Goal: Complete application form

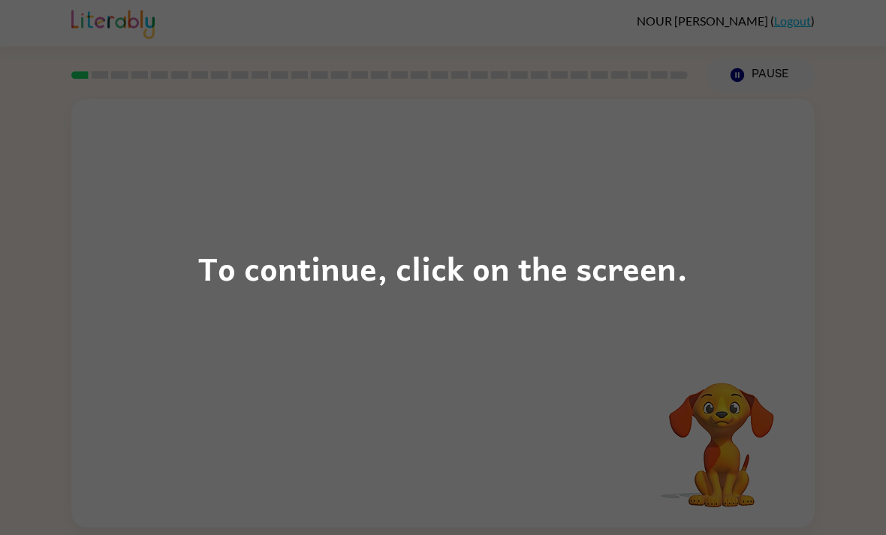
click at [727, 256] on div "To continue, click on the screen." at bounding box center [443, 267] width 886 height 535
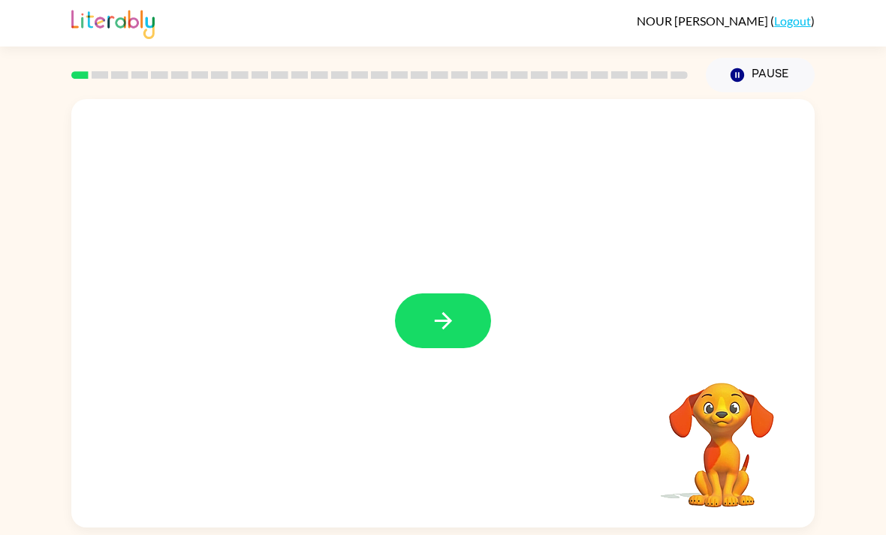
click at [464, 323] on button "button" at bounding box center [443, 321] width 96 height 55
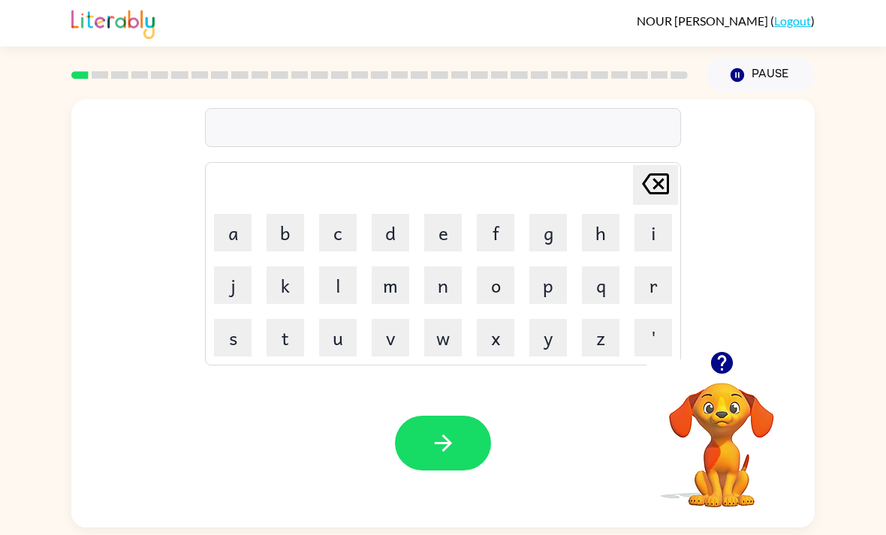
click at [239, 345] on button "s" at bounding box center [233, 338] width 38 height 38
click at [604, 230] on button "h" at bounding box center [601, 233] width 38 height 38
click at [339, 344] on button "u" at bounding box center [338, 338] width 38 height 38
click at [231, 331] on button "s" at bounding box center [233, 338] width 38 height 38
click at [601, 234] on button "h" at bounding box center [601, 233] width 38 height 38
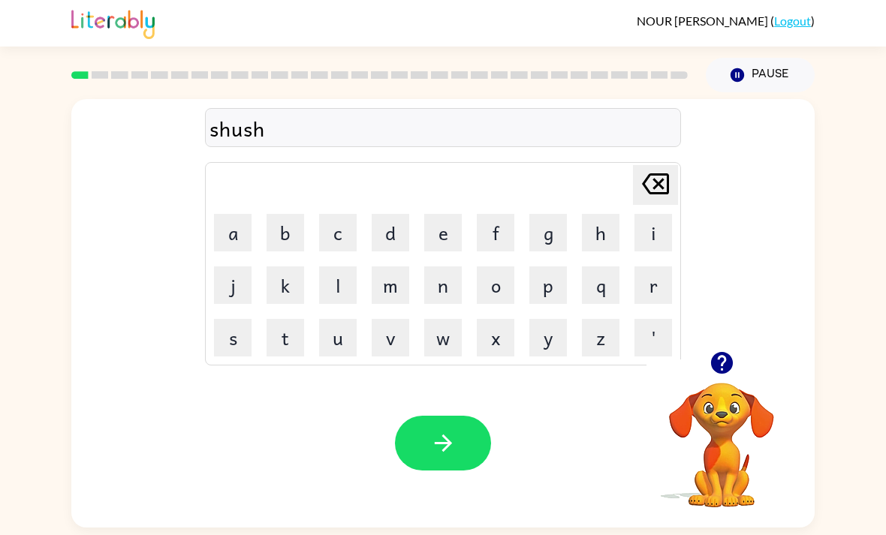
click at [458, 454] on button "button" at bounding box center [443, 443] width 96 height 55
click at [721, 360] on icon "button" at bounding box center [721, 363] width 22 height 22
click at [239, 221] on button "a" at bounding box center [233, 233] width 38 height 38
click at [562, 289] on button "p" at bounding box center [548, 285] width 38 height 38
click at [447, 230] on button "e" at bounding box center [443, 233] width 38 height 38
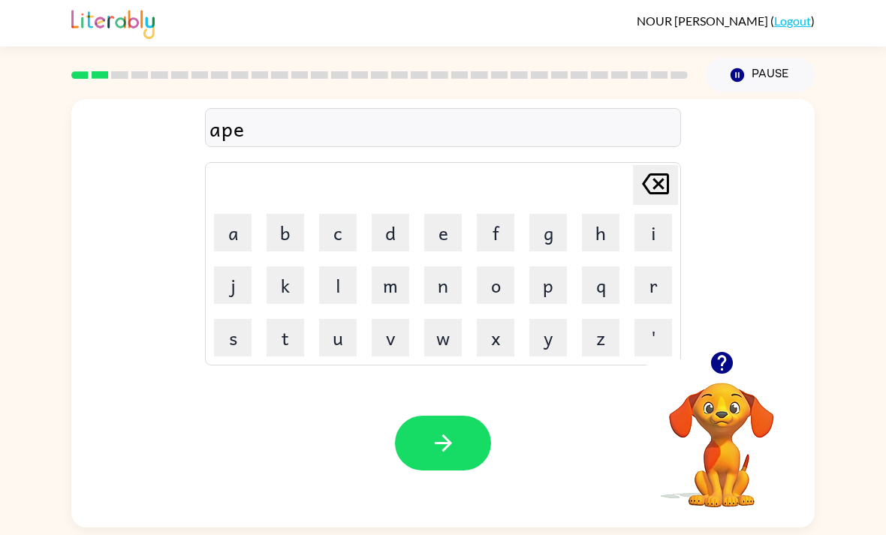
click at [236, 242] on button "a" at bounding box center [233, 233] width 38 height 38
click at [649, 276] on button "r" at bounding box center [653, 285] width 38 height 38
click at [222, 233] on button "a" at bounding box center [233, 233] width 38 height 38
click at [435, 300] on button "n" at bounding box center [443, 285] width 38 height 38
click at [333, 248] on button "c" at bounding box center [338, 233] width 38 height 38
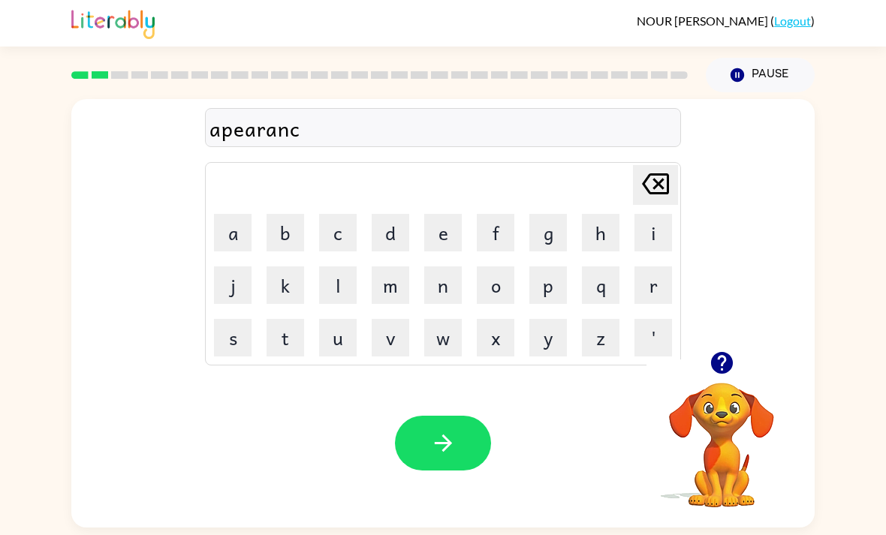
click at [449, 234] on button "e" at bounding box center [443, 233] width 38 height 38
click at [233, 317] on td "s" at bounding box center [232, 337] width 51 height 51
click at [233, 342] on button "s" at bounding box center [233, 338] width 38 height 38
click at [459, 442] on button "button" at bounding box center [443, 443] width 96 height 55
click at [648, 293] on button "r" at bounding box center [653, 285] width 38 height 38
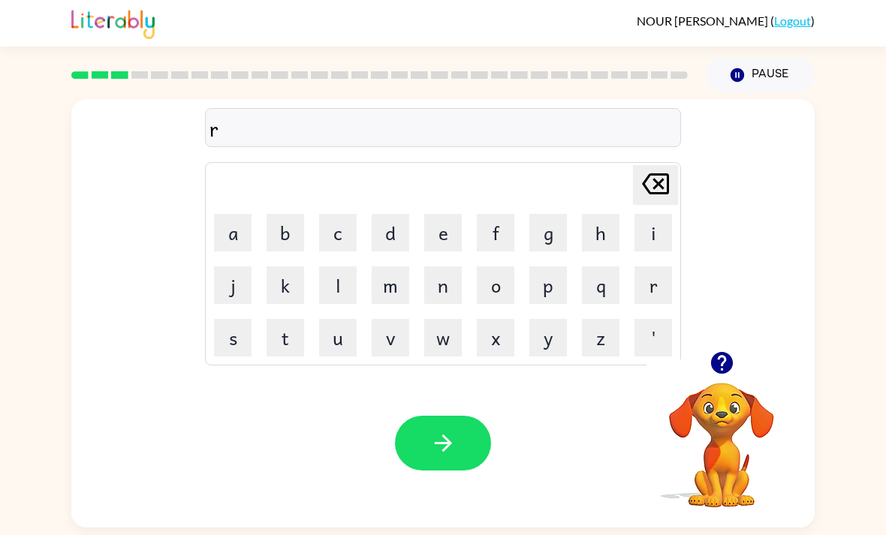
click at [447, 237] on button "e" at bounding box center [443, 233] width 38 height 38
click at [242, 240] on button "a" at bounding box center [233, 233] width 38 height 38
click at [320, 279] on button "l" at bounding box center [338, 285] width 38 height 38
click at [660, 251] on button "i" at bounding box center [653, 233] width 38 height 38
click at [289, 339] on button "t" at bounding box center [285, 338] width 38 height 38
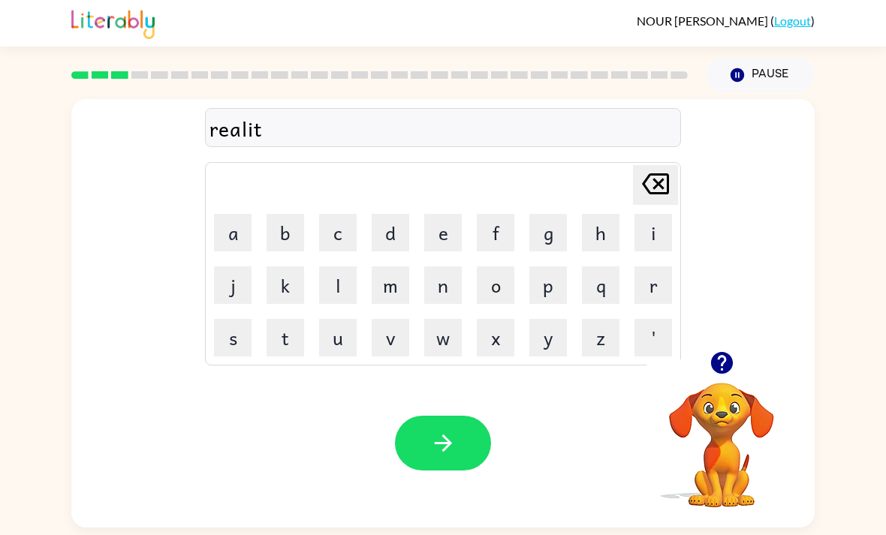
click at [561, 325] on button "y" at bounding box center [548, 338] width 38 height 38
click at [483, 432] on button "button" at bounding box center [443, 443] width 96 height 55
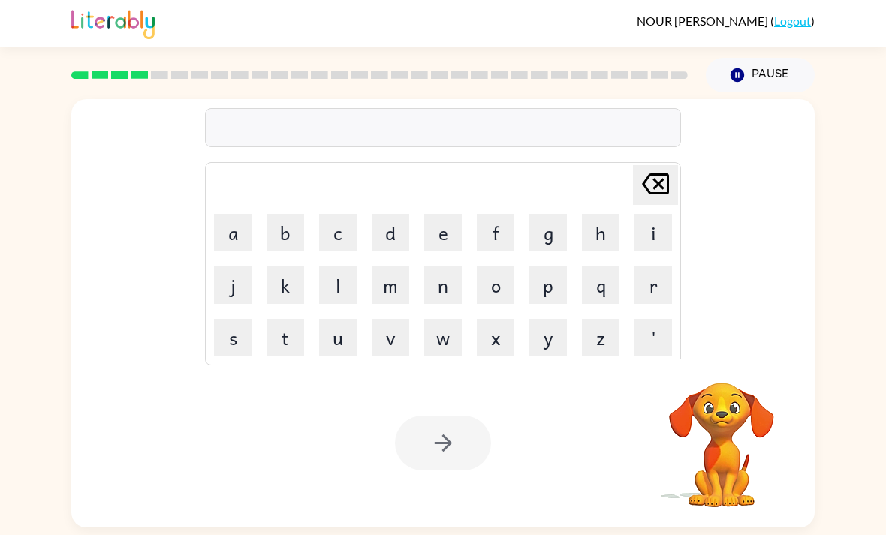
click at [452, 230] on button "e" at bounding box center [443, 233] width 38 height 38
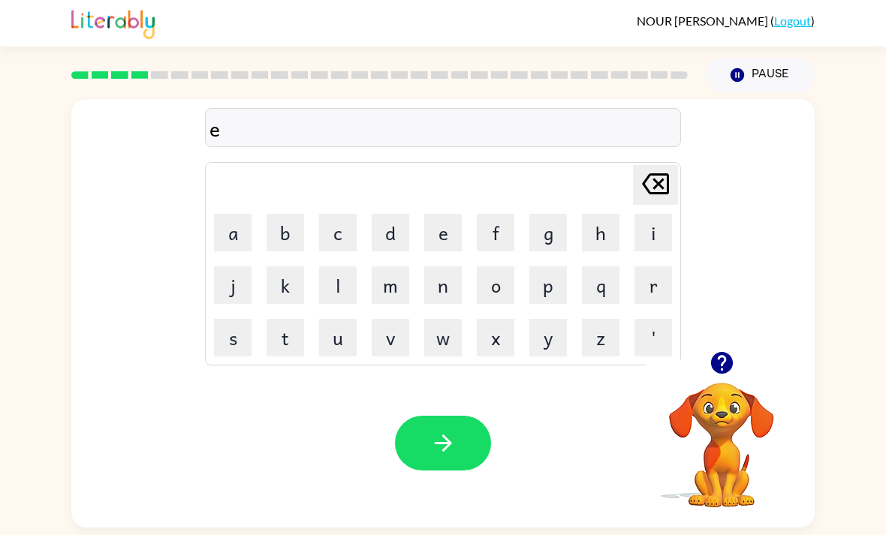
click at [338, 294] on button "l" at bounding box center [338, 285] width 38 height 38
click at [654, 223] on button "i" at bounding box center [653, 233] width 38 height 38
click at [381, 303] on button "m" at bounding box center [391, 285] width 38 height 38
click at [655, 229] on button "i" at bounding box center [653, 233] width 38 height 38
click at [438, 284] on button "n" at bounding box center [443, 285] width 38 height 38
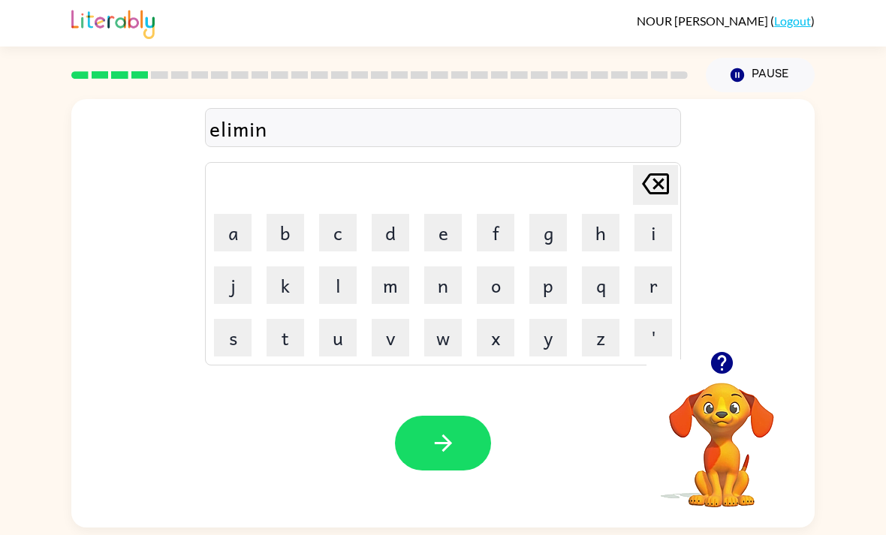
click at [241, 231] on button "a" at bounding box center [233, 233] width 38 height 38
click at [282, 346] on button "t" at bounding box center [285, 338] width 38 height 38
click at [441, 237] on button "e" at bounding box center [443, 233] width 38 height 38
click at [471, 441] on button "button" at bounding box center [443, 443] width 96 height 55
click at [388, 224] on button "d" at bounding box center [391, 233] width 38 height 38
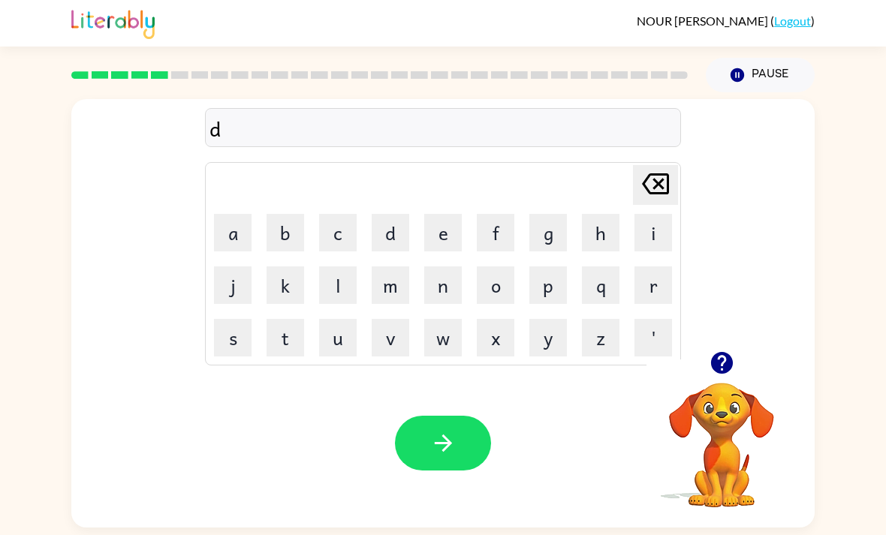
click at [337, 333] on button "u" at bounding box center [338, 338] width 38 height 38
click at [595, 288] on button "q" at bounding box center [601, 285] width 38 height 38
click at [653, 178] on icon at bounding box center [655, 183] width 27 height 21
click at [546, 279] on button "p" at bounding box center [548, 285] width 38 height 38
click at [337, 285] on button "l" at bounding box center [338, 285] width 38 height 38
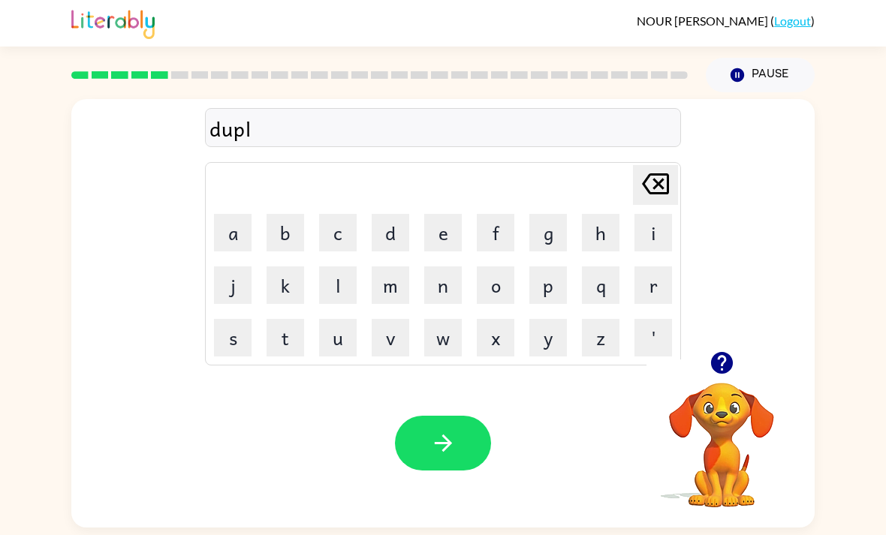
click at [664, 240] on button "i" at bounding box center [653, 233] width 38 height 38
click at [347, 233] on button "c" at bounding box center [338, 233] width 38 height 38
click at [230, 224] on button "a" at bounding box center [233, 233] width 38 height 38
click at [271, 328] on button "t" at bounding box center [285, 338] width 38 height 38
click at [439, 248] on button "e" at bounding box center [443, 233] width 38 height 38
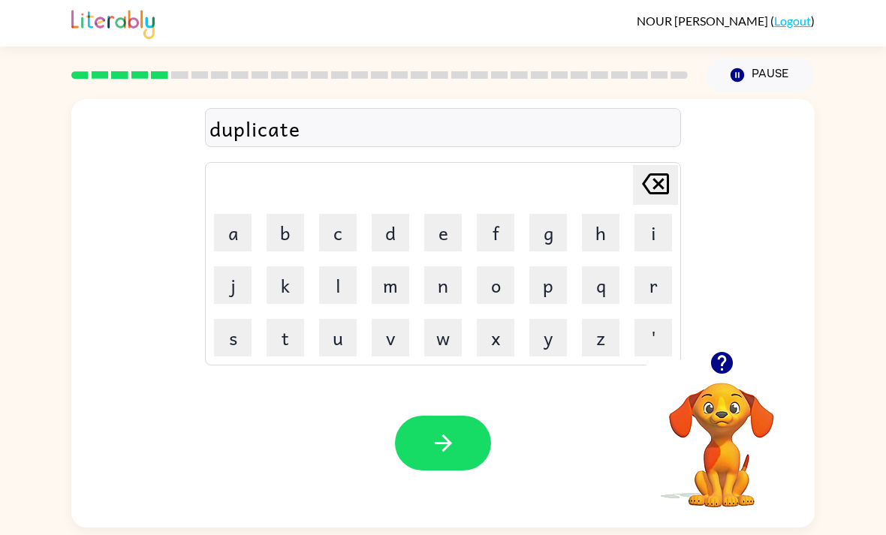
click at [451, 429] on button "button" at bounding box center [443, 443] width 96 height 55
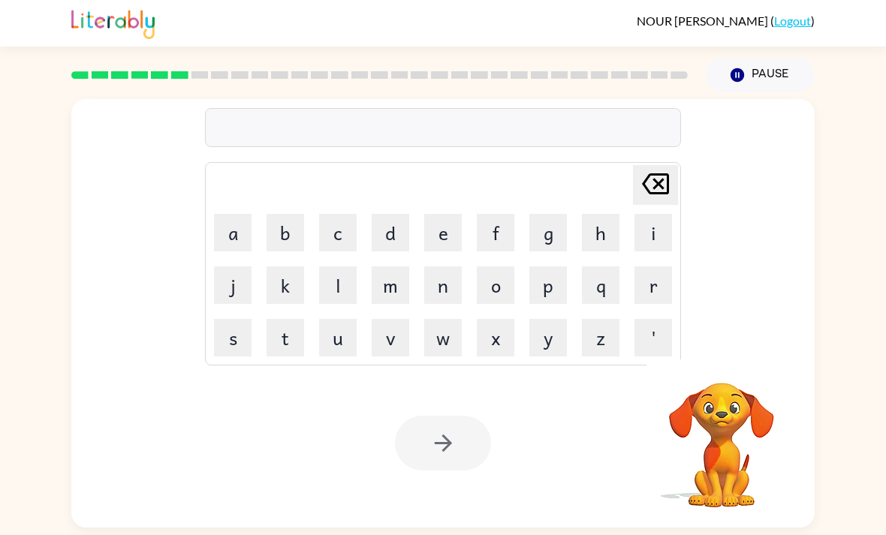
click at [381, 330] on button "v" at bounding box center [391, 338] width 38 height 38
click at [222, 269] on button "j" at bounding box center [233, 285] width 38 height 38
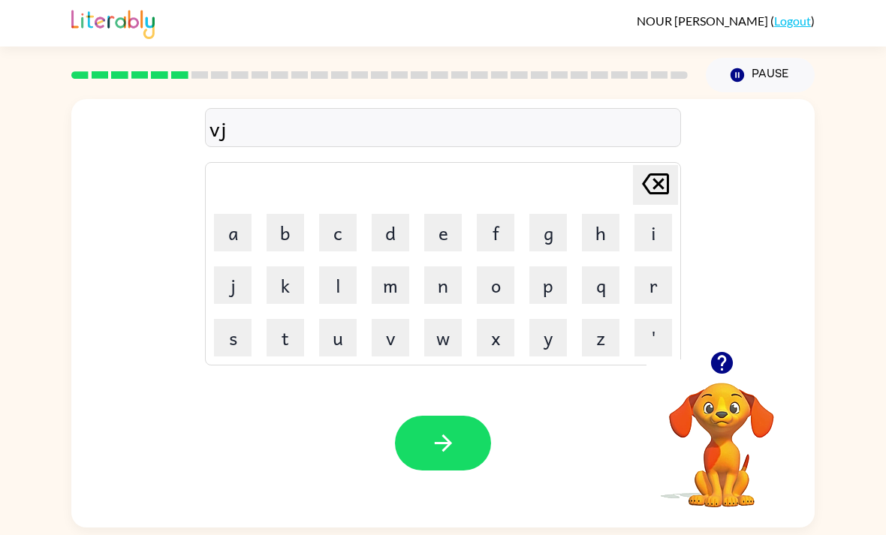
click at [670, 184] on icon "Delete Delete last character input" at bounding box center [655, 184] width 36 height 36
click at [233, 236] on button "a" at bounding box center [233, 233] width 38 height 38
click at [338, 235] on button "c" at bounding box center [338, 233] width 38 height 38
click at [244, 232] on button "a" at bounding box center [233, 233] width 38 height 38
click at [278, 331] on button "t" at bounding box center [285, 338] width 38 height 38
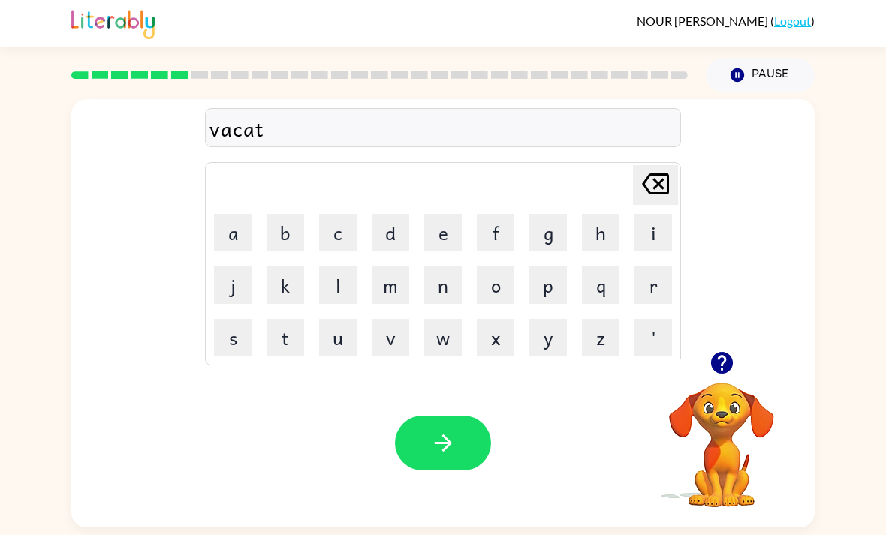
click at [645, 239] on button "i" at bounding box center [653, 233] width 38 height 38
click at [495, 291] on button "o" at bounding box center [496, 285] width 38 height 38
click at [441, 293] on button "n" at bounding box center [443, 285] width 38 height 38
click at [450, 432] on button "button" at bounding box center [443, 443] width 96 height 55
click at [727, 367] on icon "button" at bounding box center [721, 363] width 22 height 22
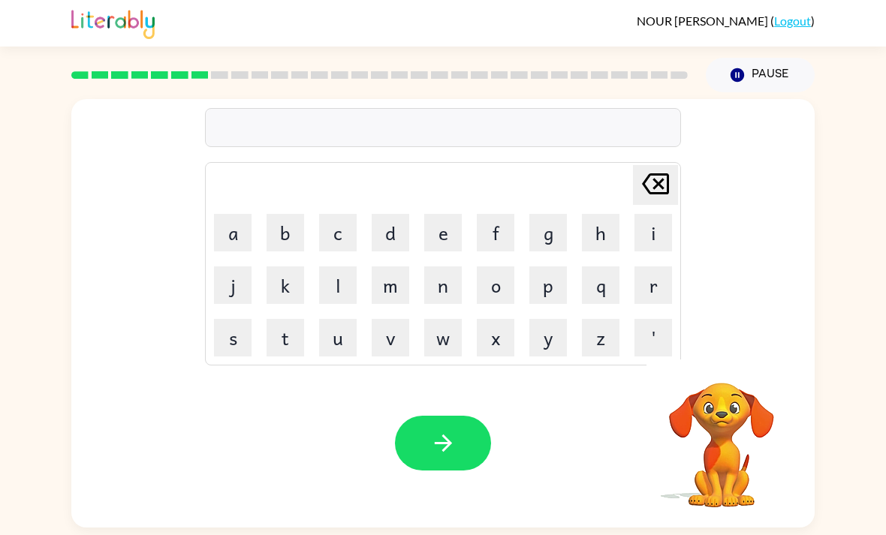
click at [561, 277] on button "p" at bounding box center [548, 285] width 38 height 38
click at [352, 335] on button "u" at bounding box center [338, 338] width 38 height 38
click at [384, 235] on button "d" at bounding box center [391, 233] width 38 height 38
click at [384, 234] on button "d" at bounding box center [391, 233] width 38 height 38
click at [345, 278] on button "l" at bounding box center [338, 285] width 38 height 38
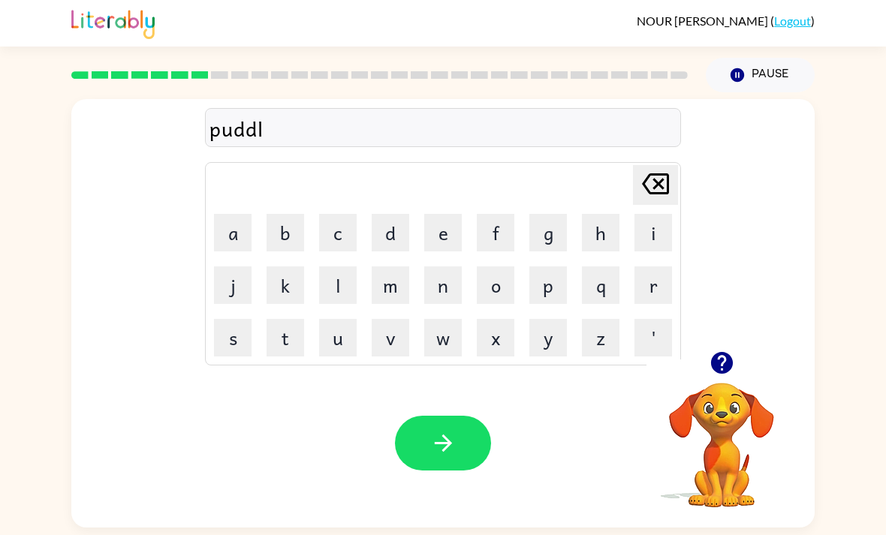
click at [432, 230] on button "e" at bounding box center [443, 233] width 38 height 38
click at [461, 438] on button "button" at bounding box center [443, 443] width 96 height 55
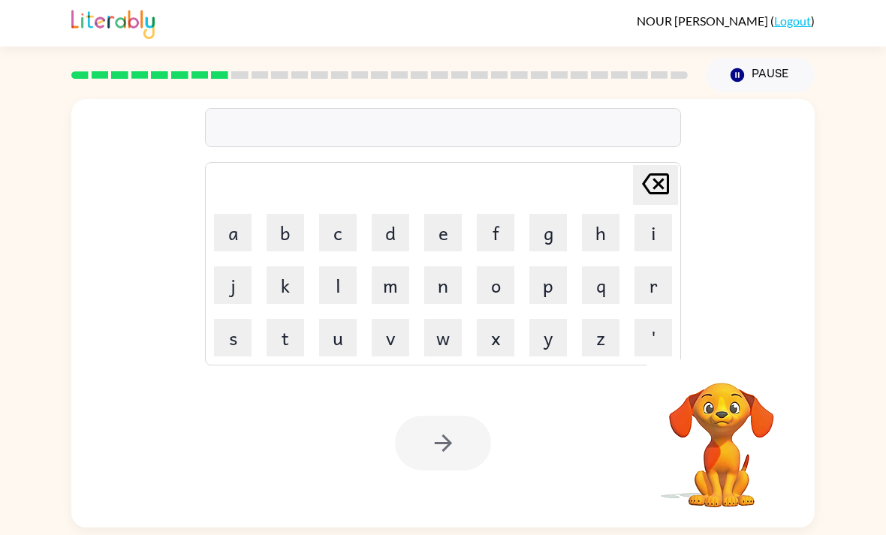
click at [558, 278] on button "p" at bounding box center [548, 285] width 38 height 38
click at [220, 225] on button "a" at bounding box center [233, 233] width 38 height 38
click at [650, 299] on button "r" at bounding box center [653, 285] width 38 height 38
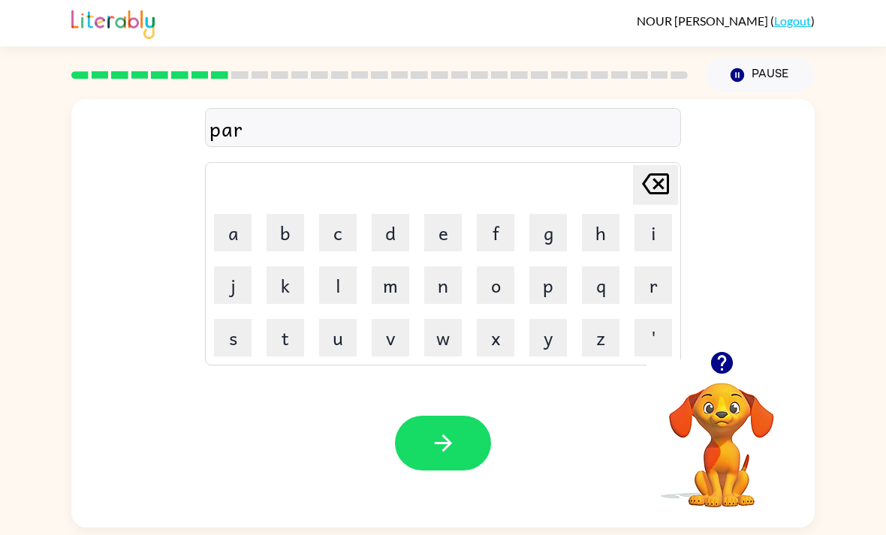
click at [286, 342] on button "t" at bounding box center [285, 338] width 38 height 38
click at [642, 242] on button "i" at bounding box center [653, 233] width 38 height 38
click at [332, 235] on button "c" at bounding box center [338, 233] width 38 height 38
click at [640, 234] on button "i" at bounding box center [653, 233] width 38 height 38
click at [351, 287] on button "l" at bounding box center [338, 285] width 38 height 38
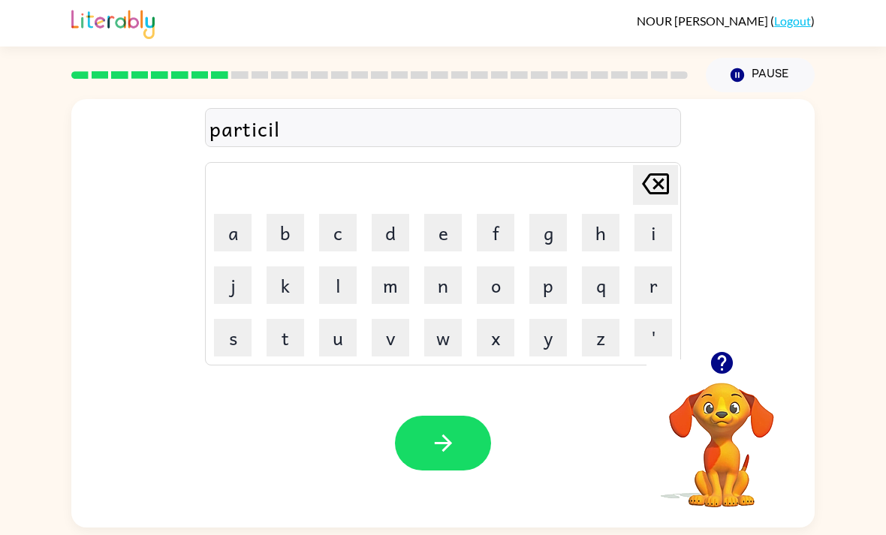
click at [628, 196] on td "Delete Delete last character input" at bounding box center [442, 184] width 471 height 41
click at [628, 195] on td "Delete Delete last character input" at bounding box center [442, 184] width 471 height 41
click at [654, 180] on icon "Delete Delete last character input" at bounding box center [655, 184] width 36 height 36
click at [235, 235] on button "a" at bounding box center [233, 233] width 38 height 38
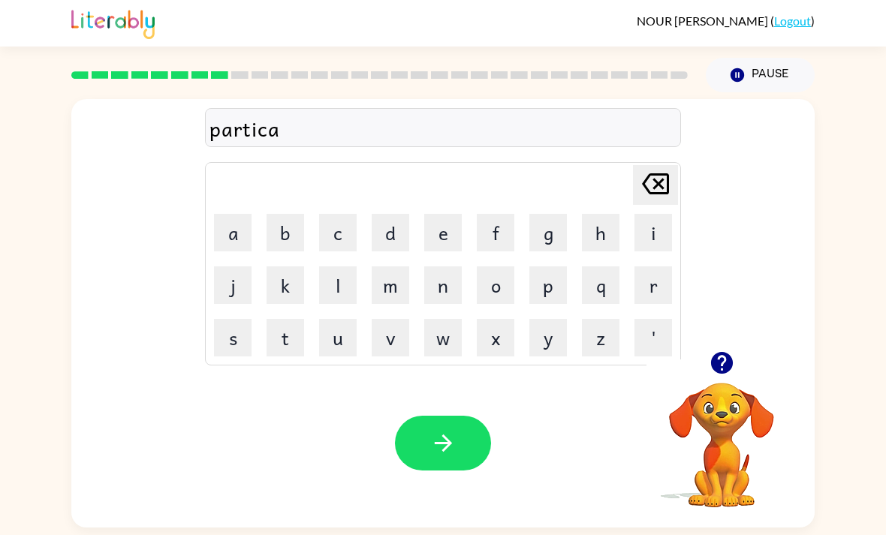
click at [344, 284] on button "l" at bounding box center [338, 285] width 38 height 38
click at [454, 247] on button "e" at bounding box center [443, 233] width 38 height 38
click at [463, 419] on div "Your browser must support playing .mp4 files to use Literably. Please try using…" at bounding box center [442, 443] width 743 height 169
click at [443, 451] on icon "button" at bounding box center [442, 443] width 17 height 17
click at [639, 287] on button "r" at bounding box center [653, 285] width 38 height 38
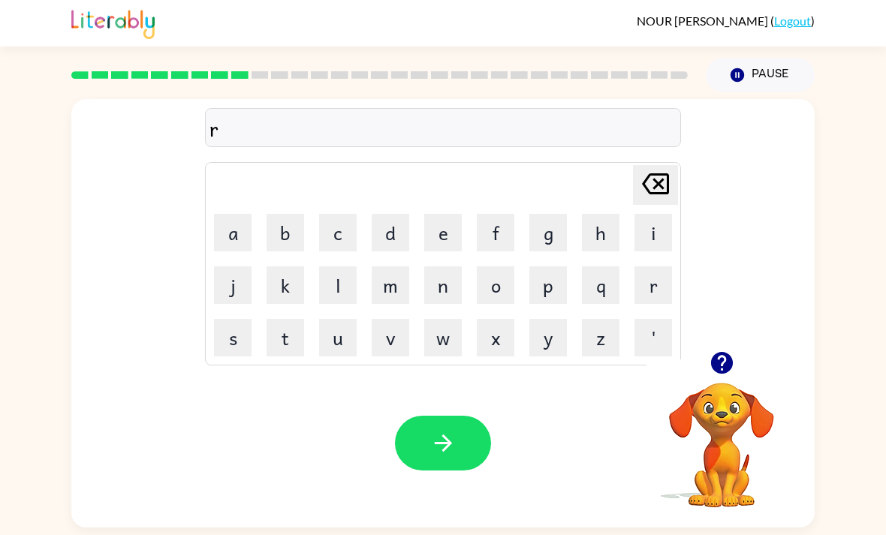
click at [430, 234] on button "e" at bounding box center [443, 233] width 38 height 38
click at [333, 240] on button "c" at bounding box center [338, 233] width 38 height 38
click at [242, 233] on button "a" at bounding box center [233, 233] width 38 height 38
click at [563, 279] on button "p" at bounding box center [548, 285] width 38 height 38
click at [283, 330] on button "t" at bounding box center [285, 338] width 38 height 38
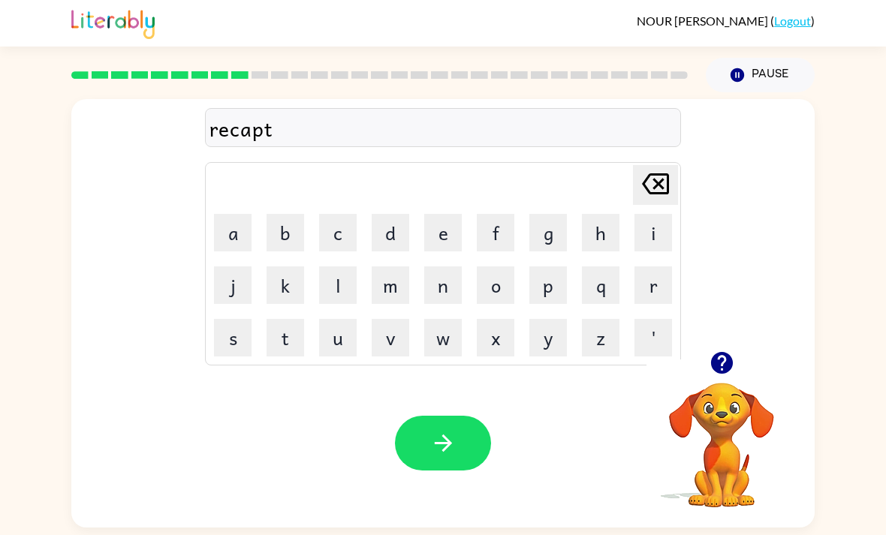
click at [340, 324] on button "u" at bounding box center [338, 338] width 38 height 38
click at [646, 291] on button "r" at bounding box center [653, 285] width 38 height 38
click at [435, 238] on button "e" at bounding box center [443, 233] width 38 height 38
click at [477, 425] on div at bounding box center [443, 443] width 96 height 55
click at [475, 440] on button "button" at bounding box center [443, 443] width 96 height 55
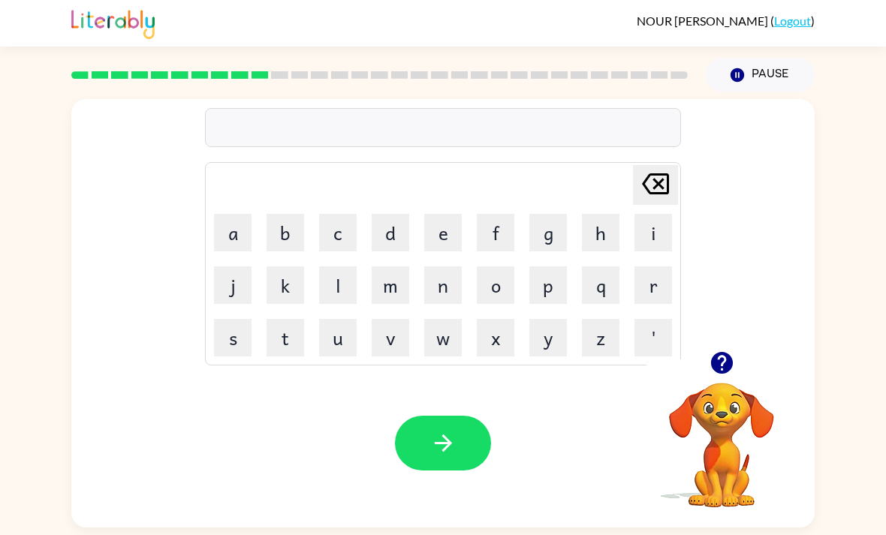
click at [607, 291] on button "q" at bounding box center [601, 285] width 38 height 38
click at [658, 188] on icon at bounding box center [655, 183] width 27 height 21
click at [543, 294] on button "p" at bounding box center [548, 285] width 38 height 38
click at [658, 299] on button "r" at bounding box center [653, 285] width 38 height 38
click at [447, 235] on button "e" at bounding box center [443, 233] width 38 height 38
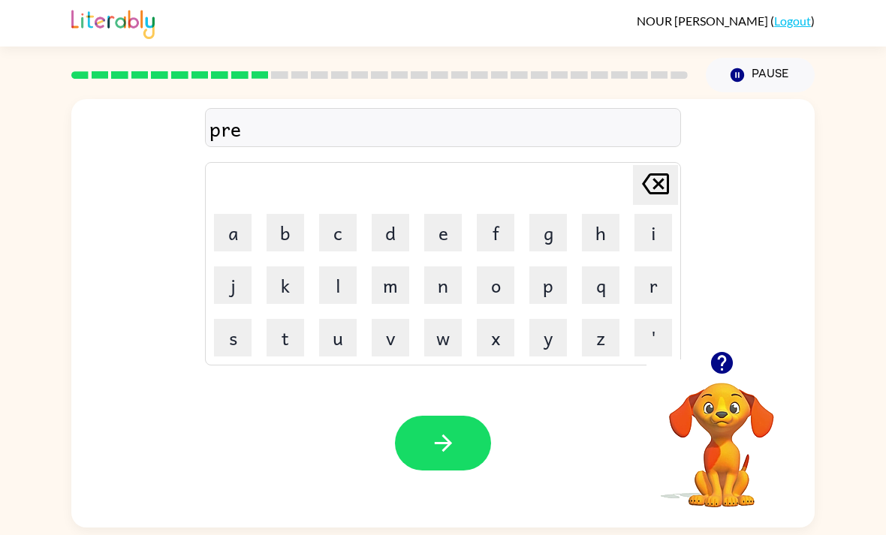
click at [238, 324] on button "s" at bounding box center [233, 338] width 38 height 38
click at [320, 231] on button "c" at bounding box center [338, 233] width 38 height 38
click at [599, 234] on button "h" at bounding box center [601, 233] width 38 height 38
click at [493, 297] on button "o" at bounding box center [496, 285] width 38 height 38
click at [492, 297] on button "o" at bounding box center [496, 285] width 38 height 38
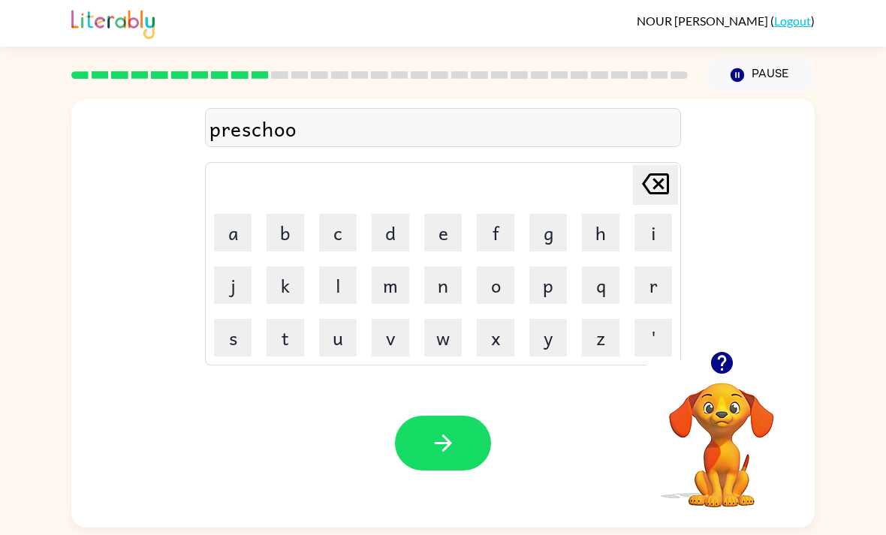
click at [345, 280] on button "l" at bounding box center [338, 285] width 38 height 38
click at [456, 437] on button "button" at bounding box center [443, 443] width 96 height 55
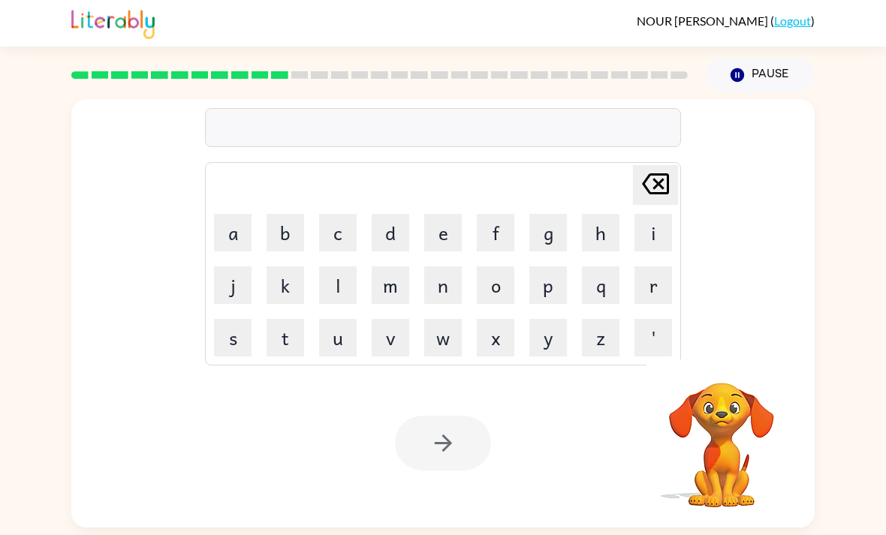
click at [337, 233] on button "c" at bounding box center [338, 233] width 38 height 38
click at [660, 291] on button "r" at bounding box center [653, 285] width 38 height 38
click at [219, 236] on button "a" at bounding box center [233, 233] width 38 height 38
click at [384, 341] on button "v" at bounding box center [391, 338] width 38 height 38
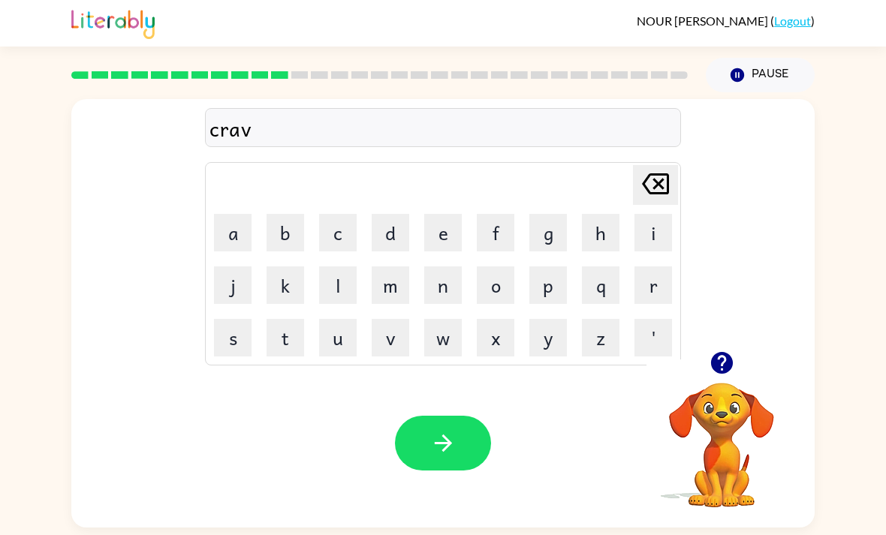
click at [453, 245] on button "e" at bounding box center [443, 233] width 38 height 38
click at [481, 457] on button "button" at bounding box center [443, 443] width 96 height 55
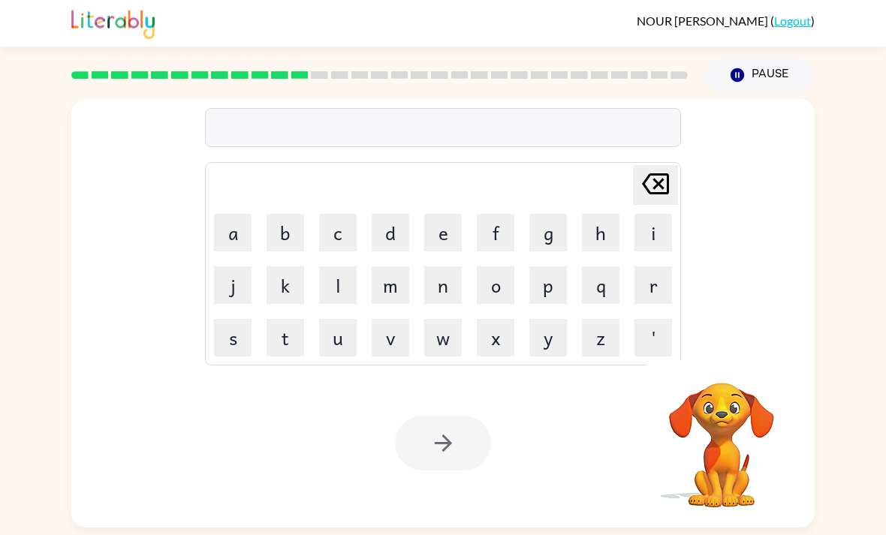
click at [392, 230] on button "d" at bounding box center [391, 233] width 38 height 38
click at [628, 240] on td "i" at bounding box center [653, 232] width 51 height 51
click at [324, 245] on button "c" at bounding box center [338, 233] width 38 height 38
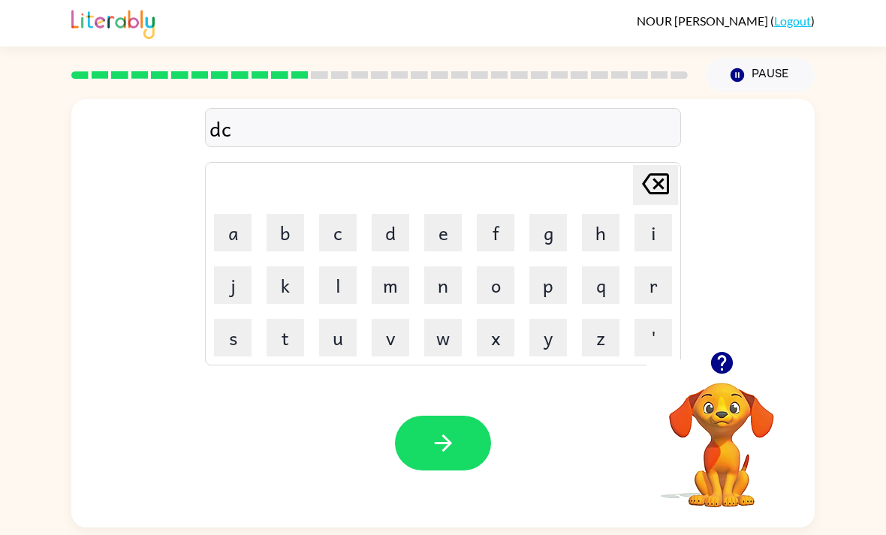
click at [646, 198] on icon "Delete Delete last character input" at bounding box center [655, 184] width 36 height 36
click at [649, 241] on button "i" at bounding box center [653, 233] width 38 height 38
click at [338, 242] on button "c" at bounding box center [338, 233] width 38 height 38
click at [283, 329] on button "t" at bounding box center [285, 338] width 38 height 38
click at [227, 238] on button "a" at bounding box center [233, 233] width 38 height 38
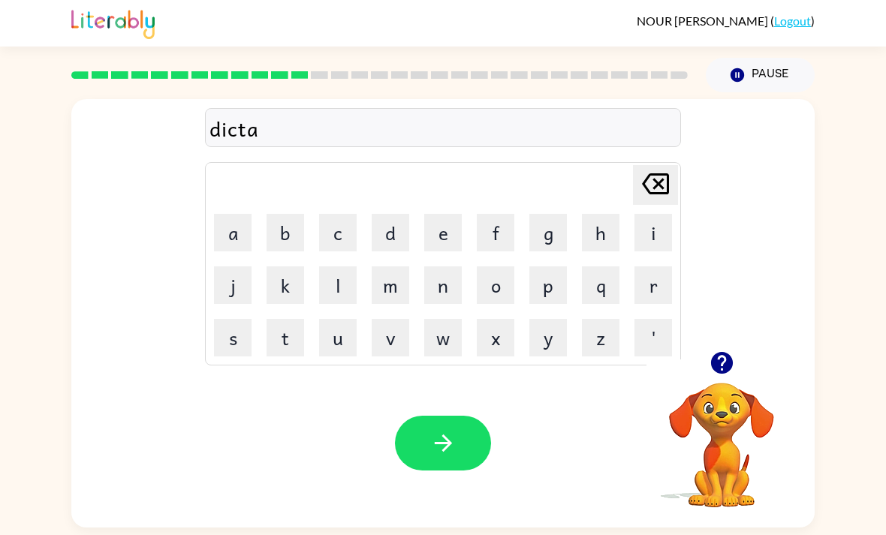
click at [289, 336] on button "t" at bounding box center [285, 338] width 38 height 38
click at [454, 236] on button "e" at bounding box center [443, 233] width 38 height 38
click at [460, 440] on button "button" at bounding box center [443, 443] width 96 height 55
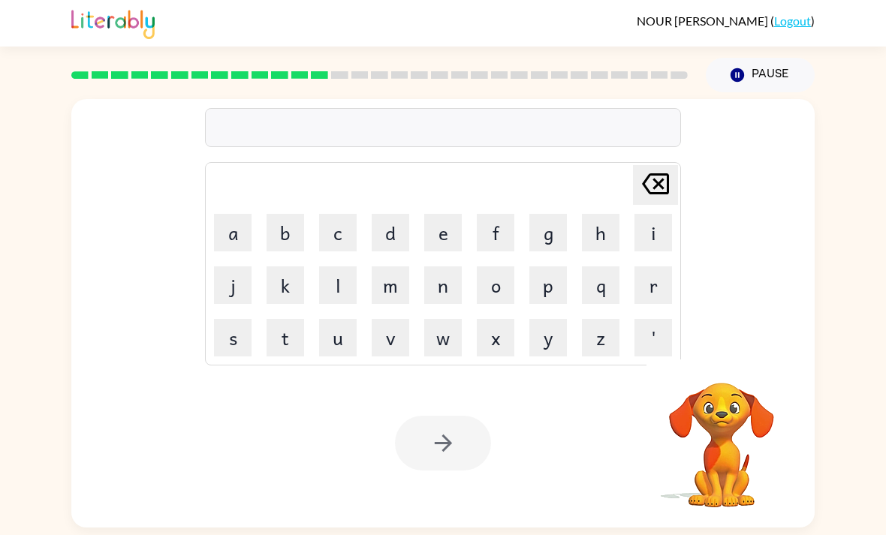
click at [603, 292] on button "q" at bounding box center [601, 285] width 38 height 38
click at [664, 194] on icon at bounding box center [655, 183] width 27 height 21
click at [550, 292] on button "p" at bounding box center [548, 285] width 38 height 38
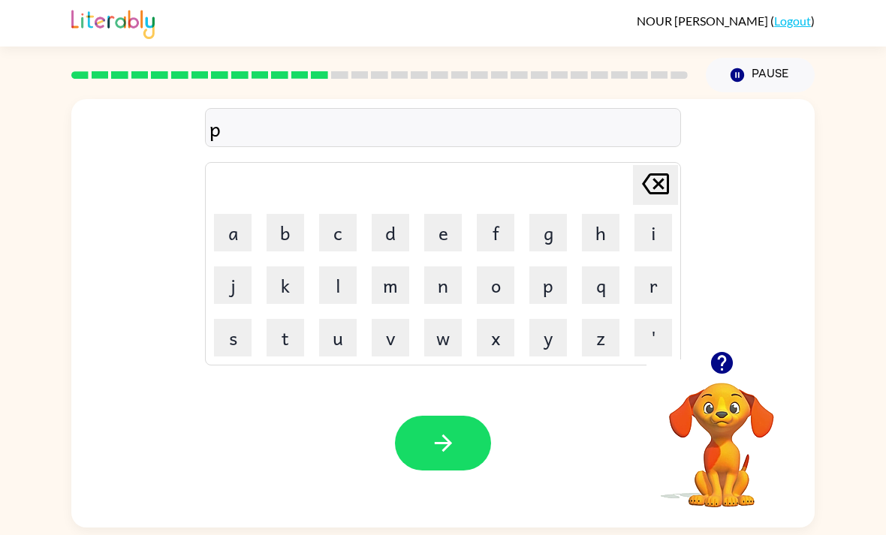
click at [241, 221] on button "a" at bounding box center [233, 233] width 38 height 38
click at [543, 342] on button "y" at bounding box center [548, 338] width 38 height 38
click at [400, 287] on button "m" at bounding box center [391, 285] width 38 height 38
click at [443, 233] on button "e" at bounding box center [443, 233] width 38 height 38
click at [442, 286] on button "n" at bounding box center [443, 285] width 38 height 38
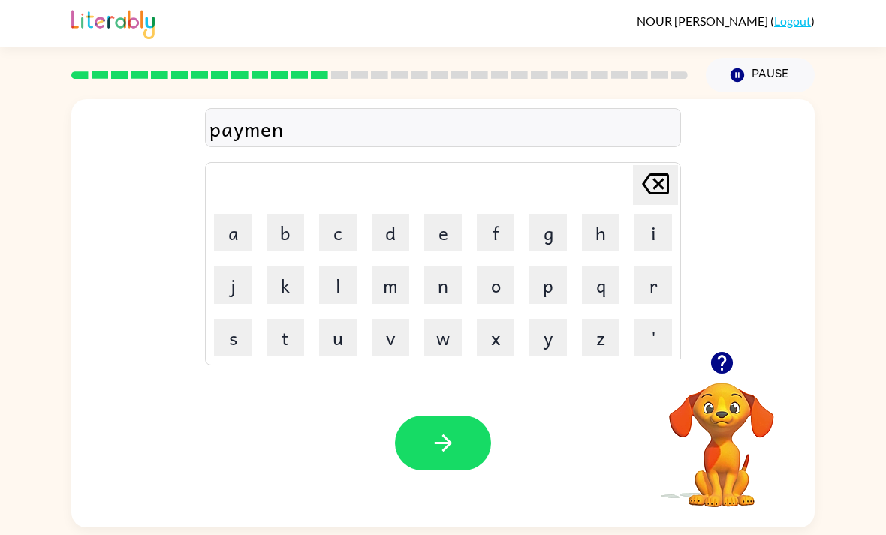
click at [288, 342] on button "t" at bounding box center [285, 338] width 38 height 38
click at [449, 430] on button "button" at bounding box center [443, 443] width 96 height 55
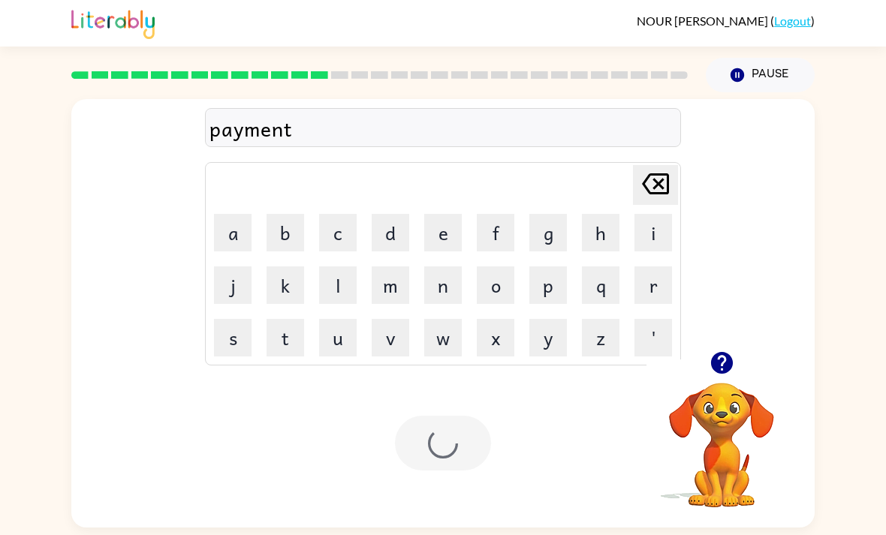
click at [824, 88] on div "NOUR ALAMRY ( Logout ) Pause Pause payment Delete Delete last character input a…" at bounding box center [443, 267] width 886 height 535
click at [390, 303] on button "m" at bounding box center [391, 285] width 38 height 38
click at [218, 237] on button "a" at bounding box center [233, 233] width 38 height 38
click at [224, 293] on button "j" at bounding box center [233, 285] width 38 height 38
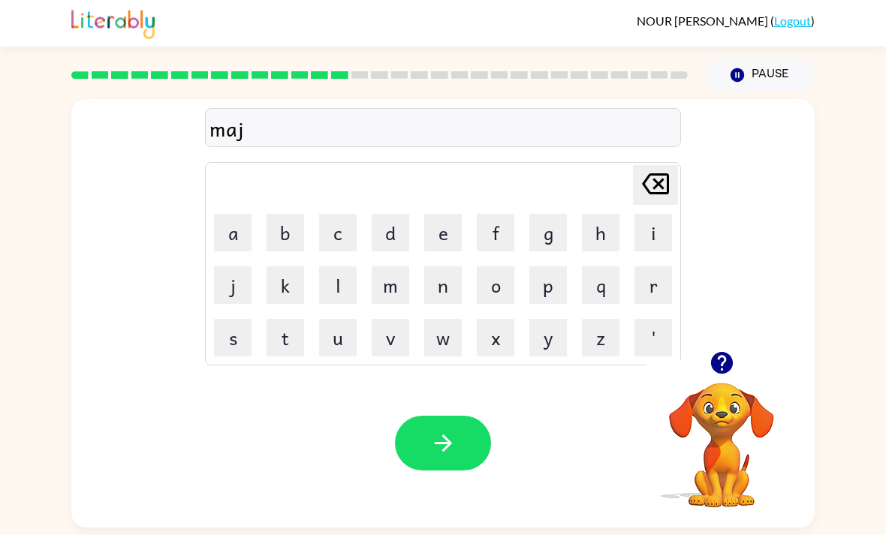
click at [502, 294] on button "o" at bounding box center [496, 285] width 38 height 38
click at [660, 279] on button "r" at bounding box center [653, 285] width 38 height 38
click at [467, 436] on button "button" at bounding box center [443, 443] width 96 height 55
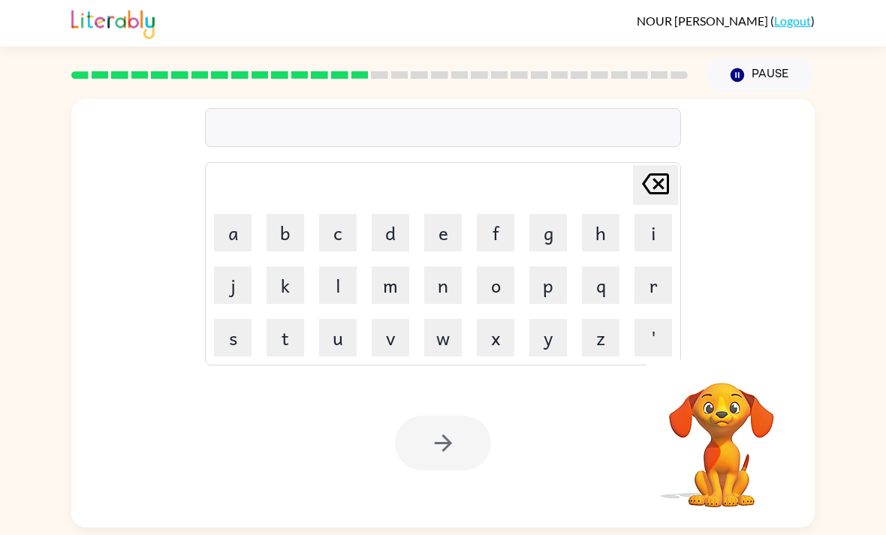
click at [241, 347] on button "s" at bounding box center [233, 338] width 38 height 38
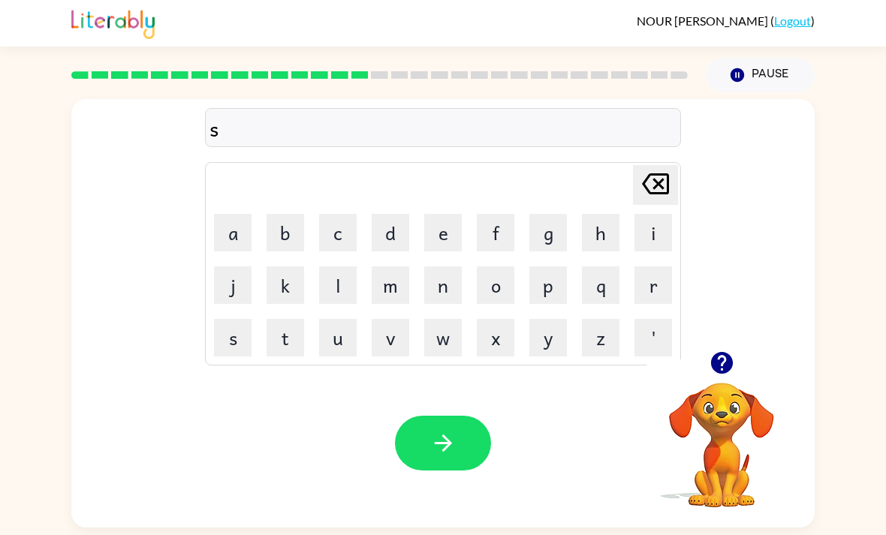
click at [543, 265] on td "p" at bounding box center [547, 285] width 51 height 51
click at [560, 286] on button "p" at bounding box center [548, 285] width 38 height 38
click at [251, 233] on button "a" at bounding box center [233, 233] width 38 height 38
click at [649, 300] on button "r" at bounding box center [653, 285] width 38 height 38
click at [291, 278] on button "k" at bounding box center [285, 285] width 38 height 38
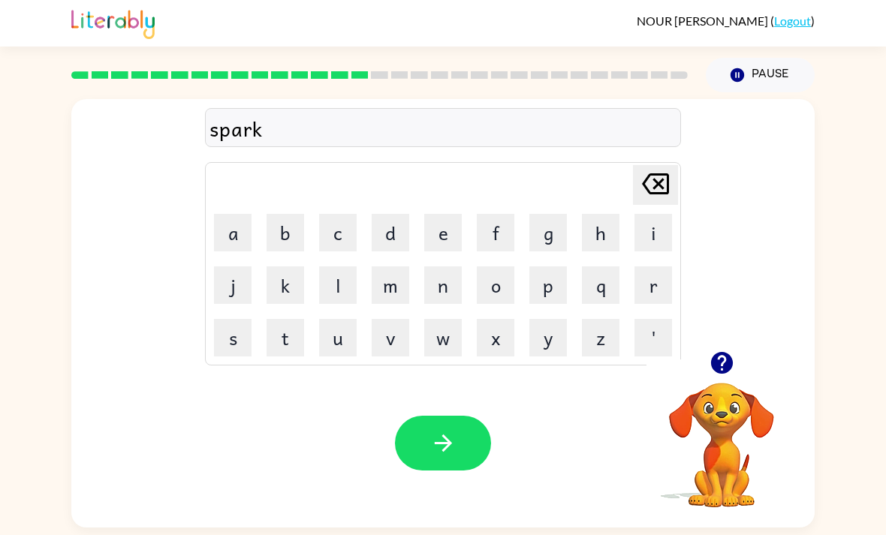
click at [470, 459] on button "button" at bounding box center [443, 443] width 96 height 55
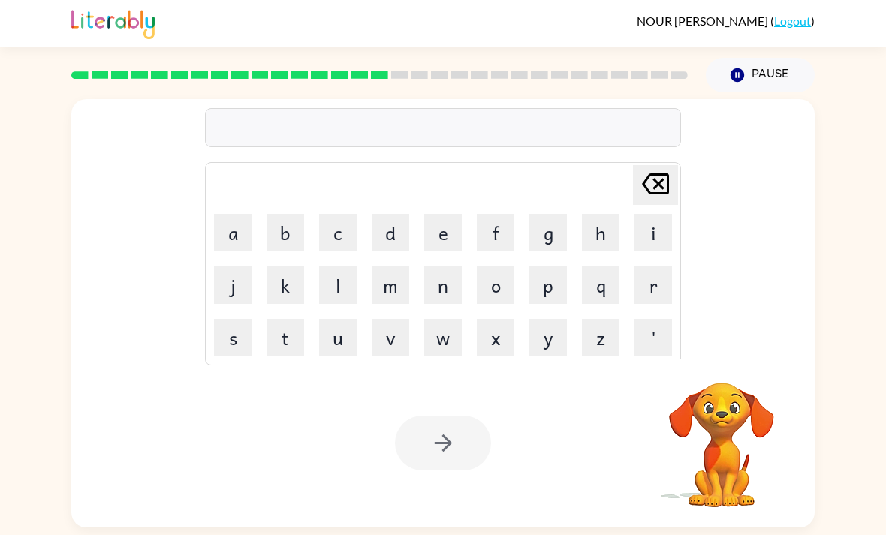
click at [560, 282] on button "p" at bounding box center [548, 285] width 38 height 38
click at [227, 231] on button "a" at bounding box center [233, 233] width 38 height 38
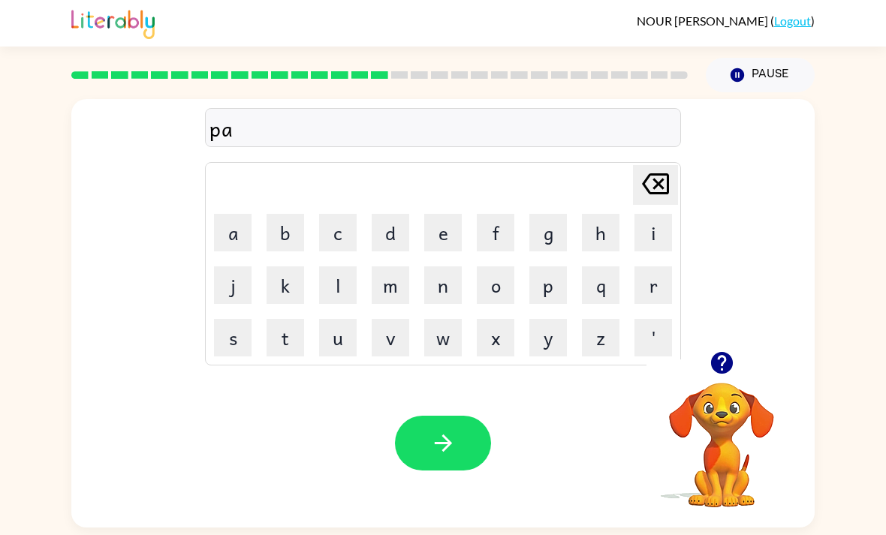
click at [323, 286] on button "l" at bounding box center [338, 285] width 38 height 38
click at [441, 435] on button "button" at bounding box center [443, 443] width 96 height 55
click at [243, 334] on button "s" at bounding box center [233, 338] width 38 height 38
click at [550, 276] on button "p" at bounding box center [548, 285] width 38 height 38
click at [637, 238] on button "i" at bounding box center [653, 233] width 38 height 38
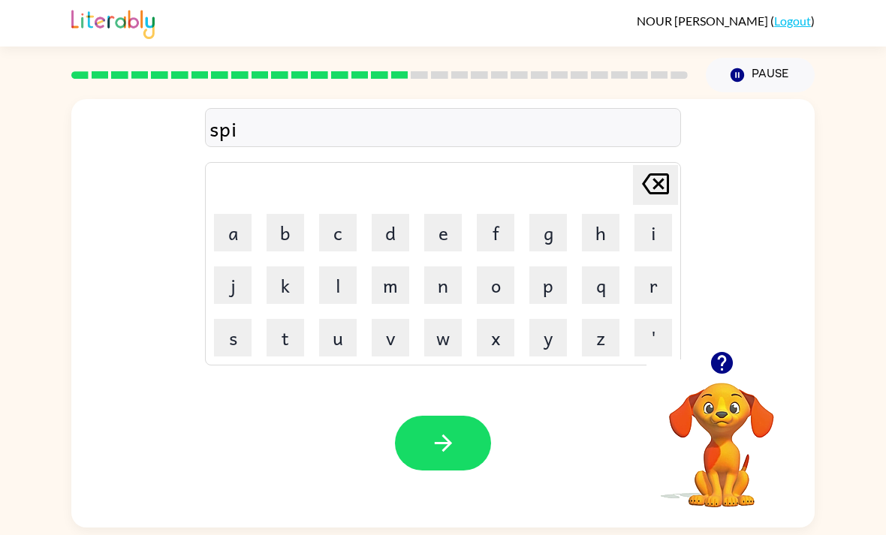
click at [438, 279] on button "n" at bounding box center [443, 285] width 38 height 38
click at [437, 278] on button "n" at bounding box center [443, 285] width 38 height 38
click at [667, 231] on button "i" at bounding box center [653, 233] width 38 height 38
click at [438, 277] on button "n" at bounding box center [443, 285] width 38 height 38
click at [559, 222] on button "g" at bounding box center [548, 233] width 38 height 38
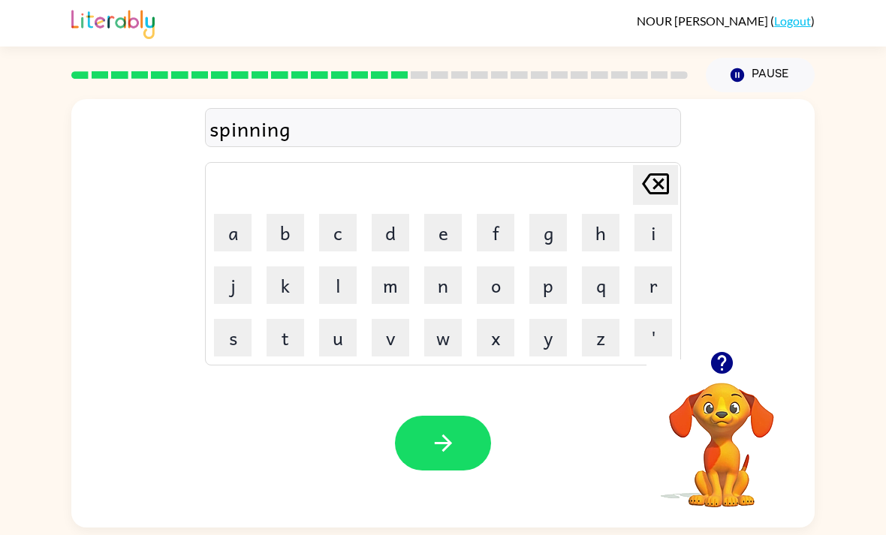
click at [474, 438] on button "button" at bounding box center [443, 443] width 96 height 55
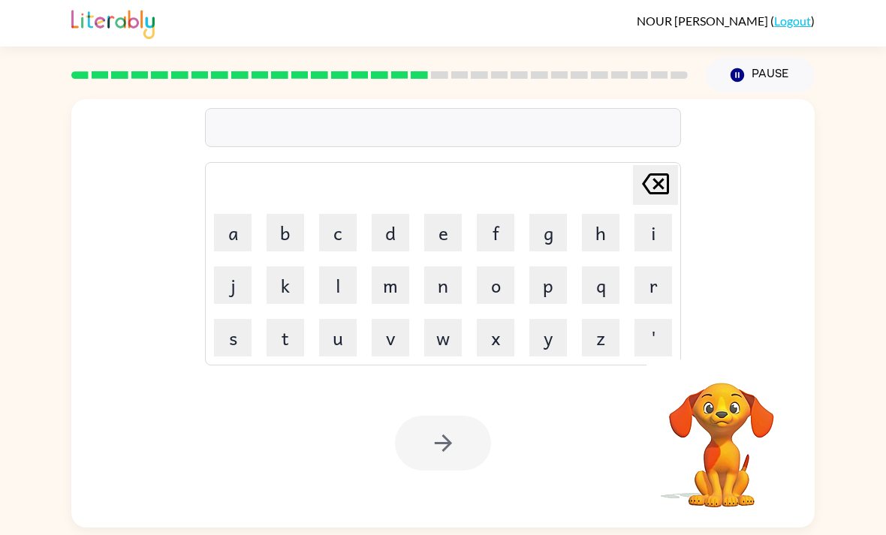
click at [546, 251] on button "g" at bounding box center [548, 233] width 38 height 38
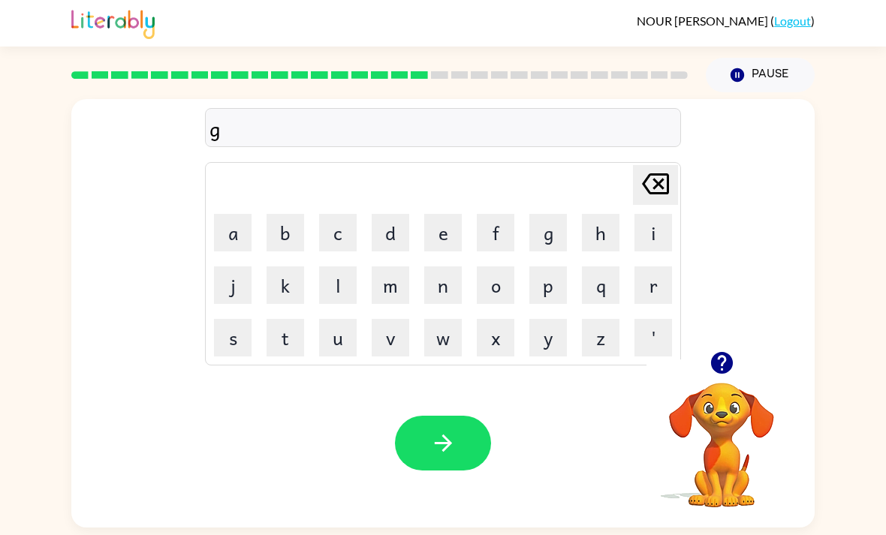
click at [654, 287] on button "r" at bounding box center [653, 285] width 38 height 38
click at [325, 346] on button "u" at bounding box center [338, 338] width 38 height 38
click at [395, 295] on button "m" at bounding box center [391, 285] width 38 height 38
click at [556, 284] on button "p" at bounding box center [548, 285] width 38 height 38
click at [636, 242] on button "i" at bounding box center [653, 233] width 38 height 38
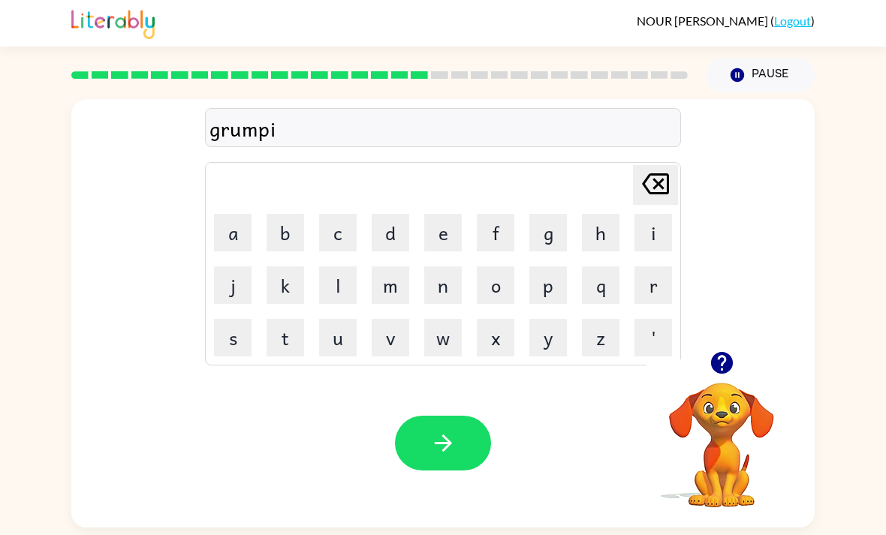
click at [443, 232] on button "e" at bounding box center [443, 233] width 38 height 38
click at [658, 181] on icon "Delete Delete last character input" at bounding box center [655, 184] width 36 height 36
click at [657, 181] on icon "Delete Delete last character input" at bounding box center [655, 184] width 36 height 36
click at [652, 179] on icon at bounding box center [655, 183] width 27 height 21
click at [553, 272] on button "p" at bounding box center [548, 285] width 38 height 38
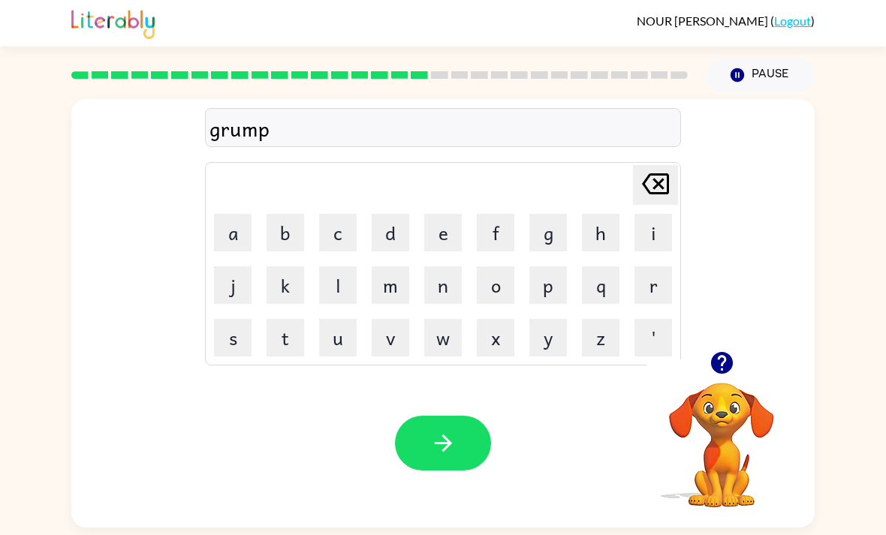
click at [539, 331] on button "y" at bounding box center [548, 338] width 38 height 38
click at [655, 224] on button "i" at bounding box center [653, 233] width 38 height 38
click at [209, 346] on td "s" at bounding box center [232, 337] width 51 height 51
click at [206, 319] on table "Delete Delete last character input a b c d e f g h i j k l m n o p q r s t u v …" at bounding box center [443, 264] width 474 height 202
click at [239, 339] on button "s" at bounding box center [233, 338] width 38 height 38
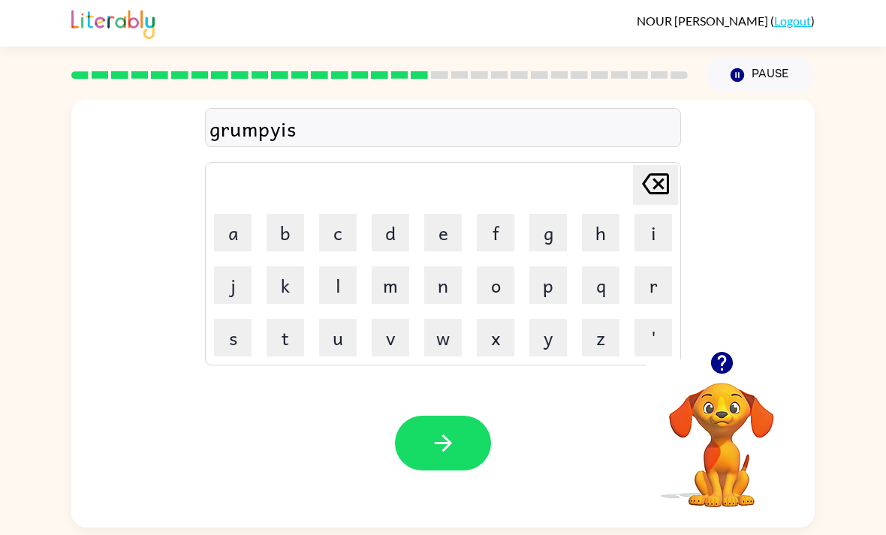
click at [281, 315] on td "t" at bounding box center [285, 337] width 51 height 51
click at [270, 337] on button "t" at bounding box center [285, 338] width 38 height 38
click at [659, 181] on icon "Delete Delete last character input" at bounding box center [655, 184] width 36 height 36
click at [658, 180] on icon "Delete Delete last character input" at bounding box center [655, 184] width 36 height 36
click at [663, 182] on icon "Delete Delete last character input" at bounding box center [655, 184] width 36 height 36
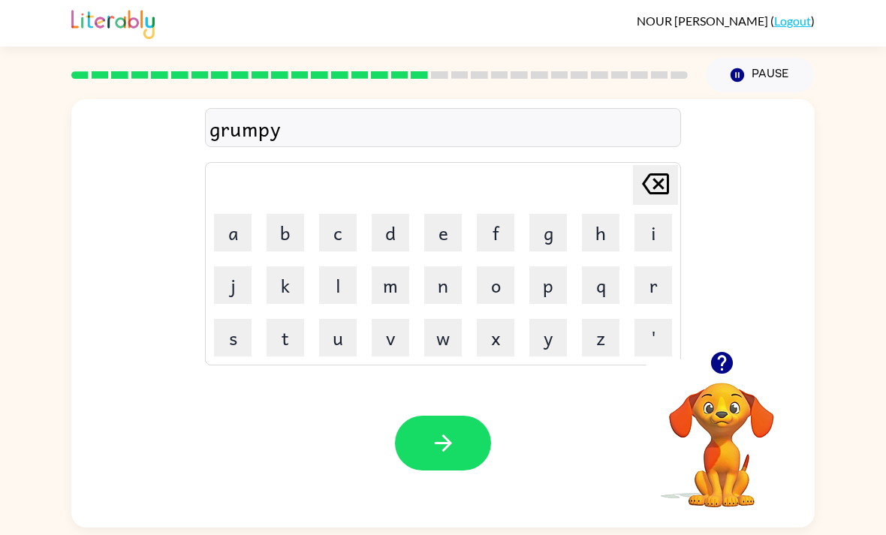
click at [662, 182] on icon "Delete Delete last character input" at bounding box center [655, 184] width 36 height 36
click at [664, 185] on icon "Delete Delete last character input" at bounding box center [655, 184] width 36 height 36
click at [382, 266] on button "m" at bounding box center [391, 285] width 38 height 38
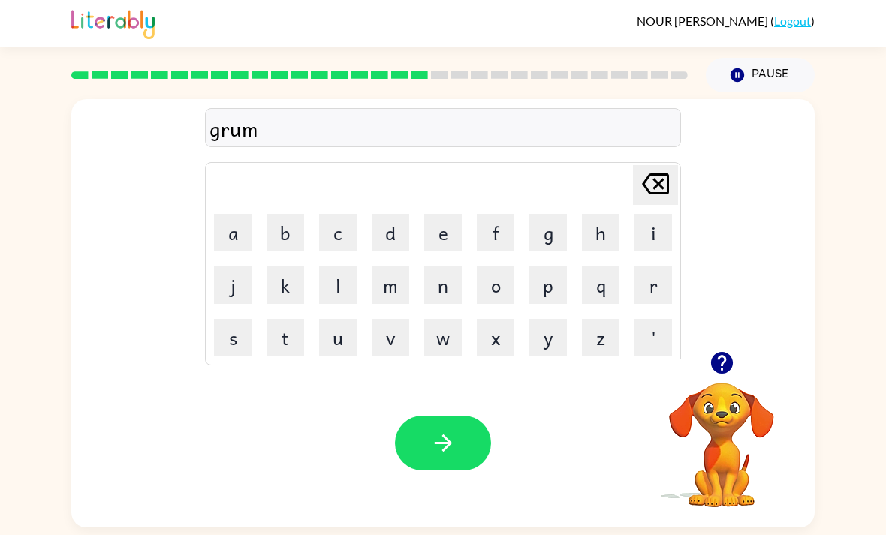
click at [555, 266] on button "p" at bounding box center [548, 285] width 38 height 38
click at [650, 214] on button "i" at bounding box center [653, 233] width 38 height 38
click at [429, 214] on button "e" at bounding box center [443, 233] width 38 height 38
click at [239, 319] on button "s" at bounding box center [233, 338] width 38 height 38
click at [287, 319] on button "t" at bounding box center [285, 338] width 38 height 38
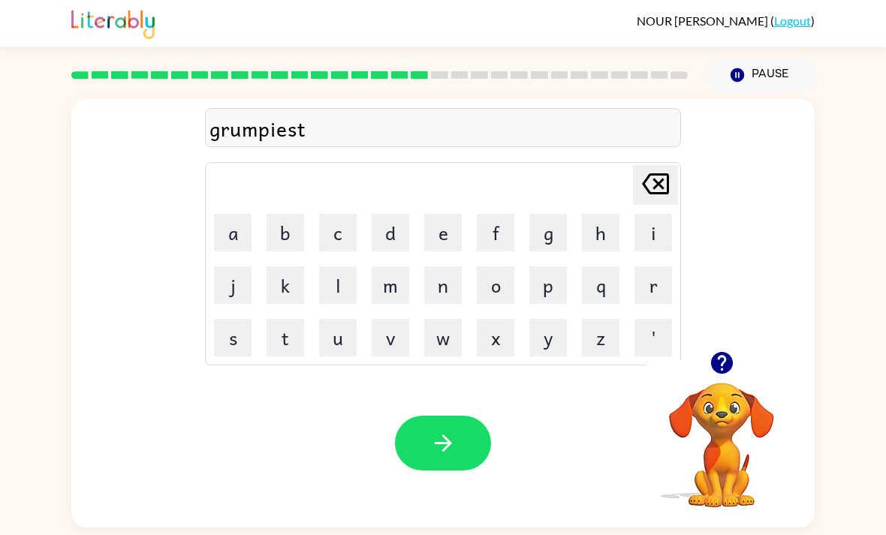
click at [477, 416] on button "button" at bounding box center [443, 443] width 96 height 55
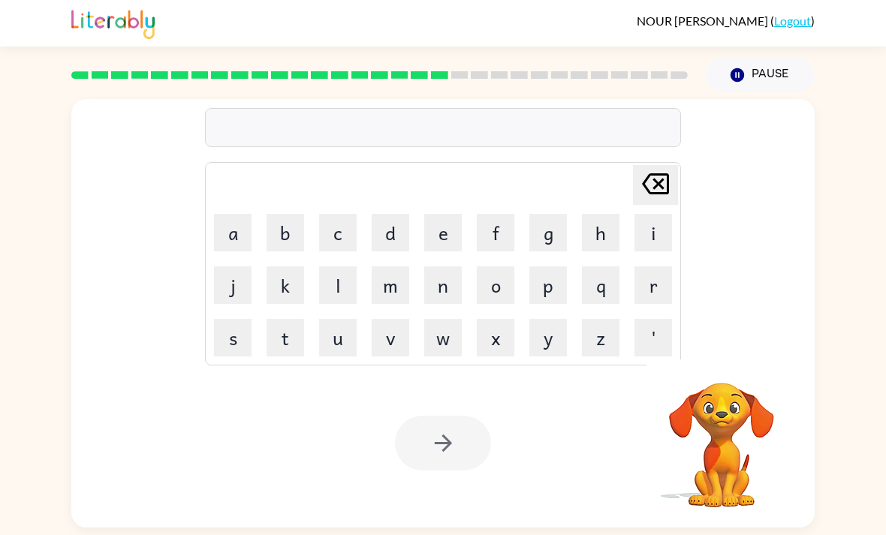
click at [655, 214] on button "i" at bounding box center [653, 233] width 38 height 38
click at [442, 266] on button "n" at bounding box center [443, 285] width 38 height 38
click at [324, 214] on button "c" at bounding box center [338, 233] width 38 height 38
click at [654, 266] on button "r" at bounding box center [653, 285] width 38 height 38
click at [444, 214] on button "e" at bounding box center [443, 233] width 38 height 38
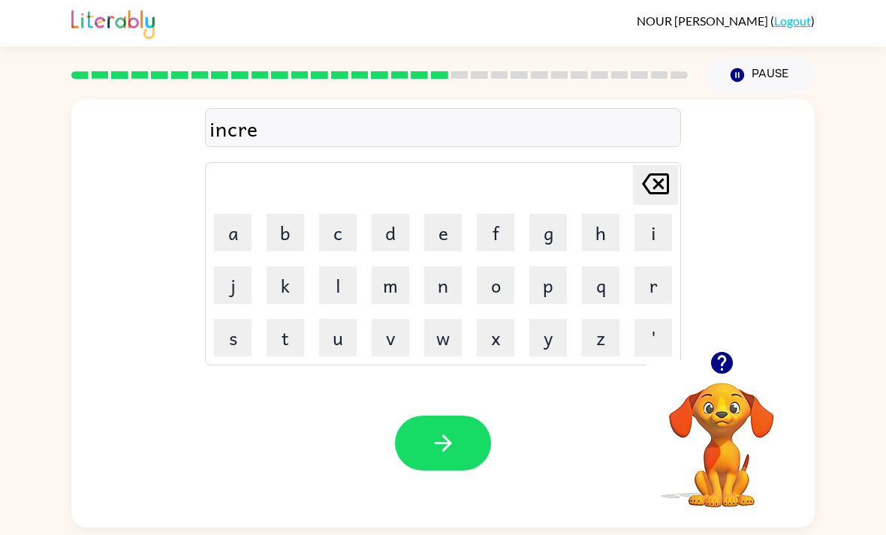
click at [382, 214] on button "d" at bounding box center [391, 233] width 38 height 38
click at [637, 214] on button "i" at bounding box center [653, 233] width 38 height 38
click at [287, 214] on button "b" at bounding box center [285, 233] width 38 height 38
click at [334, 266] on button "l" at bounding box center [338, 285] width 38 height 38
click at [432, 214] on button "e" at bounding box center [443, 233] width 38 height 38
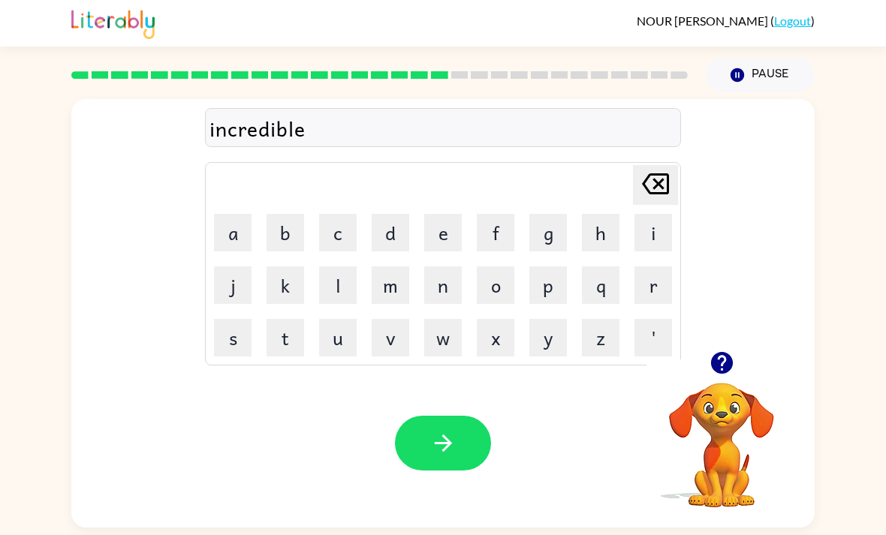
click at [462, 416] on button "button" at bounding box center [443, 443] width 96 height 55
click at [356, 266] on button "l" at bounding box center [338, 285] width 38 height 38
click at [645, 214] on button "i" at bounding box center [653, 233] width 38 height 38
click at [229, 319] on button "s" at bounding box center [233, 338] width 38 height 38
click at [280, 319] on button "t" at bounding box center [285, 338] width 38 height 38
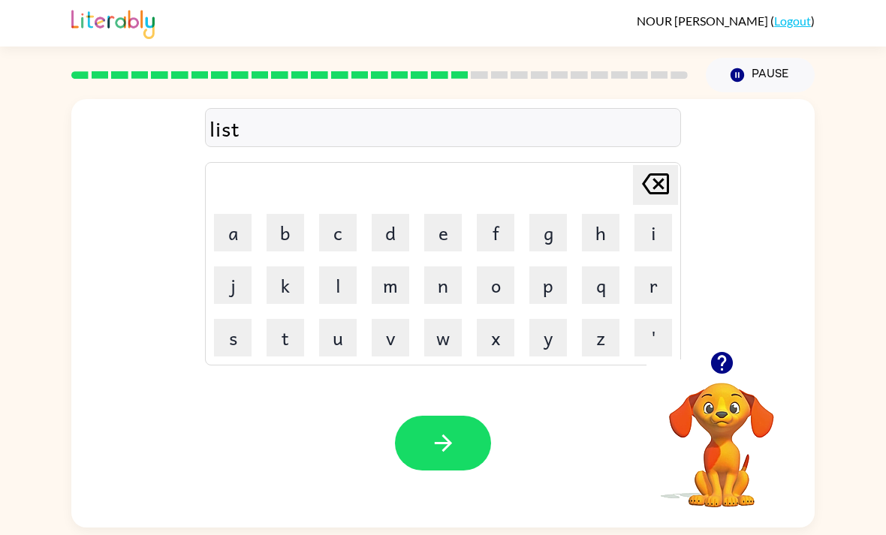
click at [437, 214] on button "e" at bounding box center [443, 233] width 38 height 38
click at [426, 266] on button "n" at bounding box center [443, 285] width 38 height 38
click at [399, 214] on button "d" at bounding box center [391, 233] width 38 height 38
click at [652, 173] on icon at bounding box center [655, 183] width 27 height 21
click at [444, 214] on button "e" at bounding box center [443, 233] width 38 height 38
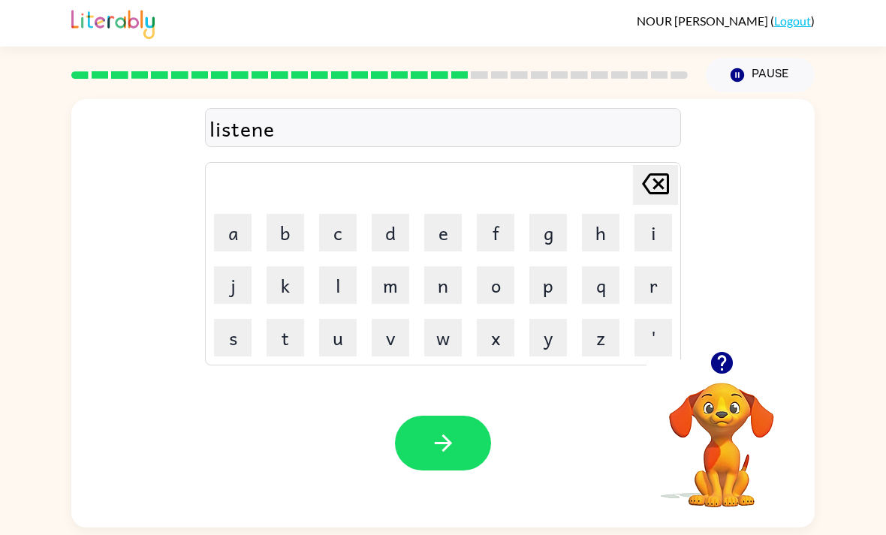
click at [384, 214] on button "d" at bounding box center [391, 233] width 38 height 38
click at [881, 483] on div "listened Delete Delete last character input a b c d e f g h i j k l m n o p q r…" at bounding box center [443, 309] width 886 height 435
click at [485, 416] on button "button" at bounding box center [443, 443] width 96 height 55
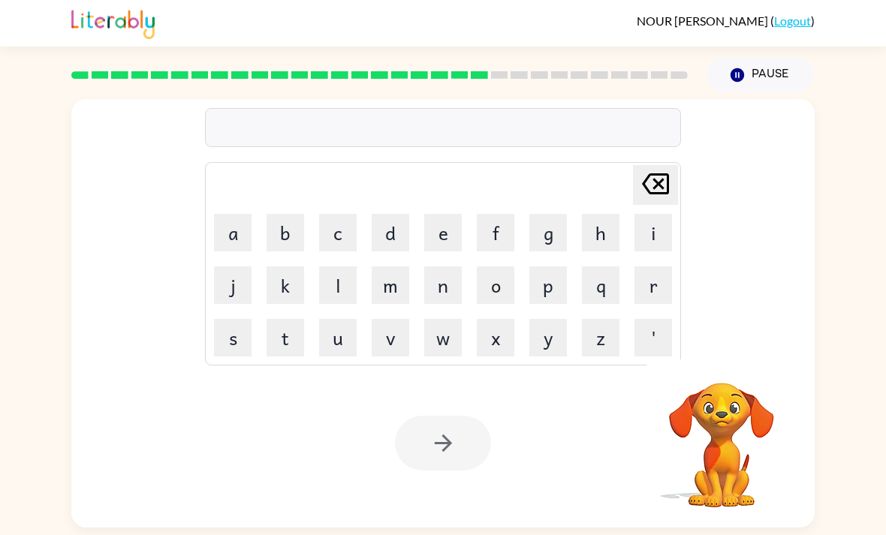
click at [757, 361] on video "Your browser must support playing .mp4 files to use Literably. Please try using…" at bounding box center [721, 435] width 150 height 150
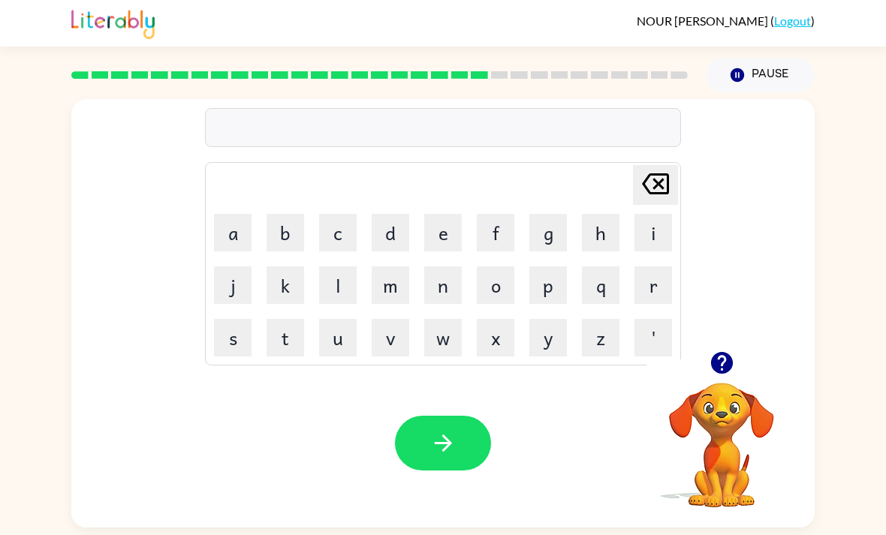
click at [459, 266] on button "n" at bounding box center [443, 285] width 38 height 38
click at [502, 266] on button "o" at bounding box center [496, 285] width 38 height 38
click at [405, 266] on button "m" at bounding box center [391, 285] width 38 height 38
click at [662, 214] on button "i" at bounding box center [653, 233] width 38 height 38
click at [447, 266] on button "n" at bounding box center [443, 285] width 38 height 38
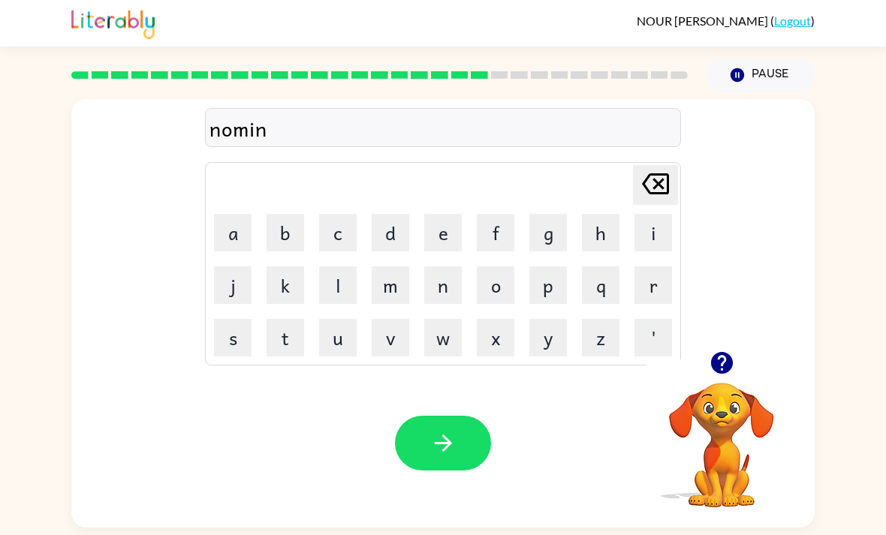
click at [245, 214] on button "a" at bounding box center [233, 233] width 38 height 38
click at [269, 319] on button "t" at bounding box center [285, 338] width 38 height 38
click at [436, 214] on button "e" at bounding box center [443, 233] width 38 height 38
click at [474, 416] on button "button" at bounding box center [443, 443] width 96 height 55
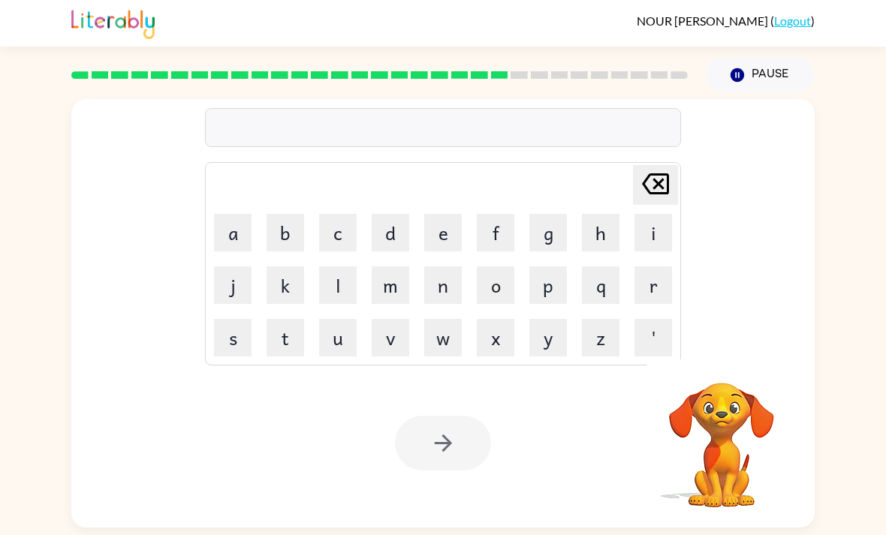
click at [218, 319] on button "s" at bounding box center [233, 338] width 38 height 38
click at [333, 319] on button "u" at bounding box center [338, 338] width 38 height 38
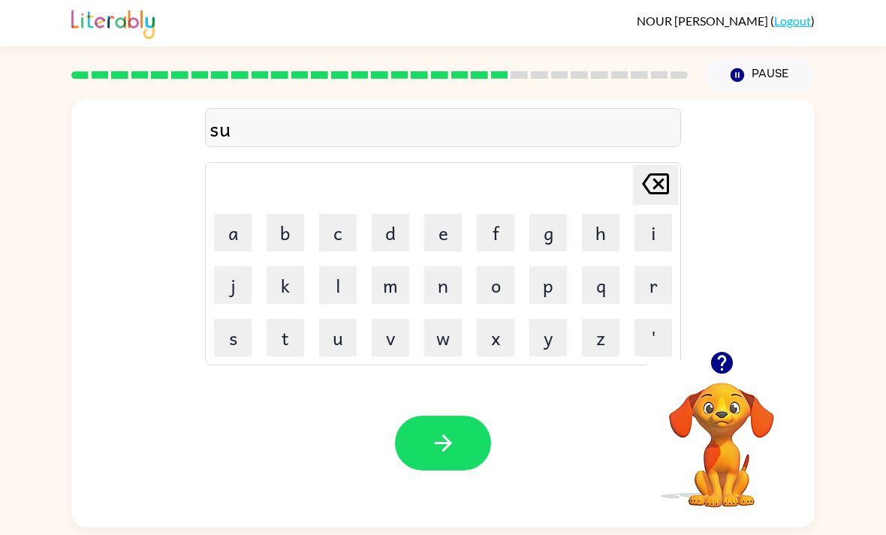
click at [235, 319] on button "s" at bounding box center [233, 338] width 38 height 38
click at [284, 319] on button "t" at bounding box center [285, 338] width 38 height 38
click at [237, 214] on button "a" at bounding box center [233, 233] width 38 height 38
click at [635, 214] on button "i" at bounding box center [653, 233] width 38 height 38
click at [426, 266] on button "n" at bounding box center [443, 285] width 38 height 38
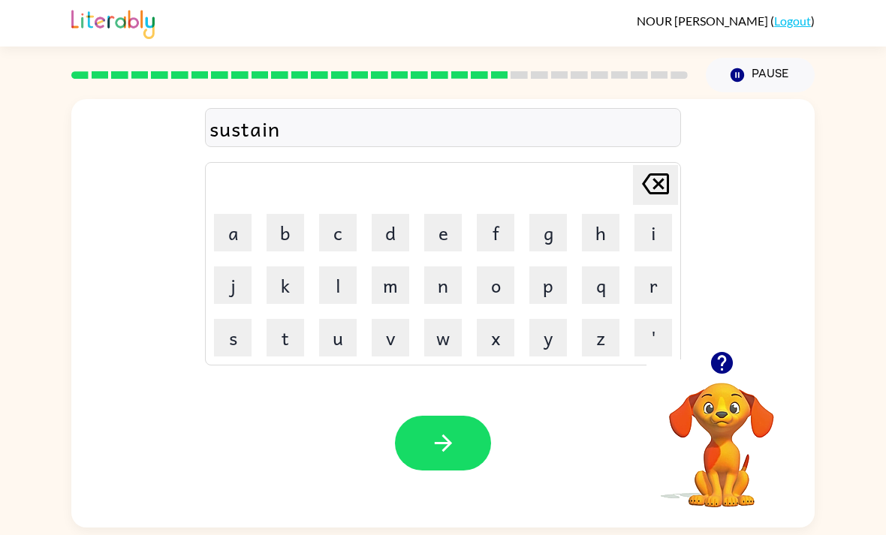
click at [459, 416] on button "button" at bounding box center [443, 443] width 96 height 55
click at [453, 319] on button "w" at bounding box center [443, 338] width 38 height 38
click at [495, 266] on button "o" at bounding box center [496, 285] width 38 height 38
click at [694, 234] on div "wo Delete Delete last character input a b c d e f g h i j k l m n o p q r s t u…" at bounding box center [442, 225] width 743 height 252
click at [693, 233] on div "wo Delete Delete last character input a b c d e f g h i j k l m n o p q r s t u…" at bounding box center [442, 225] width 743 height 252
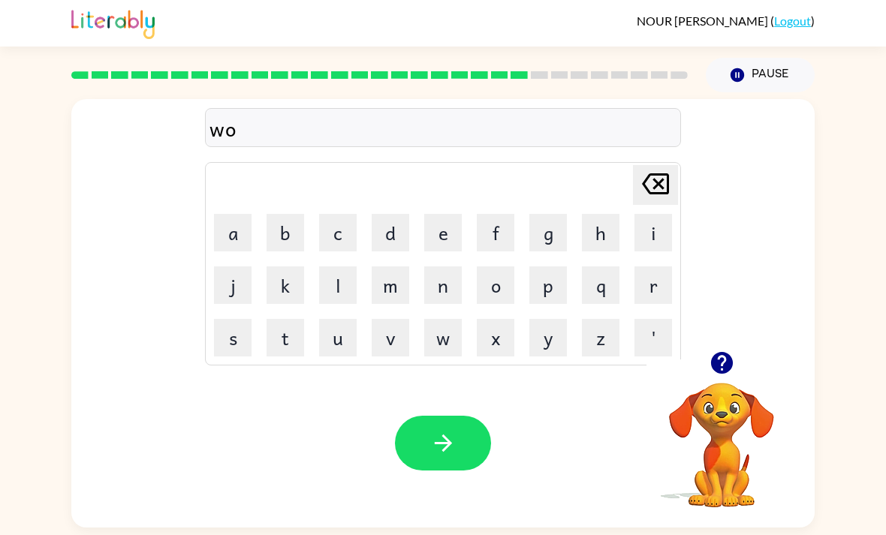
click at [645, 266] on button "r" at bounding box center [653, 285] width 38 height 38
click at [389, 214] on button "d" at bounding box center [391, 233] width 38 height 38
click at [545, 319] on button "y" at bounding box center [548, 338] width 38 height 38
click at [457, 416] on button "button" at bounding box center [443, 443] width 96 height 55
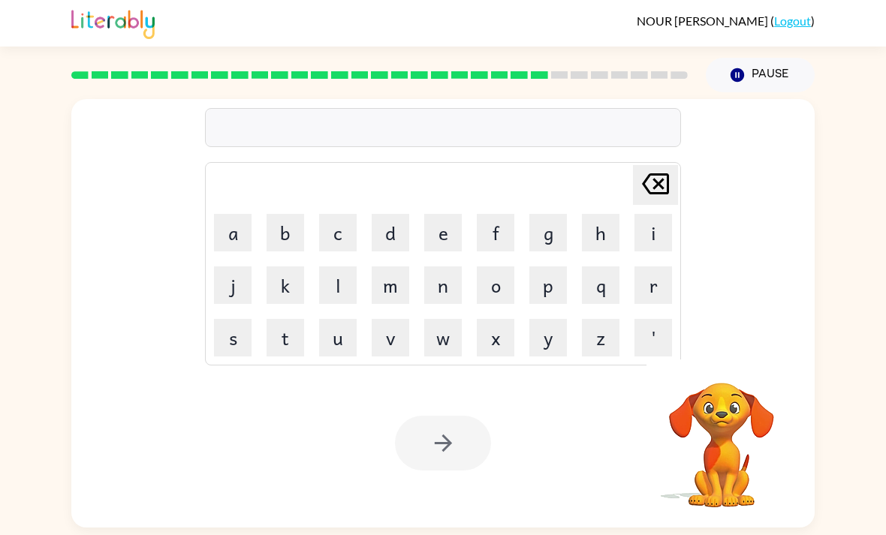
click at [645, 266] on button "r" at bounding box center [653, 285] width 38 height 38
click at [430, 214] on button "e" at bounding box center [443, 233] width 38 height 38
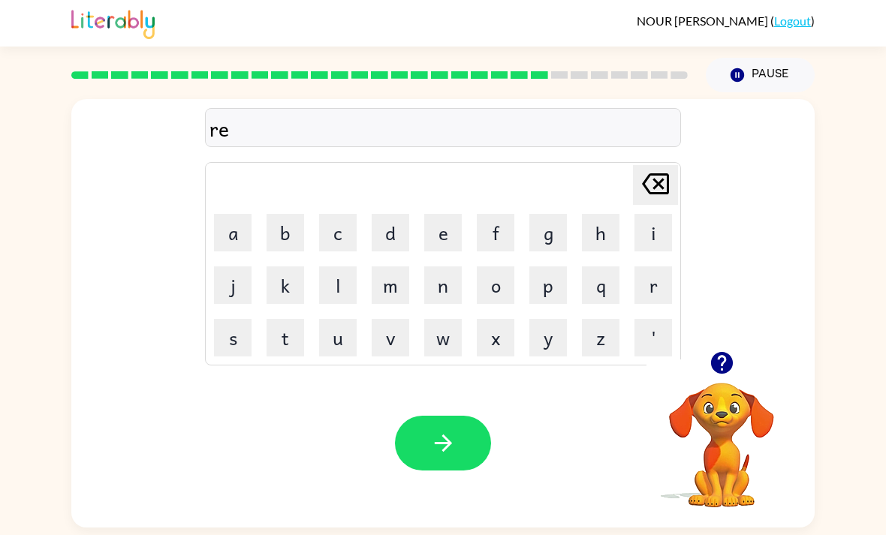
click at [337, 266] on button "l" at bounding box center [338, 285] width 38 height 38
click at [233, 214] on button "a" at bounding box center [233, 233] width 38 height 38
click at [281, 319] on button "t" at bounding box center [285, 338] width 38 height 38
click at [438, 214] on button "e" at bounding box center [443, 233] width 38 height 38
click at [386, 214] on button "d" at bounding box center [391, 233] width 38 height 38
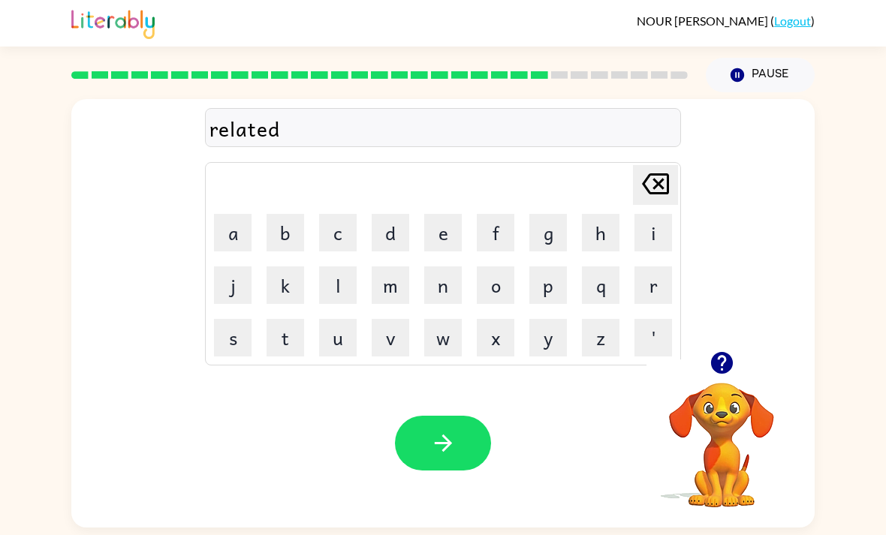
click at [477, 416] on button "button" at bounding box center [443, 443] width 96 height 55
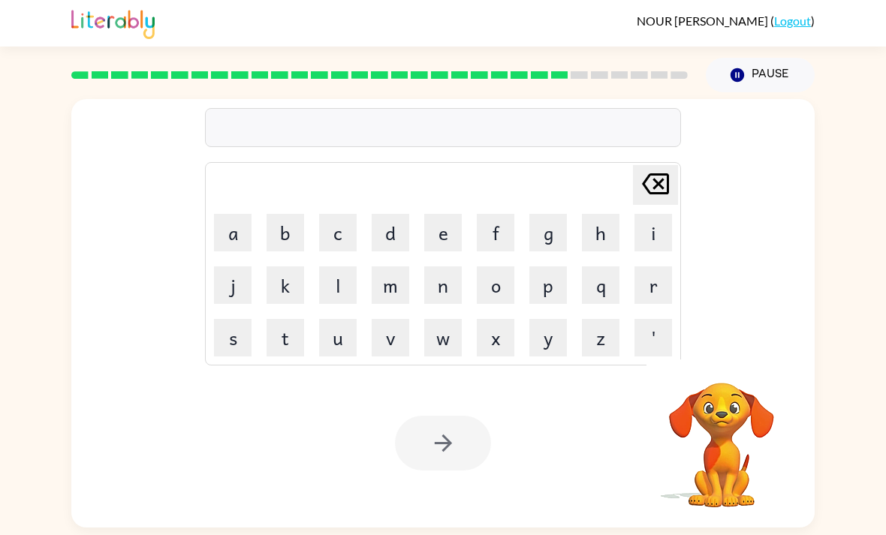
click at [280, 266] on button "k" at bounding box center [285, 285] width 38 height 38
click at [637, 214] on button "i" at bounding box center [653, 233] width 38 height 38
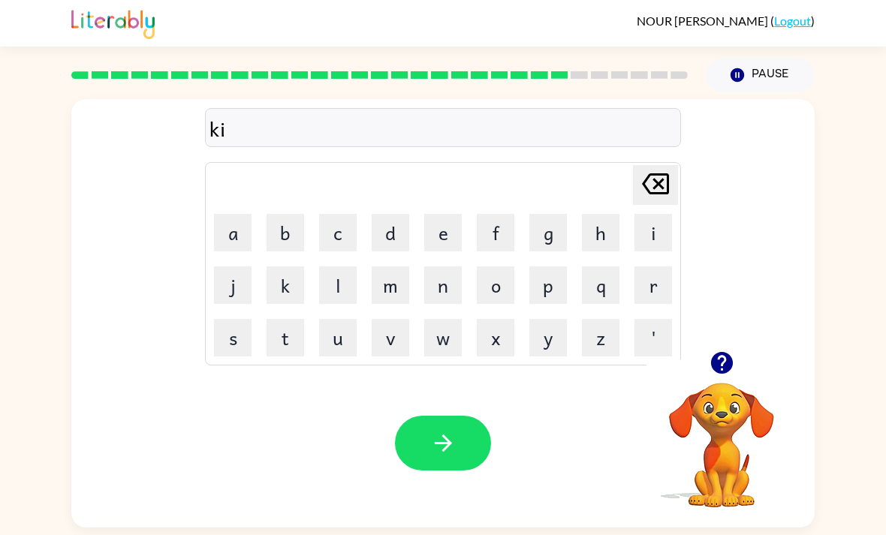
click at [287, 319] on button "t" at bounding box center [285, 338] width 38 height 38
click at [438, 214] on button "e" at bounding box center [443, 233] width 38 height 38
click at [447, 266] on button "n" at bounding box center [443, 285] width 38 height 38
click at [457, 416] on button "button" at bounding box center [443, 443] width 96 height 55
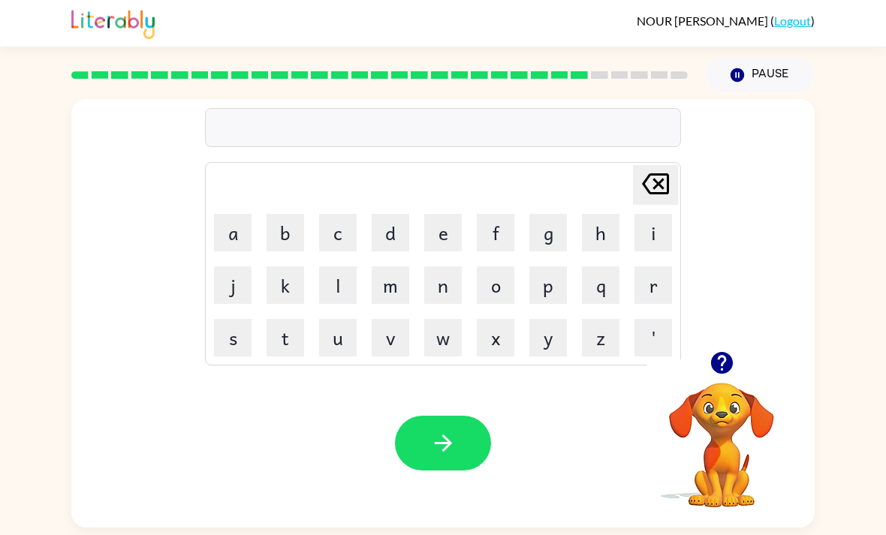
click at [224, 214] on button "a" at bounding box center [233, 233] width 38 height 38
click at [553, 266] on button "p" at bounding box center [548, 285] width 38 height 38
click at [239, 214] on button "a" at bounding box center [233, 233] width 38 height 38
click at [638, 266] on button "r" at bounding box center [653, 285] width 38 height 38
click at [279, 319] on button "t" at bounding box center [285, 338] width 38 height 38
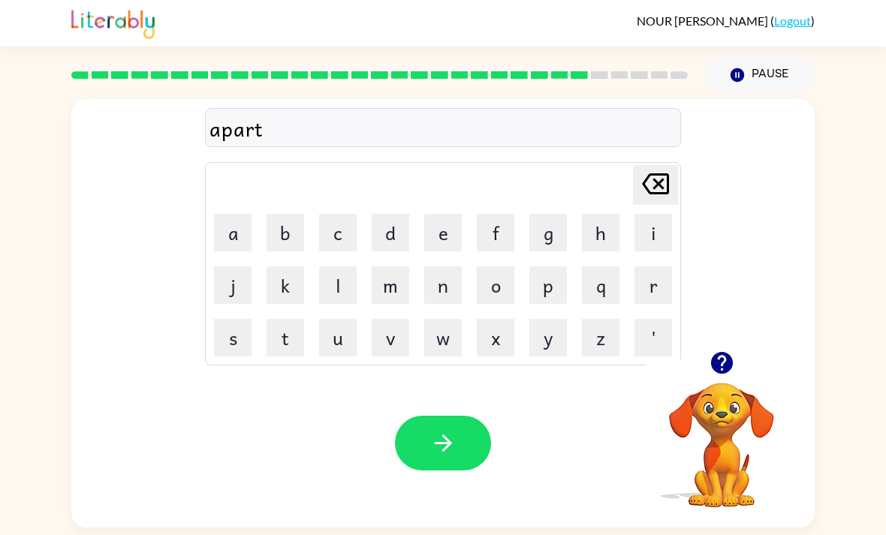
click at [390, 266] on button "m" at bounding box center [391, 285] width 38 height 38
click at [447, 214] on button "e" at bounding box center [443, 233] width 38 height 38
click at [439, 266] on button "n" at bounding box center [443, 285] width 38 height 38
click at [275, 319] on button "t" at bounding box center [285, 338] width 38 height 38
click at [472, 416] on button "button" at bounding box center [443, 443] width 96 height 55
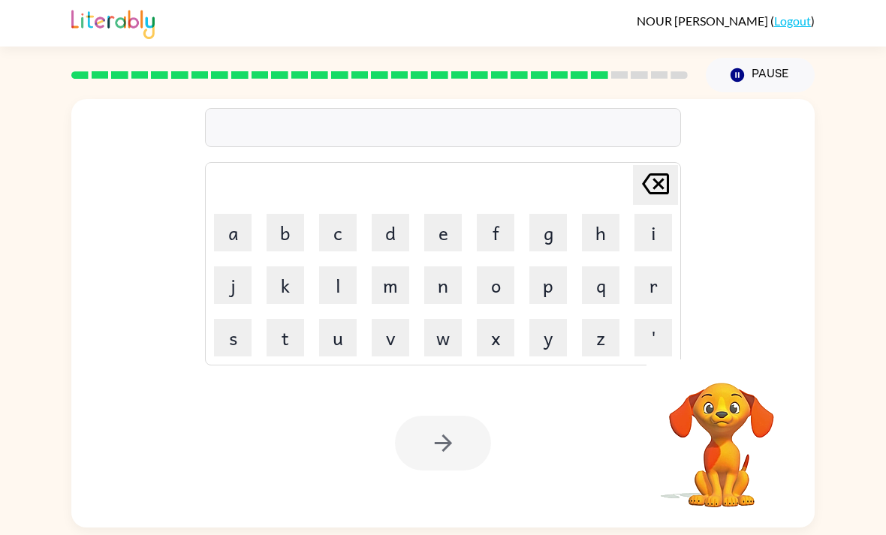
click at [250, 319] on button "s" at bounding box center [233, 338] width 38 height 38
click at [336, 266] on button "l" at bounding box center [338, 285] width 38 height 38
click at [654, 214] on button "i" at bounding box center [653, 233] width 38 height 38
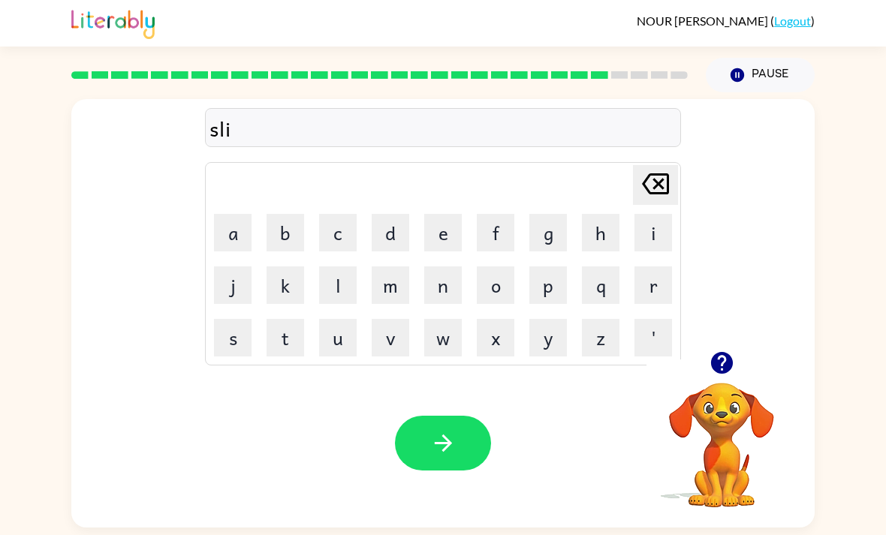
click at [543, 214] on button "g" at bounding box center [548, 233] width 38 height 38
click at [600, 214] on button "h" at bounding box center [601, 233] width 38 height 38
click at [294, 319] on button "t" at bounding box center [285, 338] width 38 height 38
click at [466, 416] on button "button" at bounding box center [443, 443] width 96 height 55
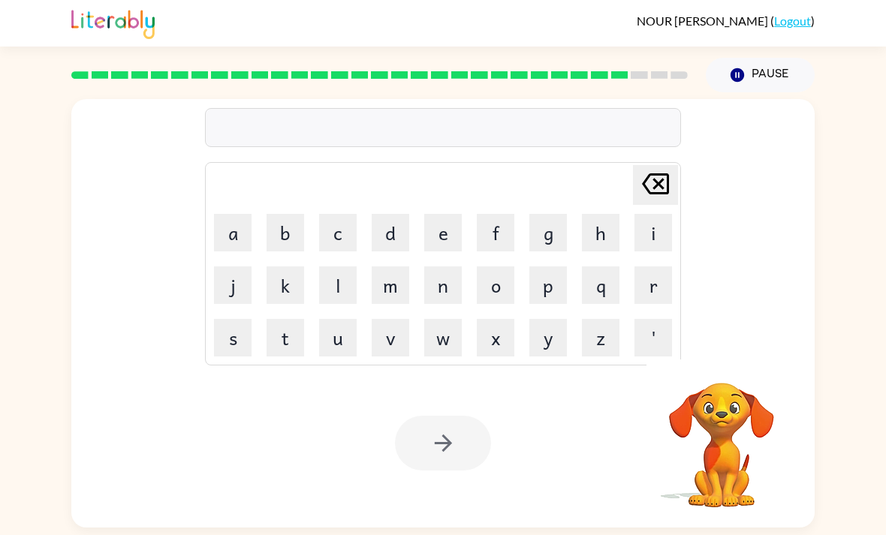
click at [343, 319] on button "u" at bounding box center [338, 338] width 38 height 38
click at [452, 266] on button "n" at bounding box center [443, 285] width 38 height 38
click at [650, 214] on button "i" at bounding box center [653, 233] width 38 height 38
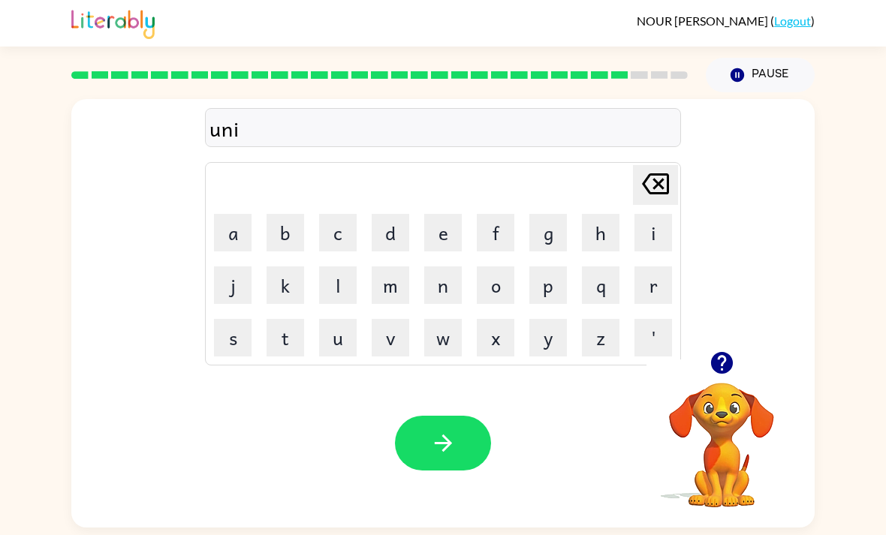
click at [397, 319] on button "v" at bounding box center [391, 338] width 38 height 38
click at [450, 214] on button "e" at bounding box center [443, 233] width 38 height 38
click at [656, 266] on button "r" at bounding box center [653, 285] width 38 height 38
click at [236, 319] on button "s" at bounding box center [233, 338] width 38 height 38
click at [238, 214] on button "a" at bounding box center [233, 233] width 38 height 38
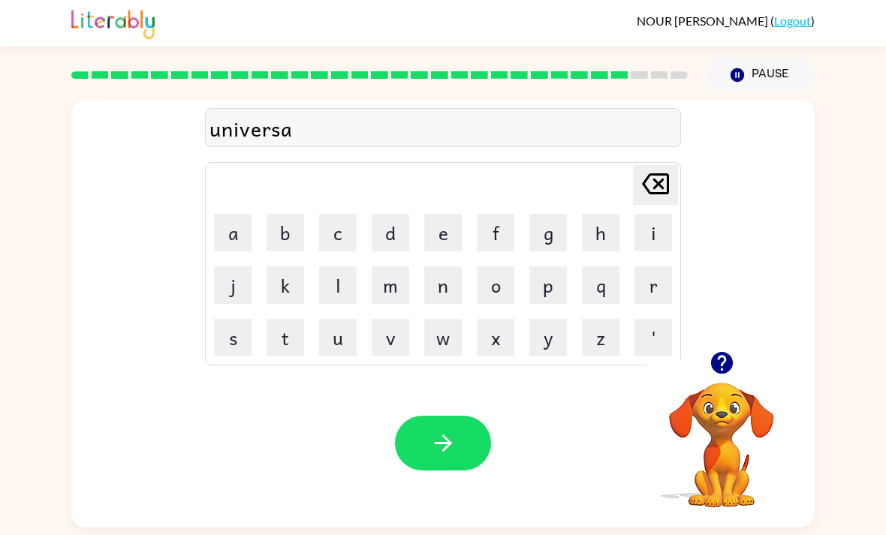
click at [333, 266] on button "l" at bounding box center [338, 285] width 38 height 38
click at [450, 435] on icon "button" at bounding box center [442, 443] width 17 height 17
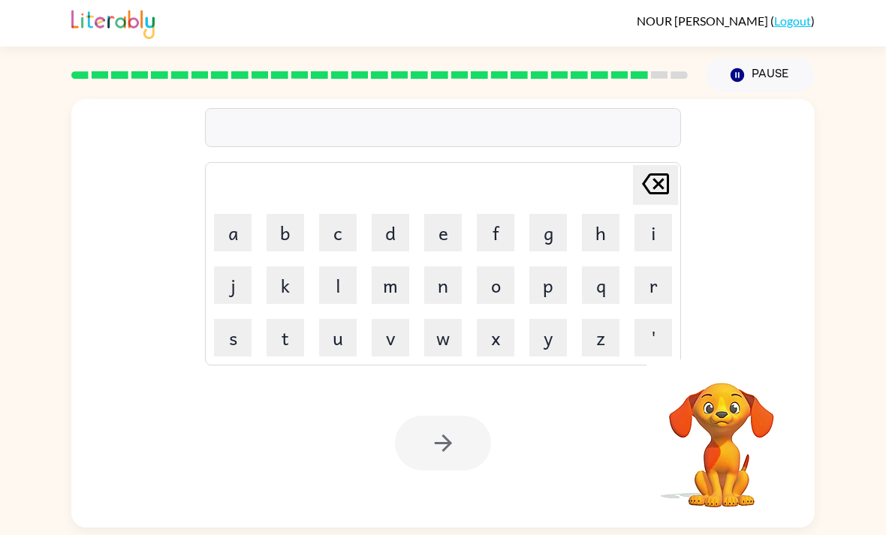
click at [236, 319] on button "s" at bounding box center [233, 338] width 38 height 38
click at [649, 214] on button "i" at bounding box center [653, 233] width 38 height 38
click at [336, 266] on button "l" at bounding box center [338, 285] width 38 height 38
click at [391, 319] on button "v" at bounding box center [391, 338] width 38 height 38
click at [446, 214] on button "e" at bounding box center [443, 233] width 38 height 38
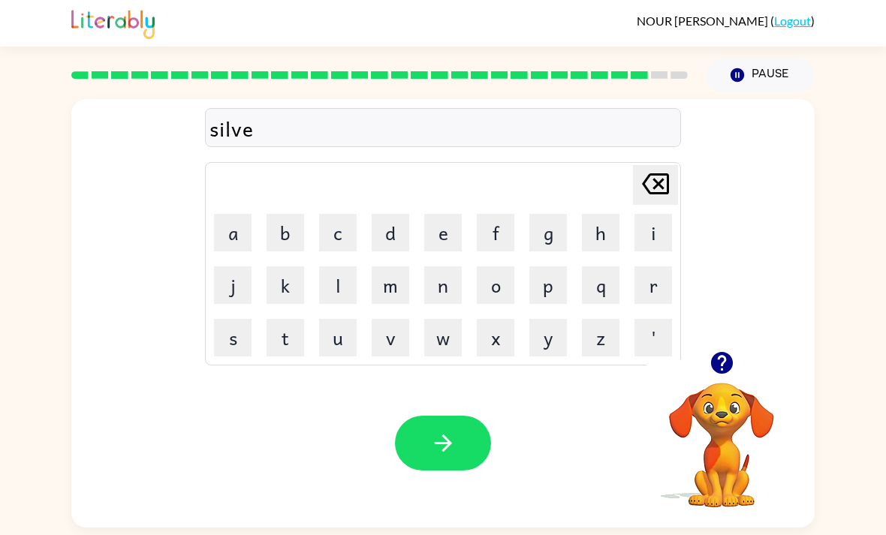
click at [439, 319] on button "w" at bounding box center [443, 338] width 38 height 38
click at [239, 214] on button "a" at bounding box center [233, 233] width 38 height 38
click at [655, 266] on button "r" at bounding box center [653, 285] width 38 height 38
click at [453, 214] on button "e" at bounding box center [443, 233] width 38 height 38
click at [463, 416] on button "button" at bounding box center [443, 443] width 96 height 55
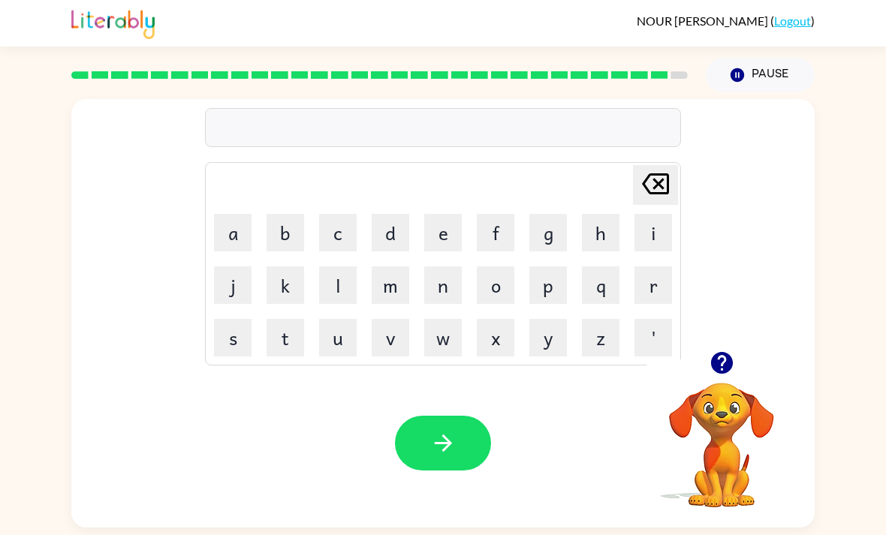
click at [634, 214] on button "i" at bounding box center [653, 233] width 38 height 38
click at [460, 266] on button "n" at bounding box center [443, 285] width 38 height 38
click at [348, 214] on button "c" at bounding box center [338, 233] width 38 height 38
click at [501, 266] on button "o" at bounding box center [496, 285] width 38 height 38
click at [344, 319] on button "u" at bounding box center [338, 338] width 38 height 38
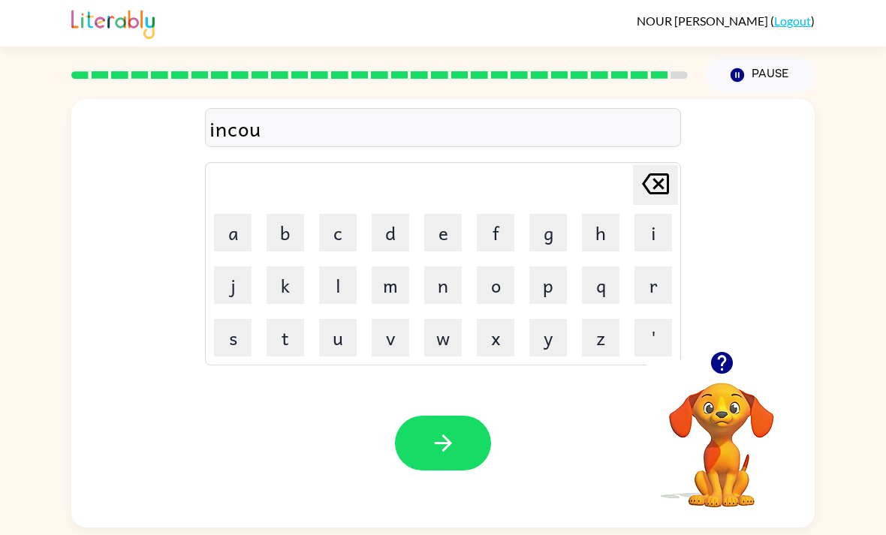
click at [444, 266] on button "n" at bounding box center [443, 285] width 38 height 38
click at [283, 319] on button "t" at bounding box center [285, 338] width 38 height 38
click at [437, 214] on button "e" at bounding box center [443, 233] width 38 height 38
click at [670, 266] on button "r" at bounding box center [653, 285] width 38 height 38
click at [663, 173] on icon at bounding box center [655, 183] width 27 height 21
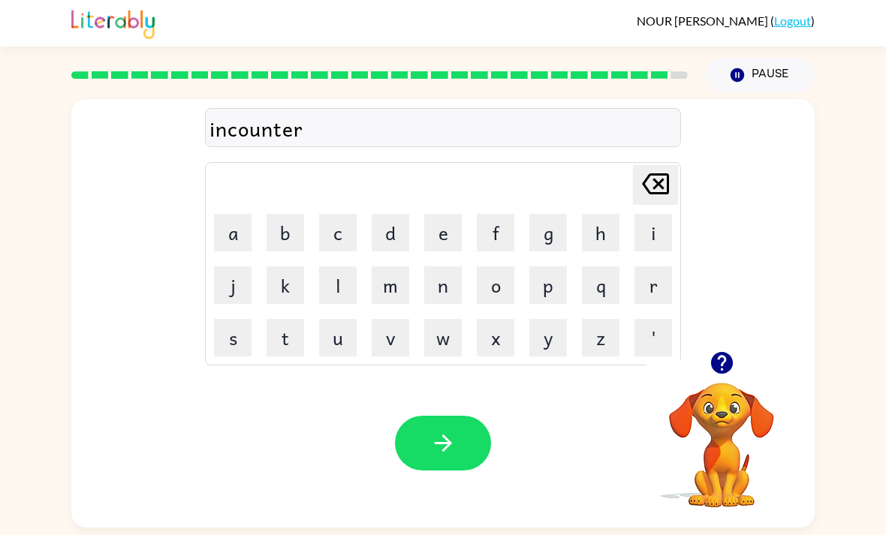
click at [662, 173] on icon at bounding box center [655, 183] width 27 height 21
click at [661, 173] on icon at bounding box center [655, 183] width 27 height 21
click at [658, 173] on icon at bounding box center [655, 183] width 27 height 21
click at [657, 173] on icon at bounding box center [655, 183] width 27 height 21
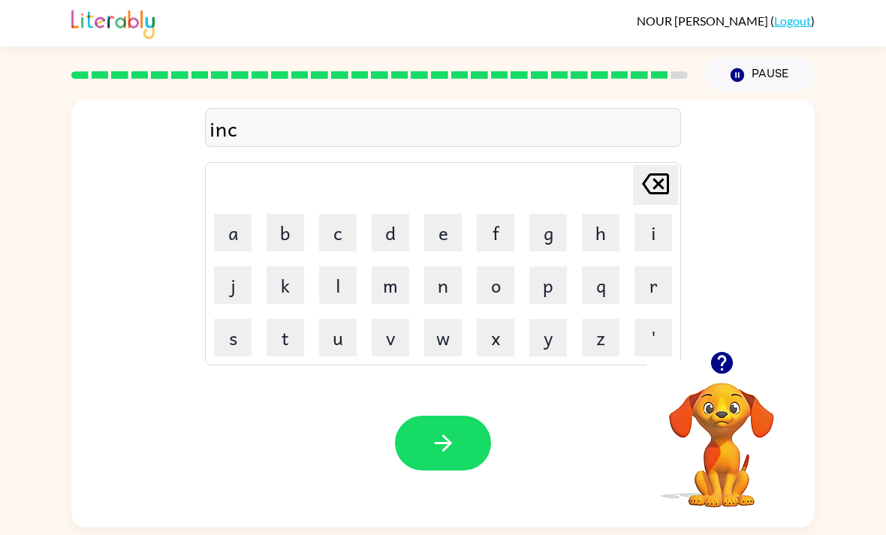
click at [665, 166] on icon "Delete Delete last character input" at bounding box center [655, 184] width 36 height 36
click at [664, 166] on icon "Delete Delete last character input" at bounding box center [655, 184] width 36 height 36
click at [666, 166] on icon "Delete Delete last character input" at bounding box center [655, 184] width 36 height 36
click at [452, 214] on button "e" at bounding box center [443, 233] width 38 height 38
click at [435, 266] on button "n" at bounding box center [443, 285] width 38 height 38
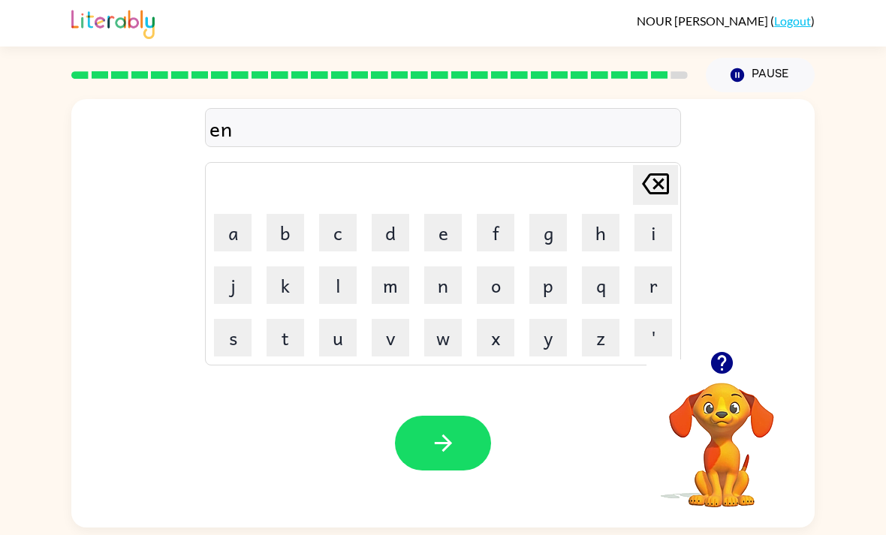
click at [339, 214] on button "c" at bounding box center [338, 233] width 38 height 38
click at [508, 266] on button "o" at bounding box center [496, 285] width 38 height 38
click at [348, 319] on button "u" at bounding box center [338, 338] width 38 height 38
click at [439, 266] on button "n" at bounding box center [443, 285] width 38 height 38
click at [294, 319] on button "t" at bounding box center [285, 338] width 38 height 38
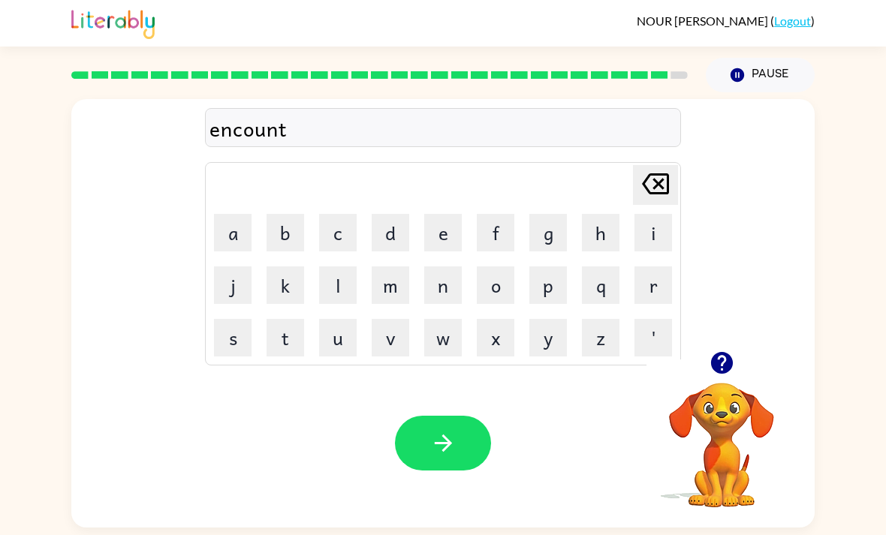
click at [438, 214] on button "e" at bounding box center [443, 233] width 38 height 38
click at [646, 266] on button "r" at bounding box center [653, 285] width 38 height 38
click at [456, 416] on button "button" at bounding box center [443, 443] width 96 height 55
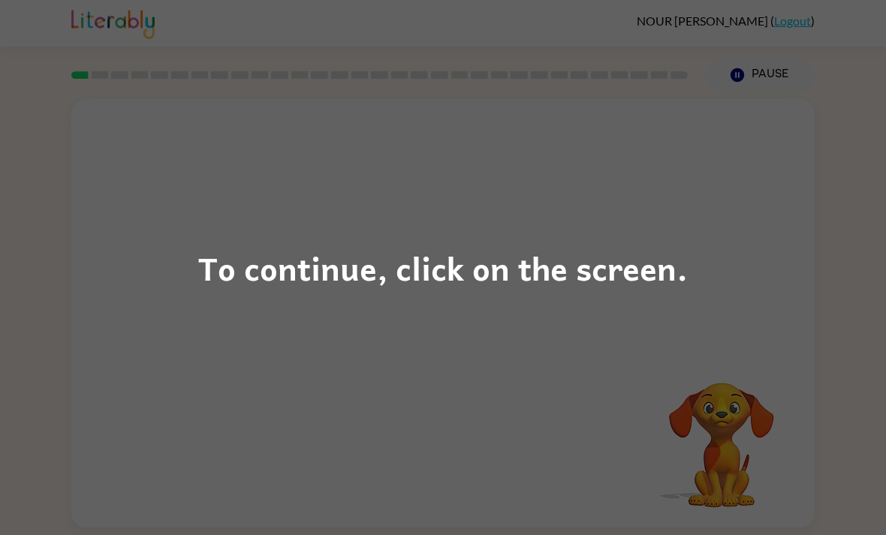
click at [784, 224] on div "To continue, click on the screen." at bounding box center [443, 267] width 886 height 535
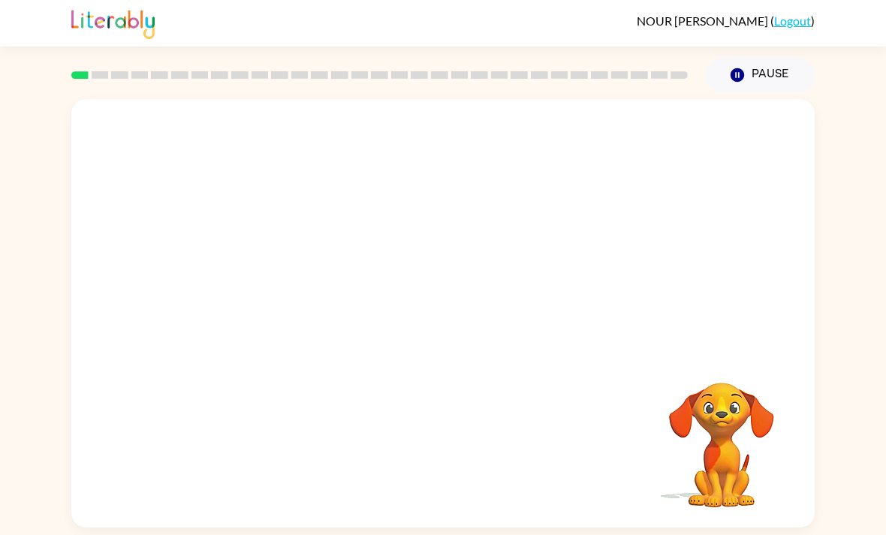
click at [248, 295] on video "Your browser must support playing .mp4 files to use Literably. Please try using…" at bounding box center [442, 225] width 743 height 252
click at [454, 326] on icon "button" at bounding box center [443, 321] width 26 height 26
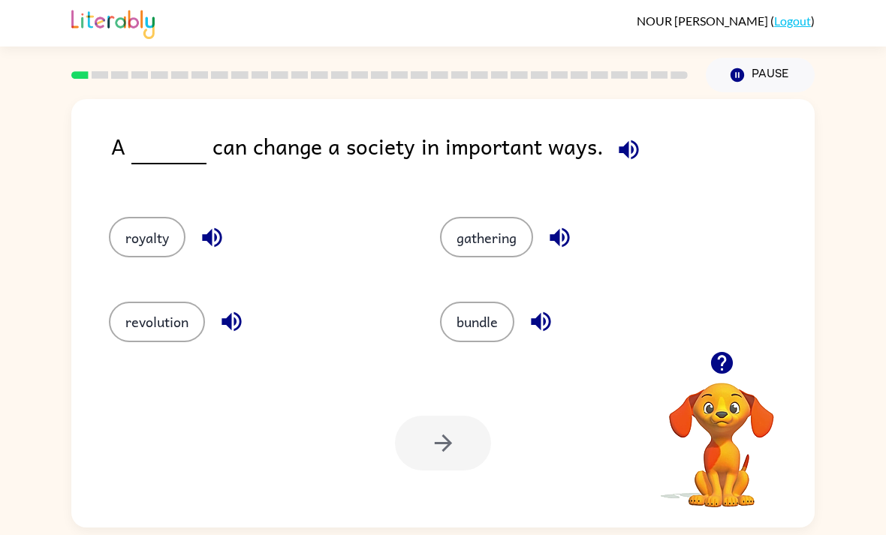
click at [510, 228] on button "gathering" at bounding box center [486, 237] width 93 height 41
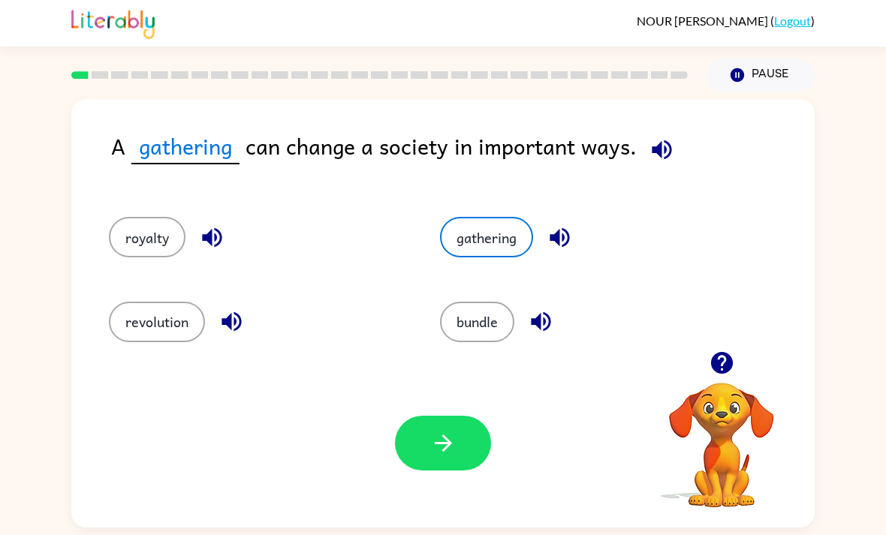
click at [511, 306] on div "bundle" at bounding box center [576, 315] width 331 height 84
click at [505, 320] on button "bundle" at bounding box center [477, 322] width 74 height 41
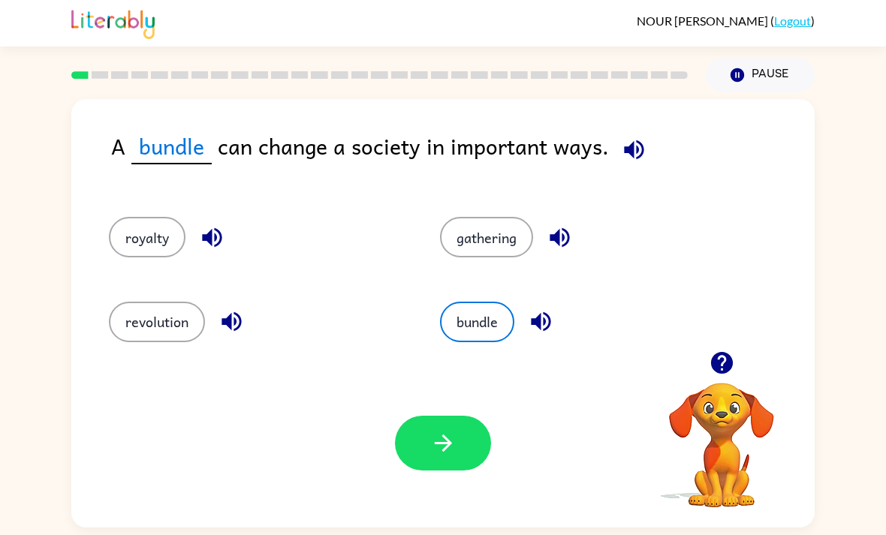
click at [161, 336] on button "revolution" at bounding box center [157, 322] width 96 height 41
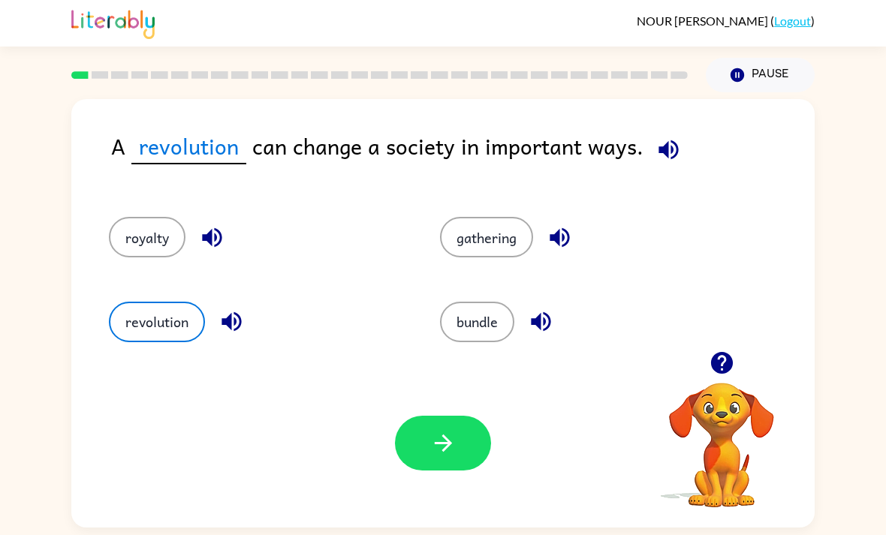
click at [490, 313] on button "bundle" at bounding box center [477, 322] width 74 height 41
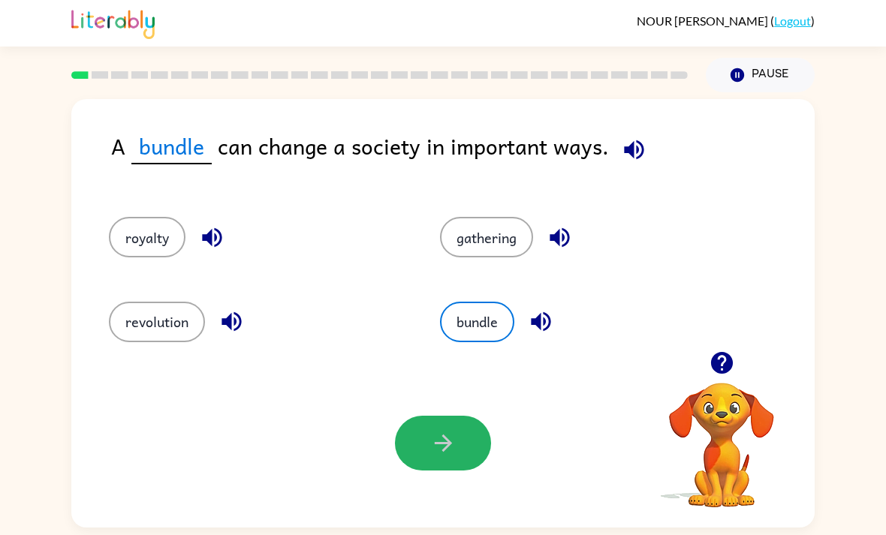
click at [468, 455] on button "button" at bounding box center [443, 443] width 96 height 55
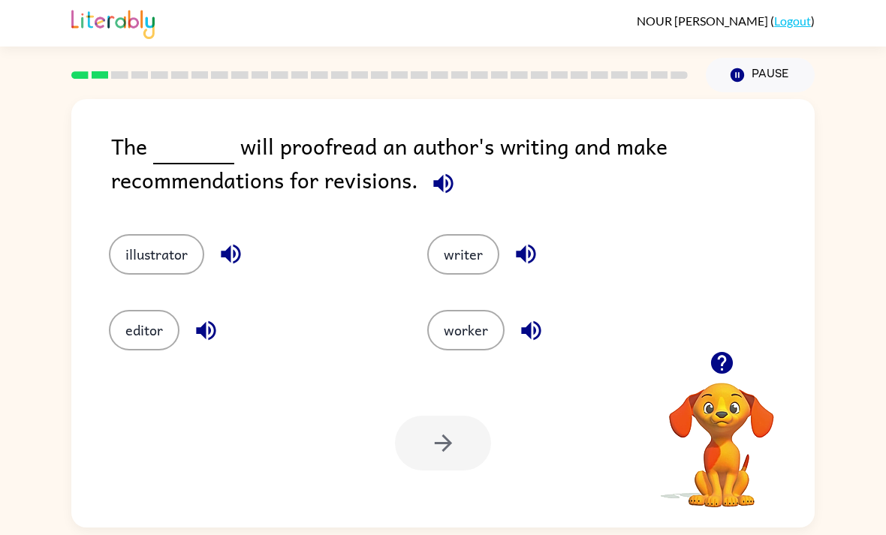
click at [155, 335] on button "editor" at bounding box center [144, 330] width 71 height 41
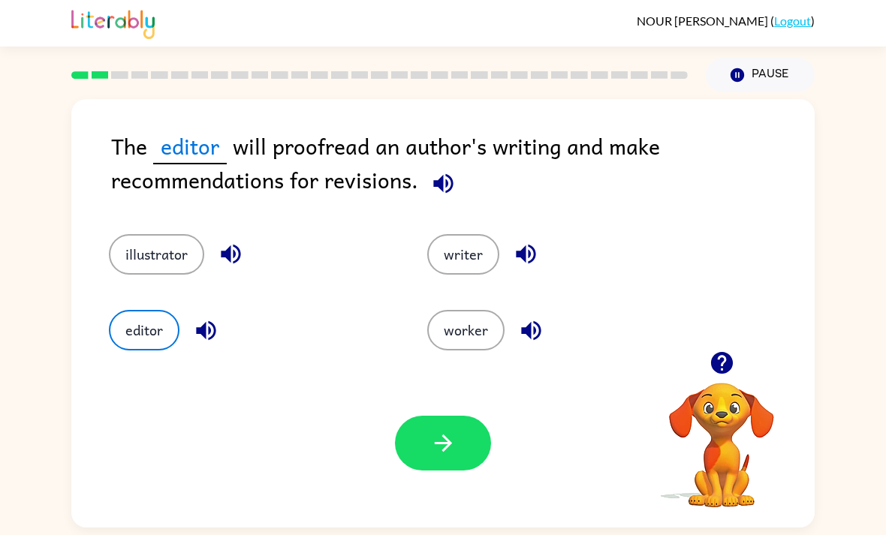
click at [444, 439] on icon "button" at bounding box center [443, 443] width 26 height 26
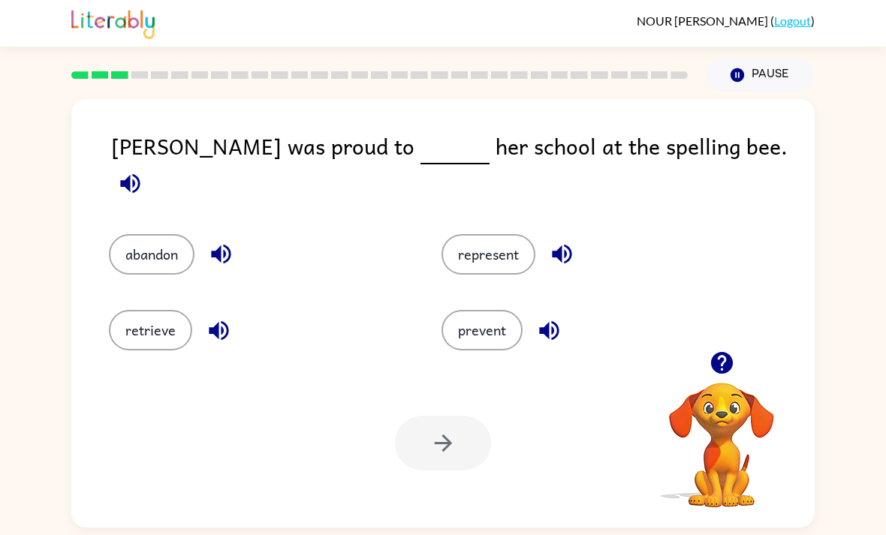
click at [501, 253] on button "represent" at bounding box center [488, 254] width 94 height 41
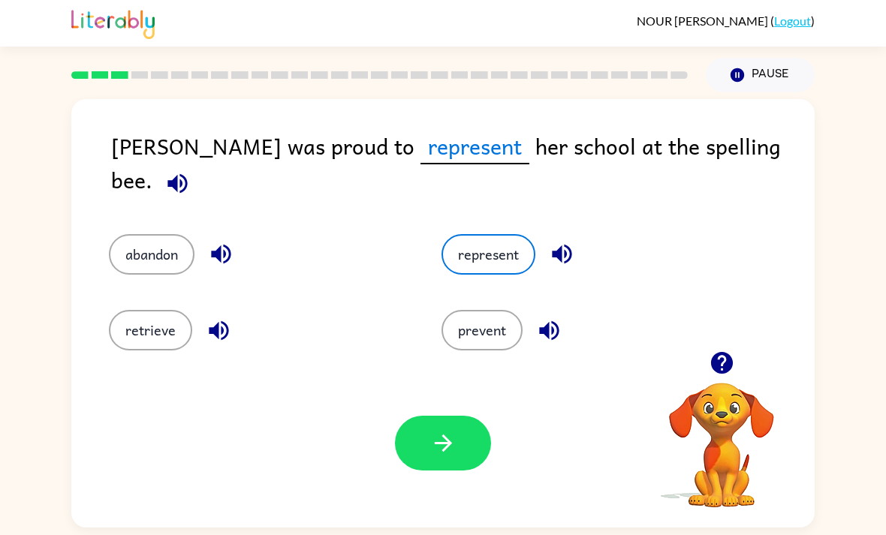
click at [453, 456] on icon "button" at bounding box center [443, 443] width 26 height 26
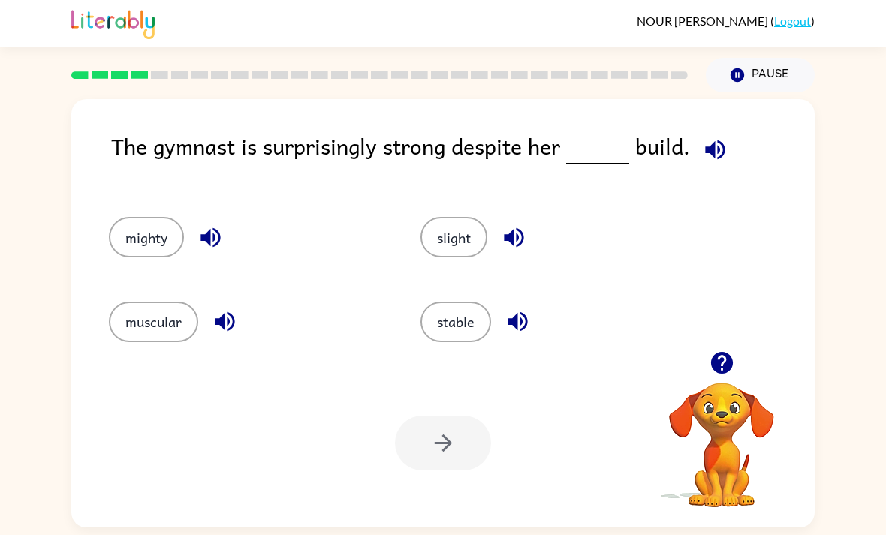
click at [175, 322] on button "muscular" at bounding box center [153, 322] width 89 height 41
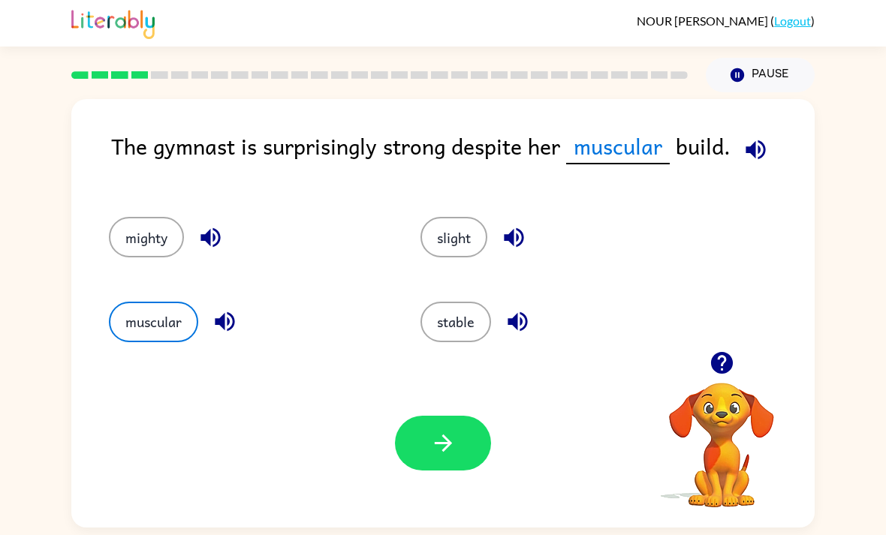
click at [451, 465] on button "button" at bounding box center [443, 443] width 96 height 55
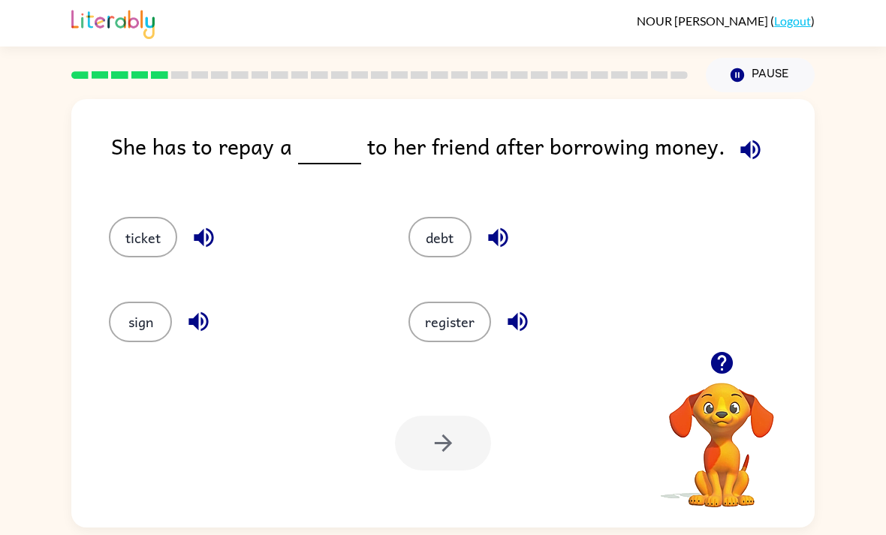
click at [458, 242] on button "debt" at bounding box center [439, 237] width 63 height 41
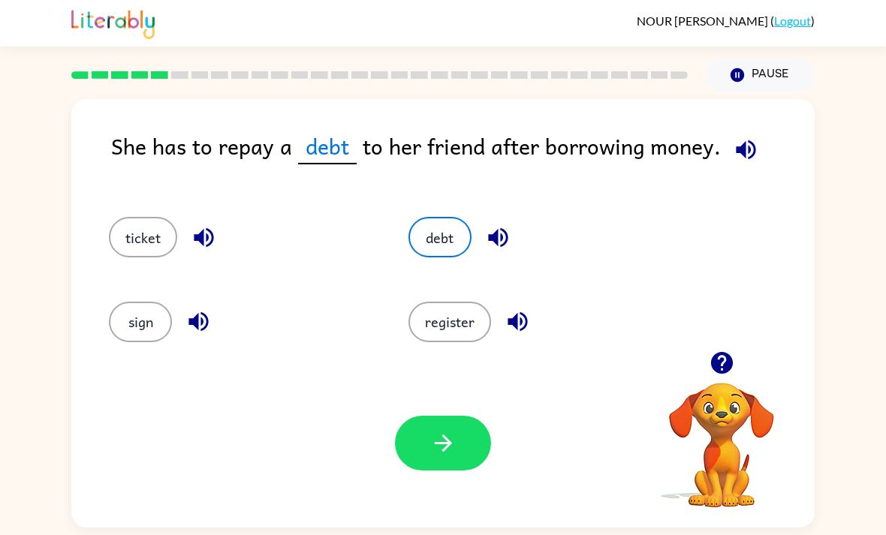
click at [453, 449] on icon "button" at bounding box center [443, 443] width 26 height 26
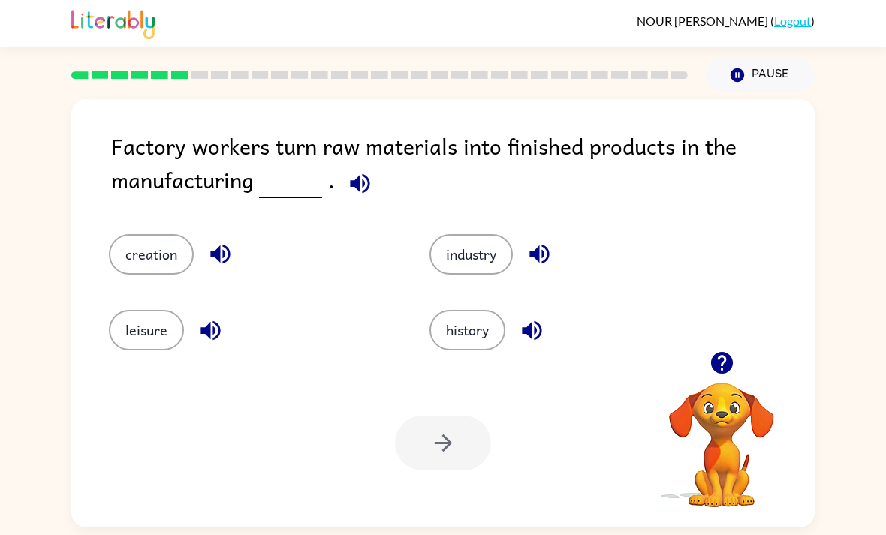
click at [494, 267] on button "industry" at bounding box center [470, 254] width 83 height 41
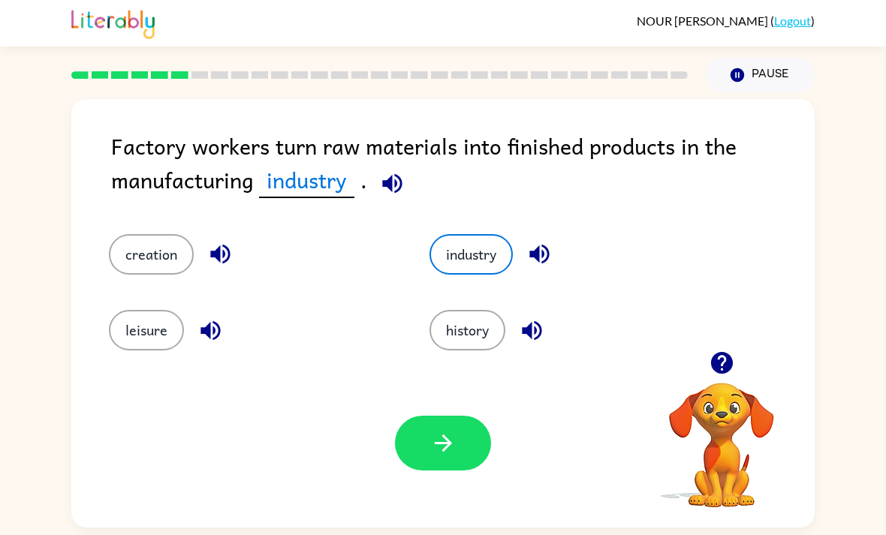
click at [451, 425] on button "button" at bounding box center [443, 443] width 96 height 55
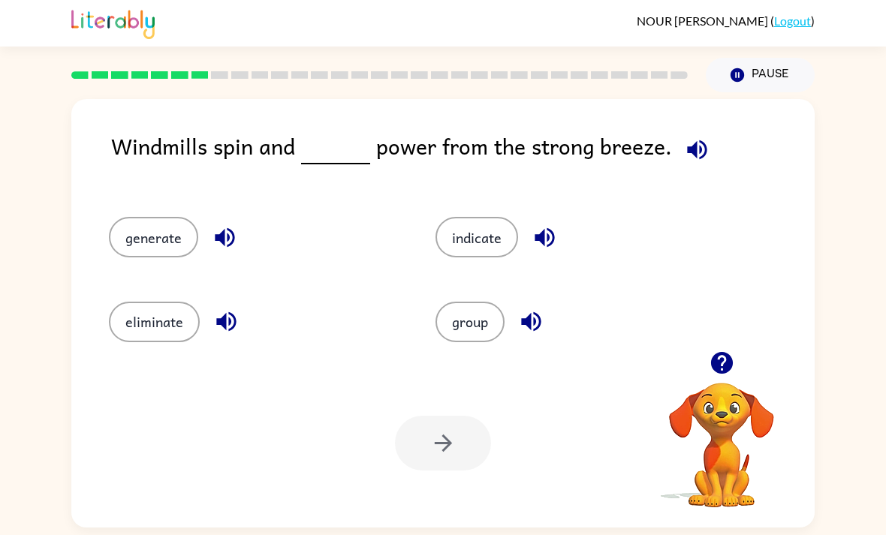
click at [151, 227] on button "generate" at bounding box center [153, 237] width 89 height 41
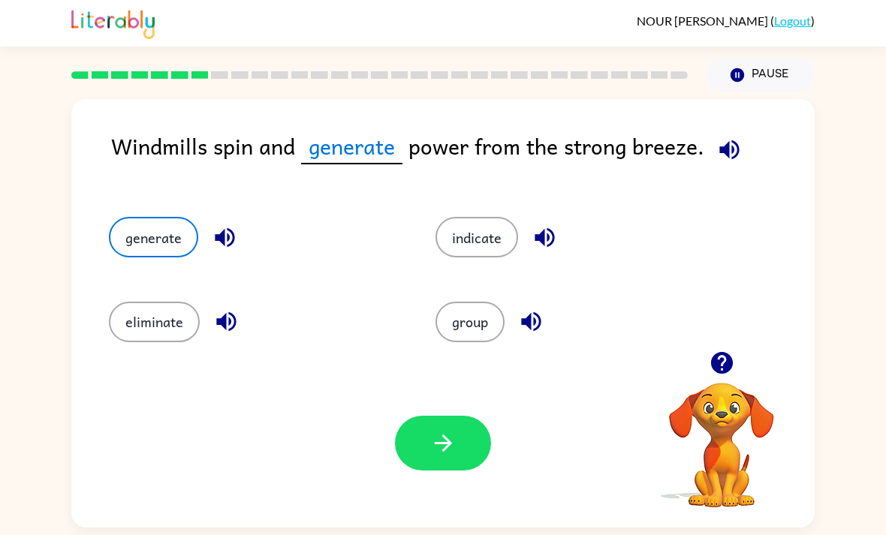
click at [435, 464] on button "button" at bounding box center [443, 443] width 96 height 55
click at [465, 459] on div at bounding box center [443, 443] width 96 height 55
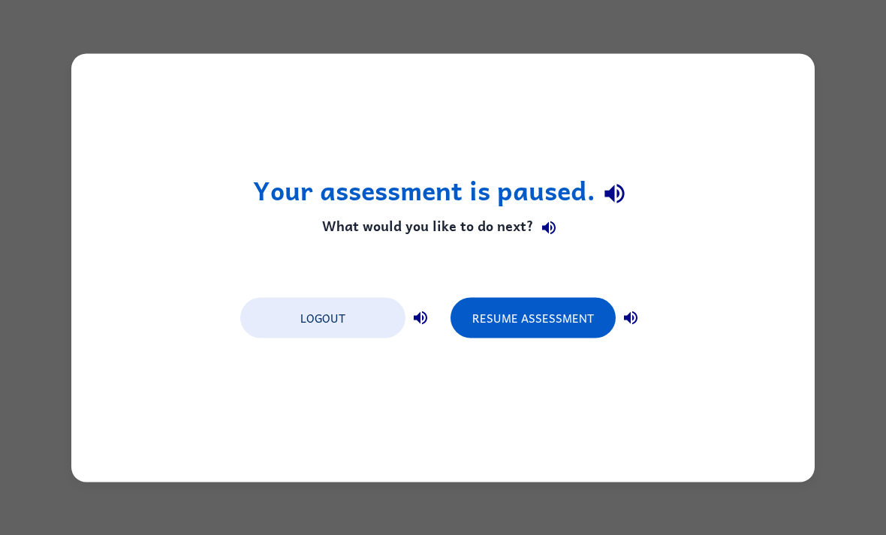
click at [567, 325] on button "Resume Assessment" at bounding box center [532, 317] width 165 height 41
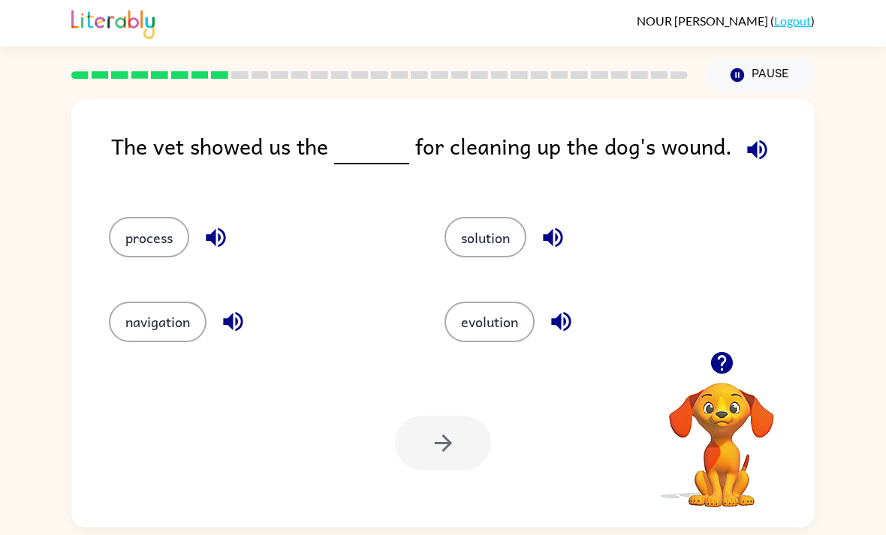
click at [503, 257] on button "solution" at bounding box center [485, 237] width 82 height 41
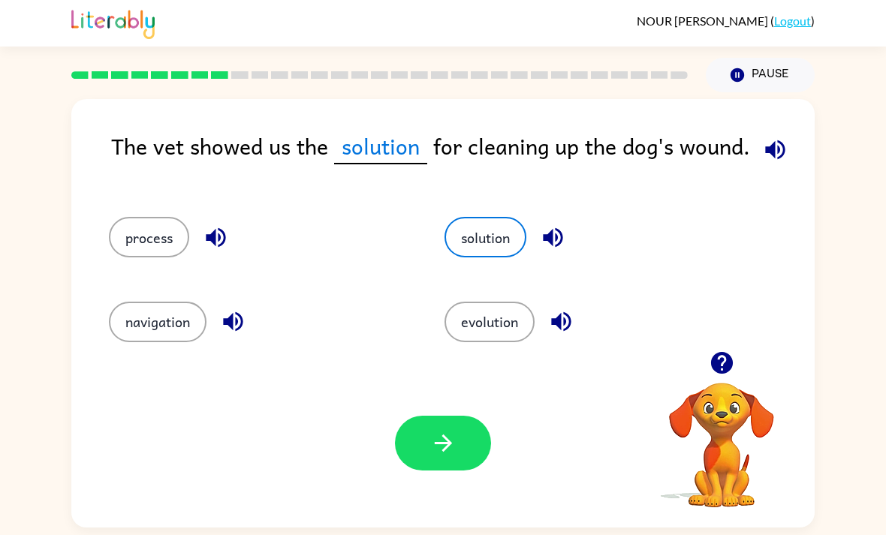
click at [175, 236] on button "process" at bounding box center [149, 237] width 80 height 41
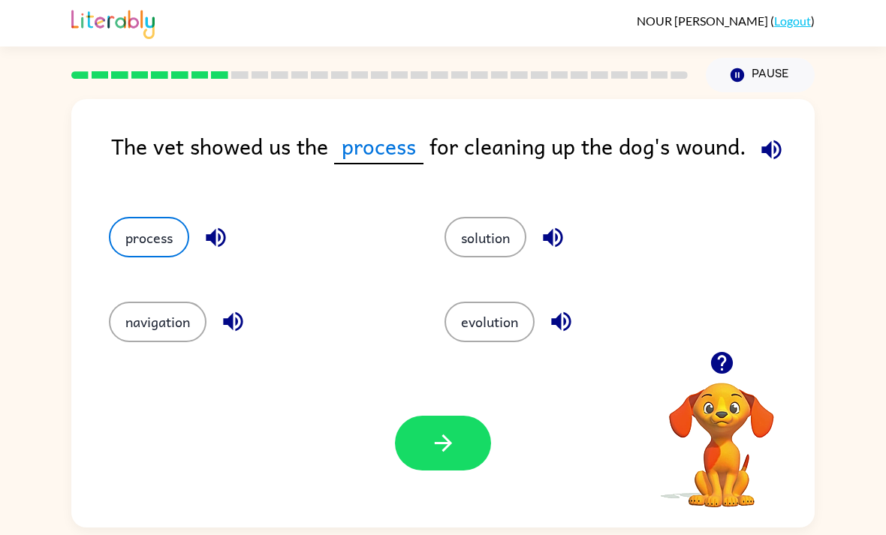
click at [503, 230] on button "solution" at bounding box center [485, 237] width 82 height 41
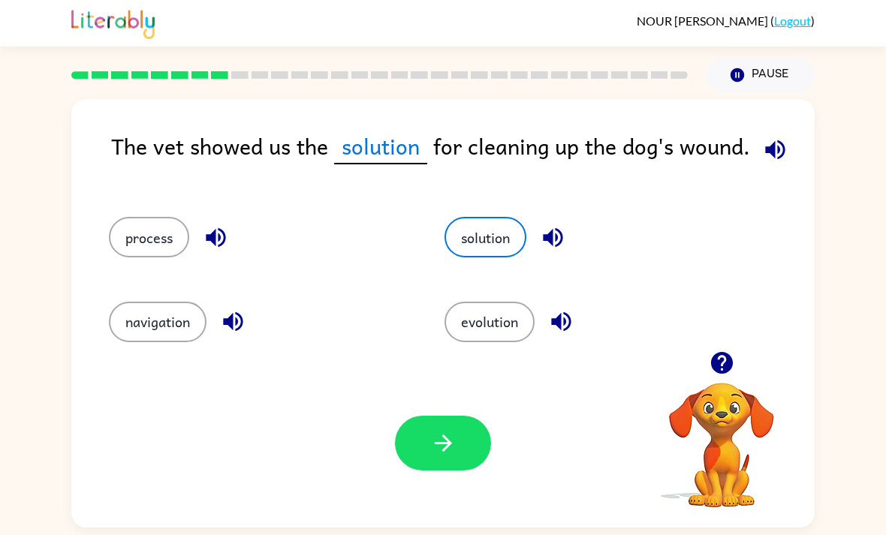
click at [466, 452] on button "button" at bounding box center [443, 443] width 96 height 55
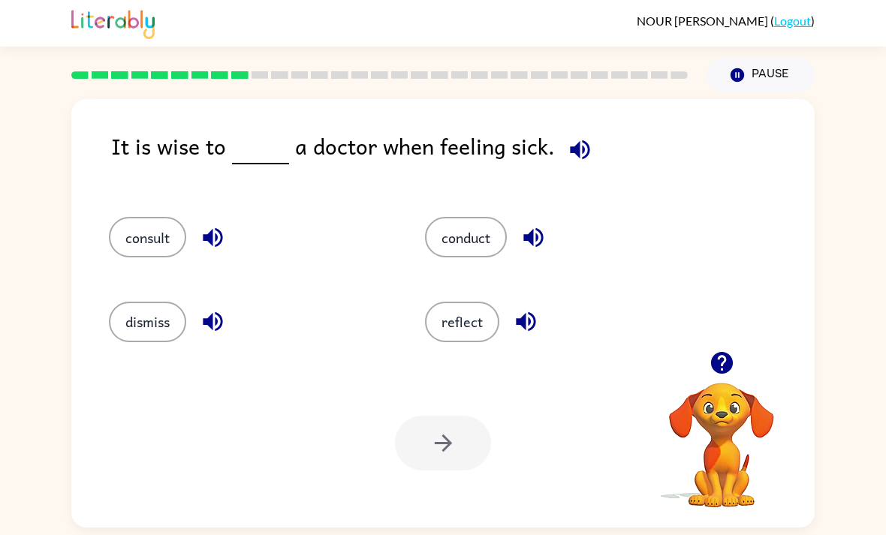
click at [466, 324] on button "reflect" at bounding box center [462, 322] width 74 height 41
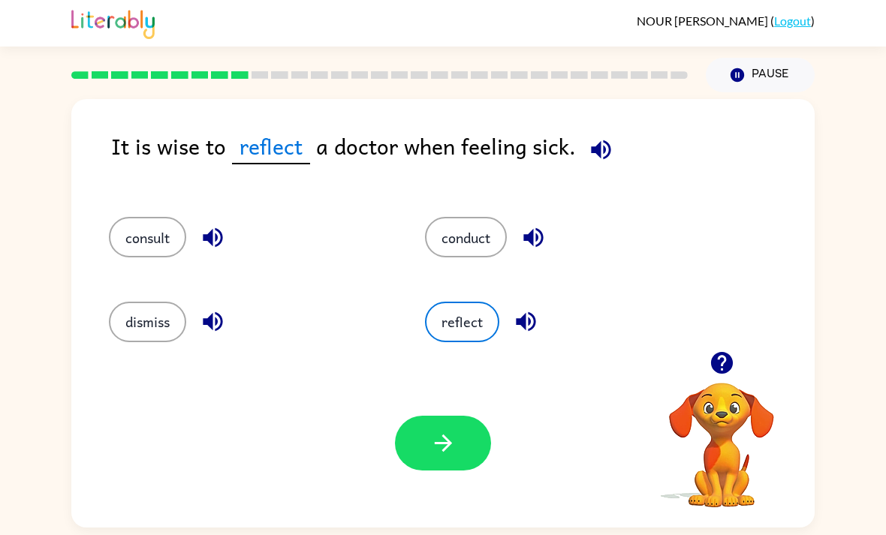
click at [468, 462] on button "button" at bounding box center [443, 443] width 96 height 55
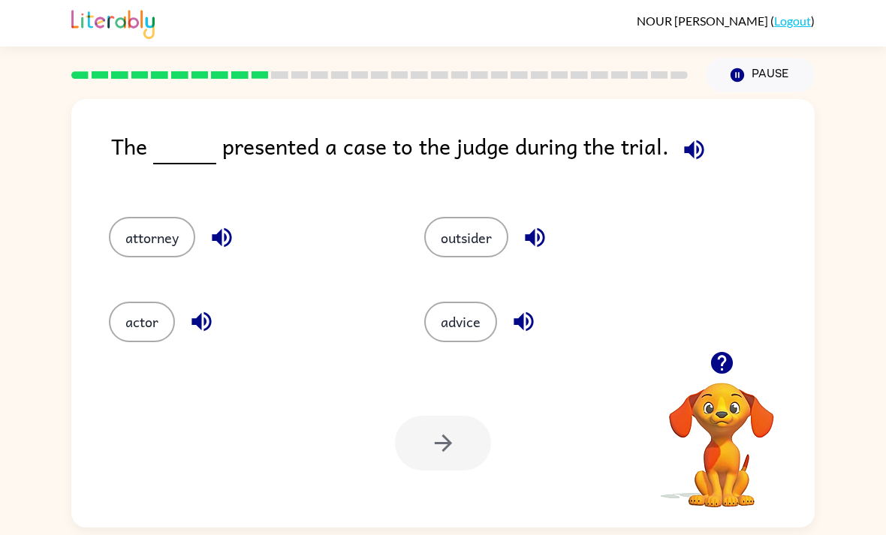
click at [173, 235] on button "attorney" at bounding box center [152, 237] width 86 height 41
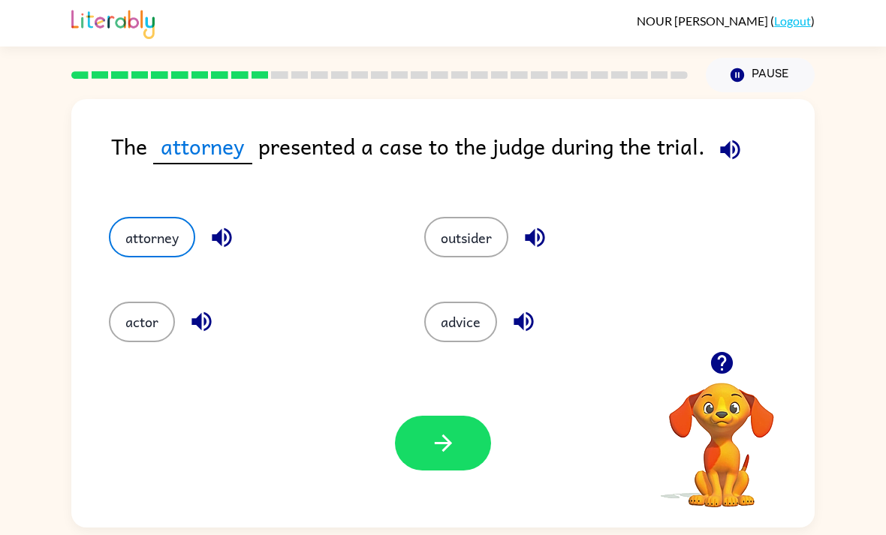
click at [448, 469] on button "button" at bounding box center [443, 443] width 96 height 55
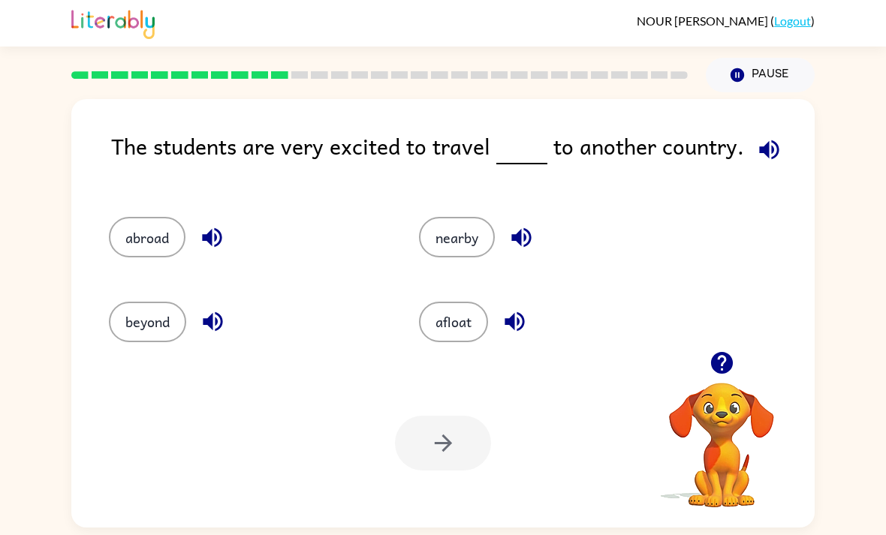
click at [137, 257] on button "abroad" at bounding box center [147, 237] width 77 height 41
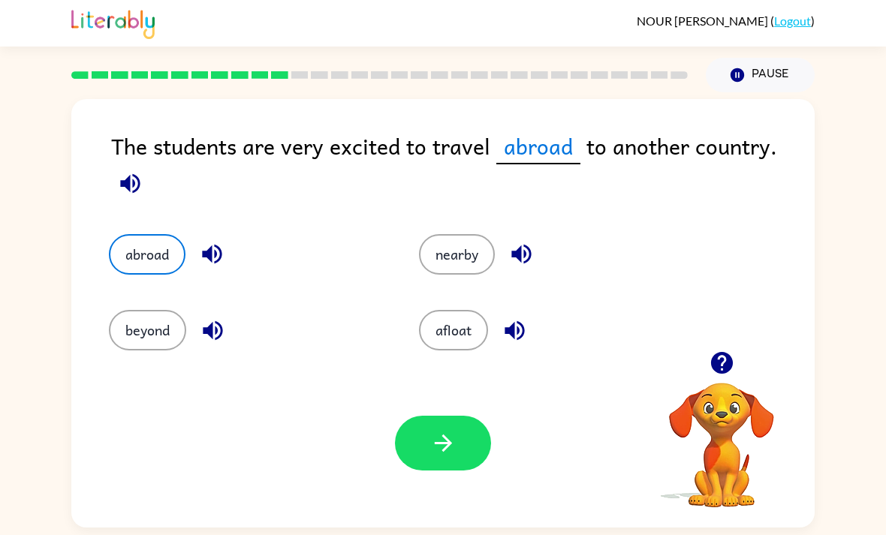
click at [423, 469] on button "button" at bounding box center [443, 443] width 96 height 55
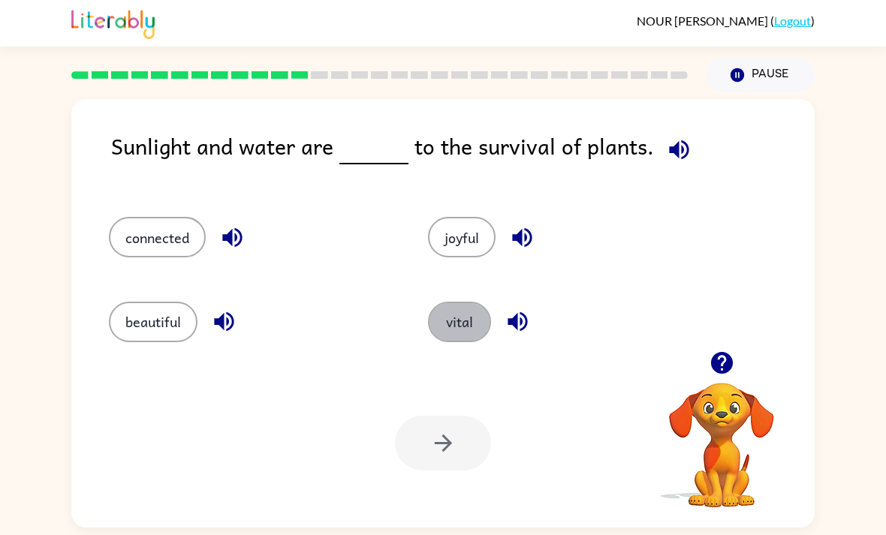
click at [479, 323] on button "vital" at bounding box center [459, 322] width 63 height 41
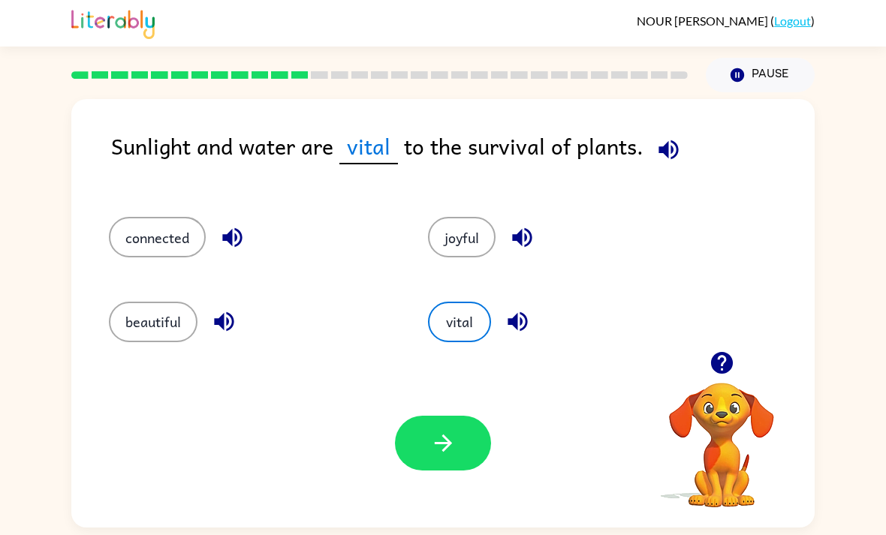
click at [460, 465] on button "button" at bounding box center [443, 443] width 96 height 55
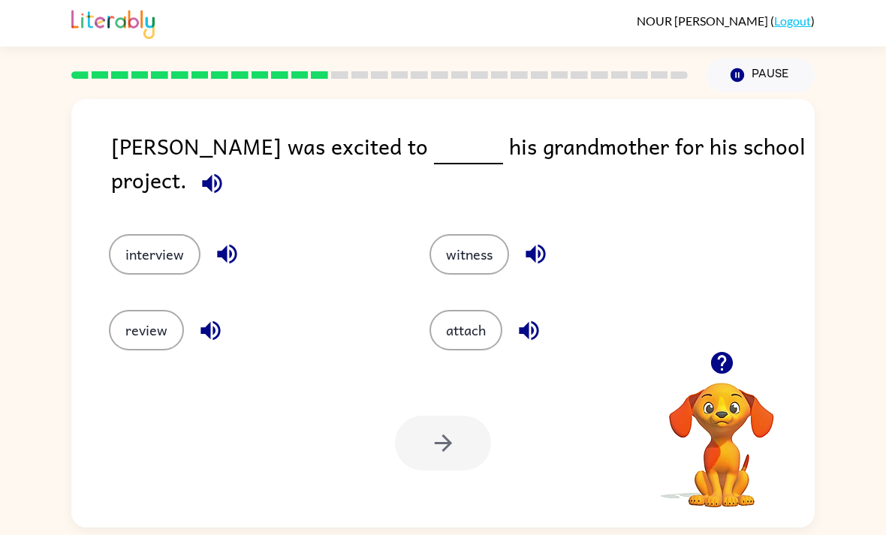
click at [131, 337] on button "review" at bounding box center [146, 330] width 75 height 41
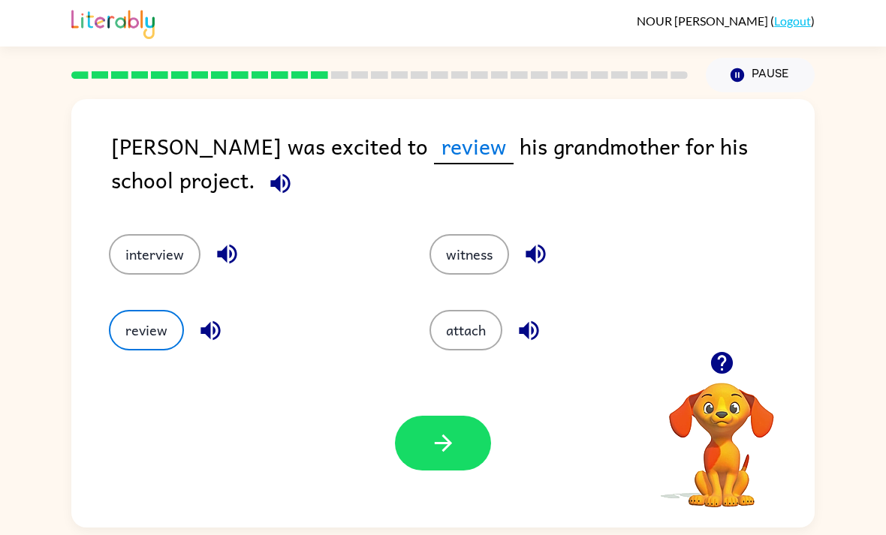
click at [414, 453] on button "button" at bounding box center [443, 443] width 96 height 55
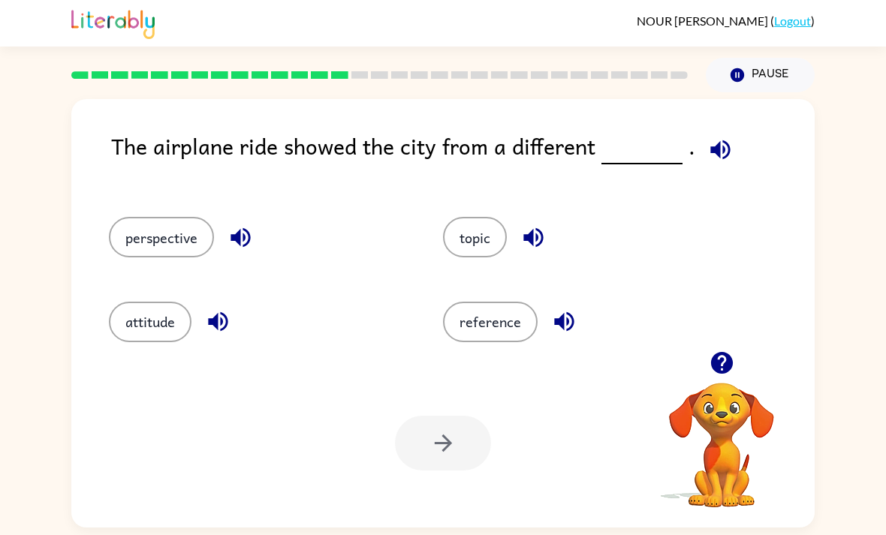
click at [164, 226] on button "perspective" at bounding box center [161, 237] width 105 height 41
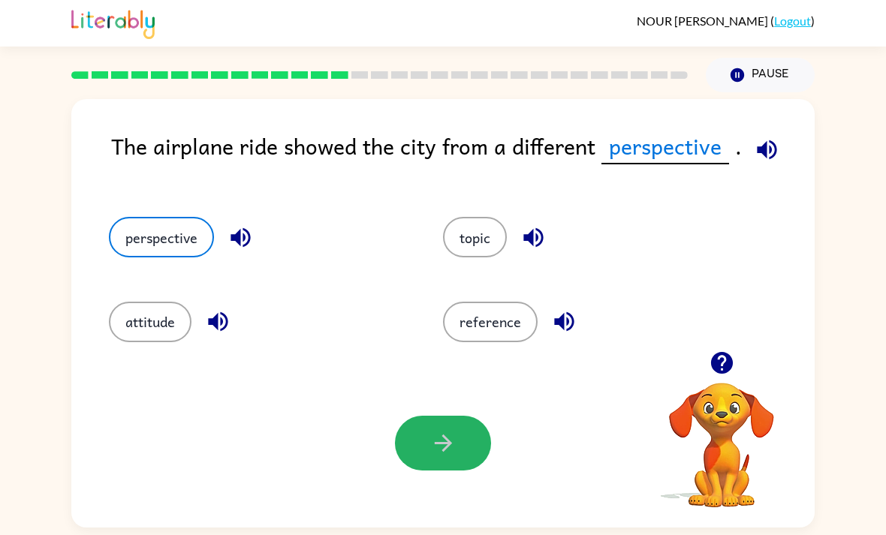
click at [434, 434] on button "button" at bounding box center [443, 443] width 96 height 55
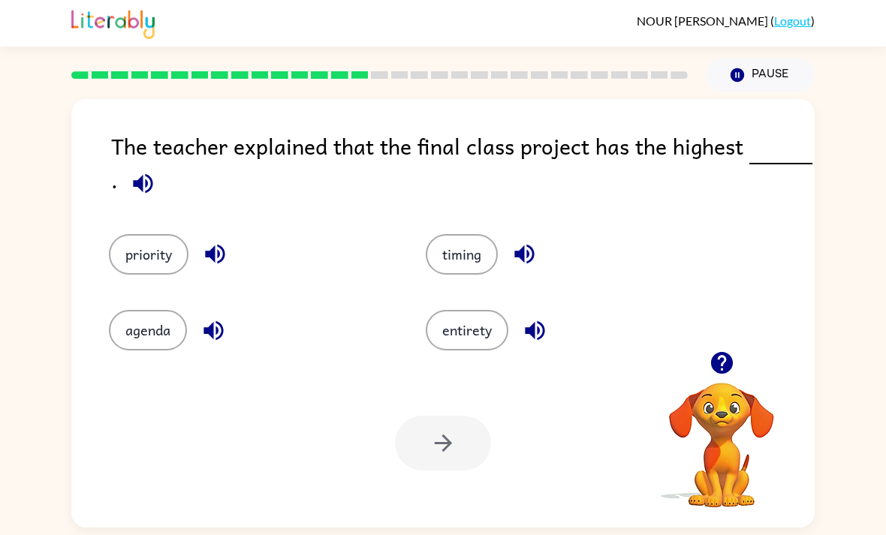
click at [475, 261] on button "timing" at bounding box center [462, 254] width 72 height 41
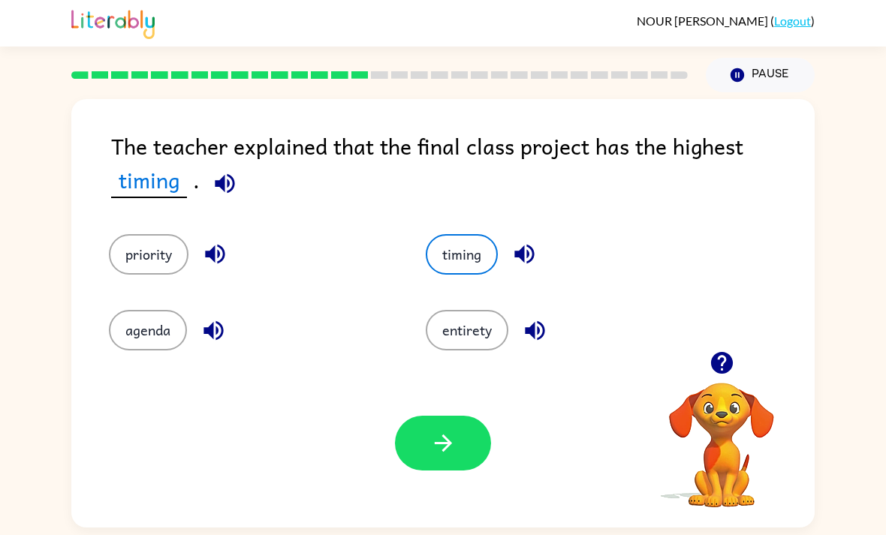
click at [459, 462] on button "button" at bounding box center [443, 443] width 96 height 55
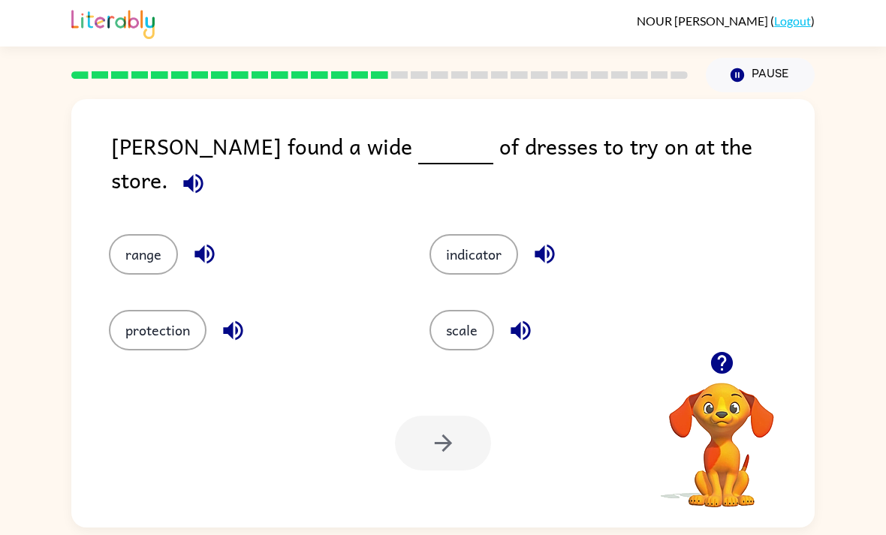
click at [145, 247] on button "range" at bounding box center [143, 254] width 69 height 41
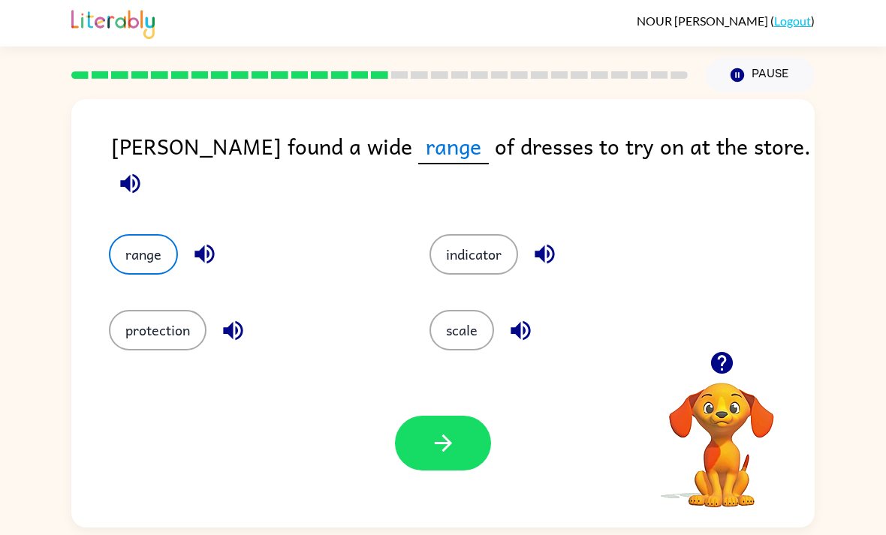
click at [466, 437] on button "button" at bounding box center [443, 443] width 96 height 55
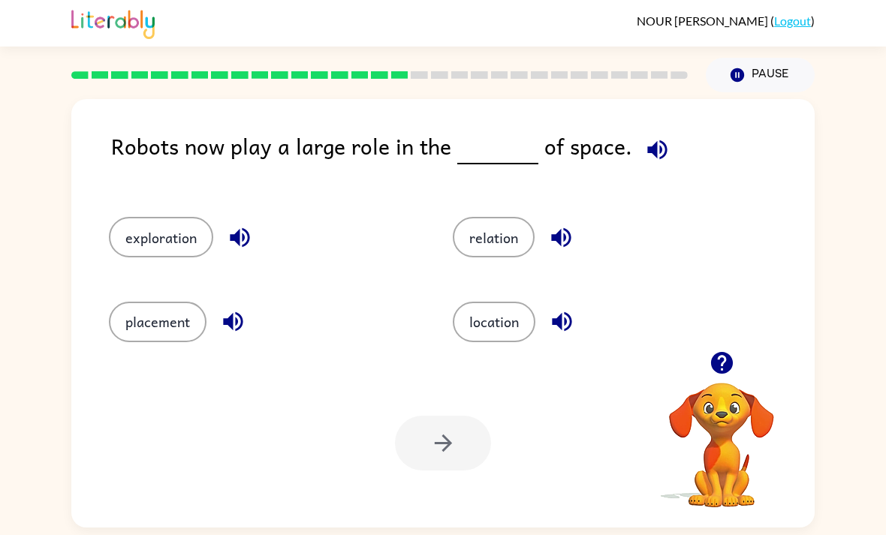
click at [530, 317] on button "location" at bounding box center [494, 322] width 83 height 41
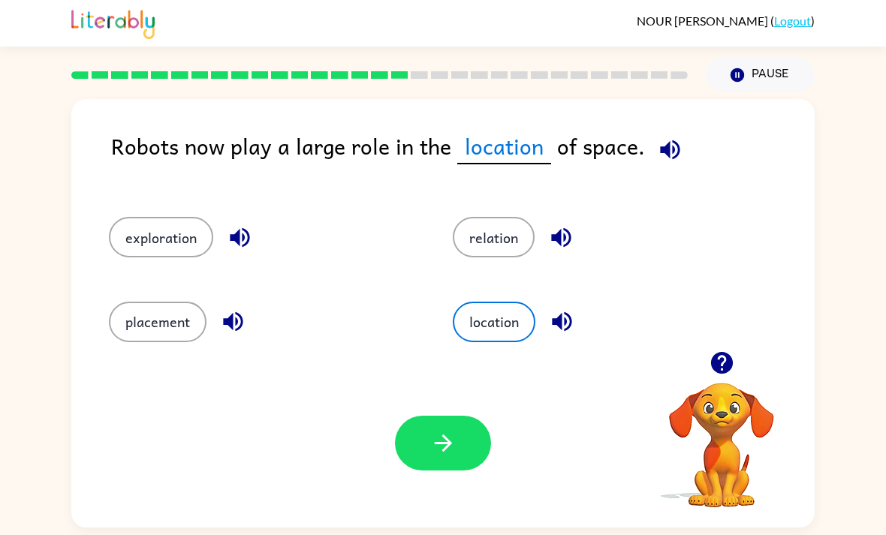
click at [441, 471] on button "button" at bounding box center [443, 443] width 96 height 55
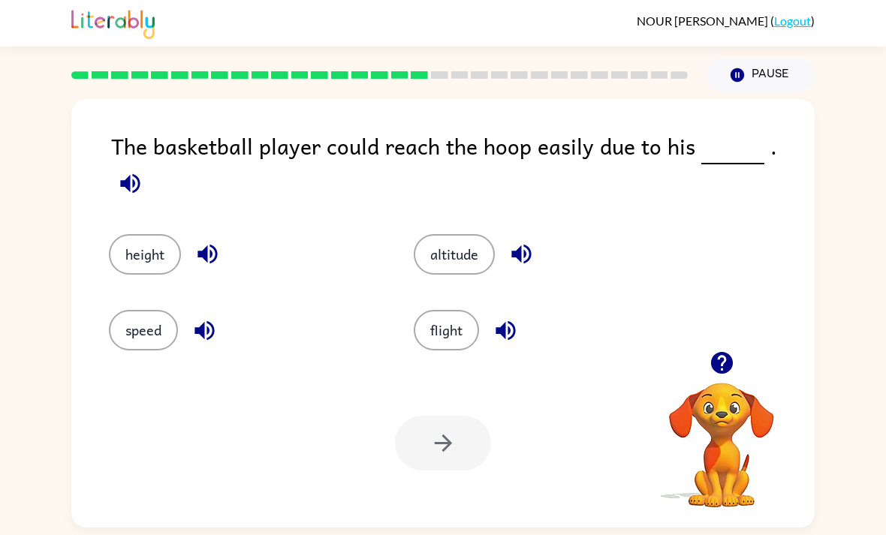
click at [119, 238] on button "height" at bounding box center [145, 254] width 72 height 41
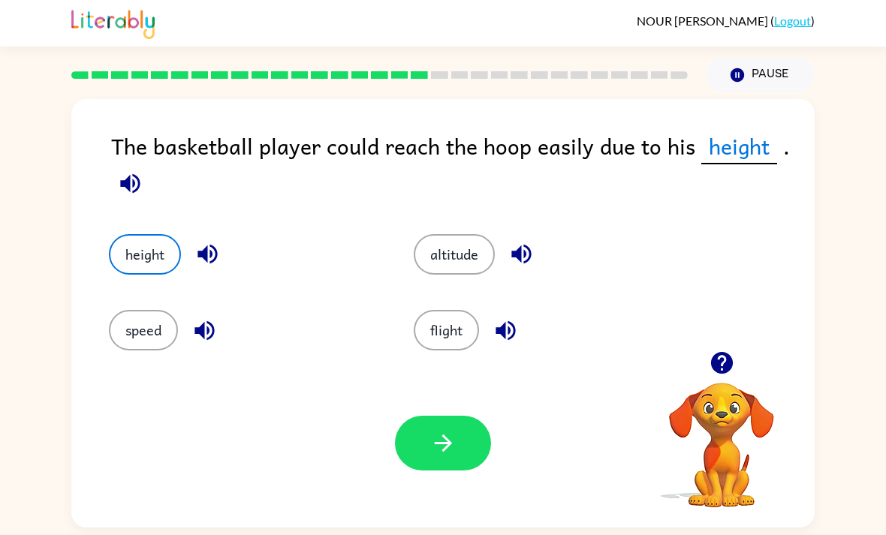
click at [418, 465] on button "button" at bounding box center [443, 443] width 96 height 55
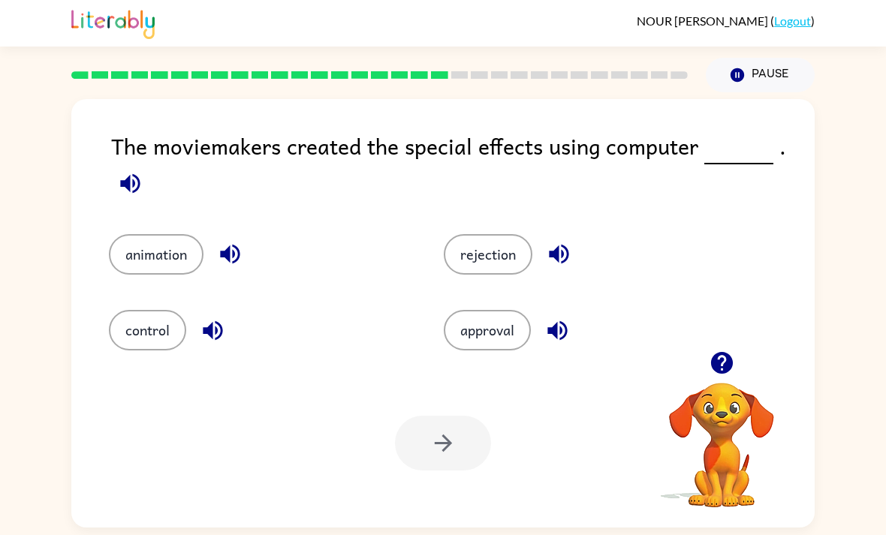
click at [140, 265] on button "animation" at bounding box center [156, 254] width 95 height 41
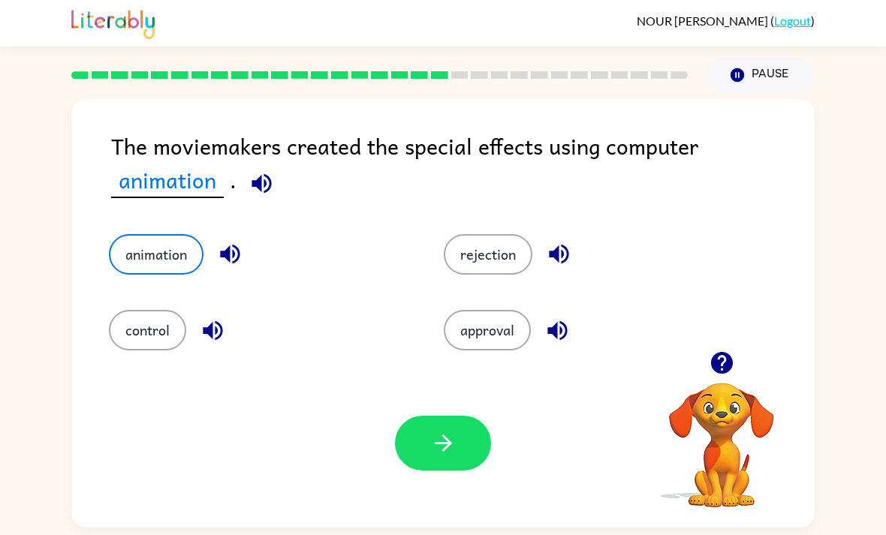
click at [426, 450] on button "button" at bounding box center [443, 443] width 96 height 55
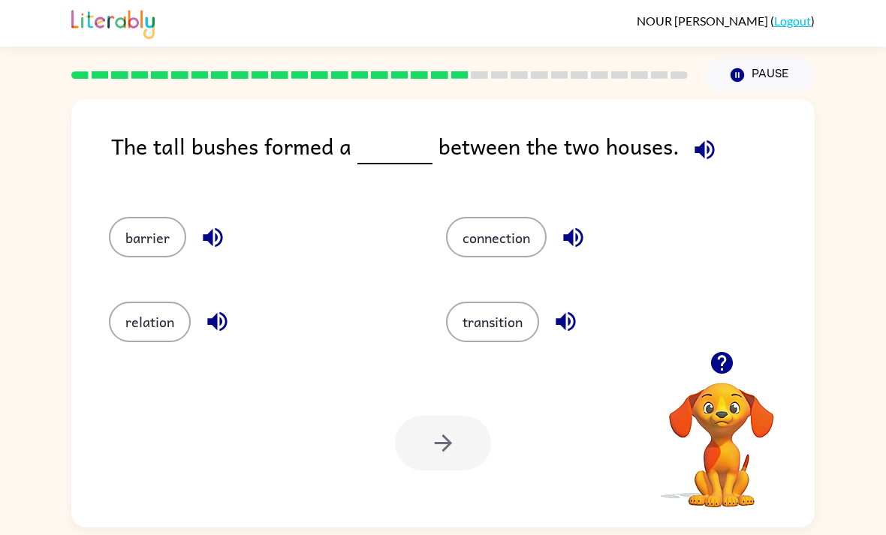
click at [152, 232] on button "barrier" at bounding box center [147, 237] width 77 height 41
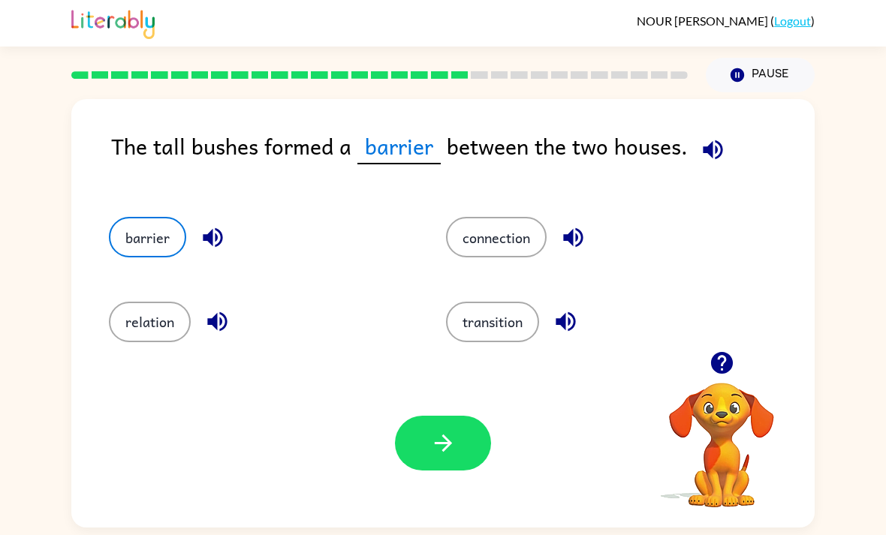
click at [409, 450] on button "button" at bounding box center [443, 443] width 96 height 55
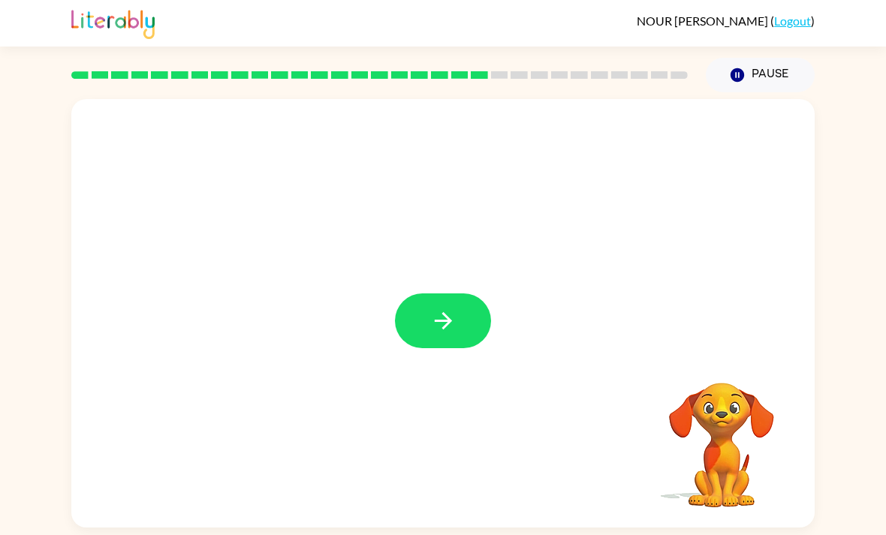
click at [419, 335] on button "button" at bounding box center [443, 321] width 96 height 55
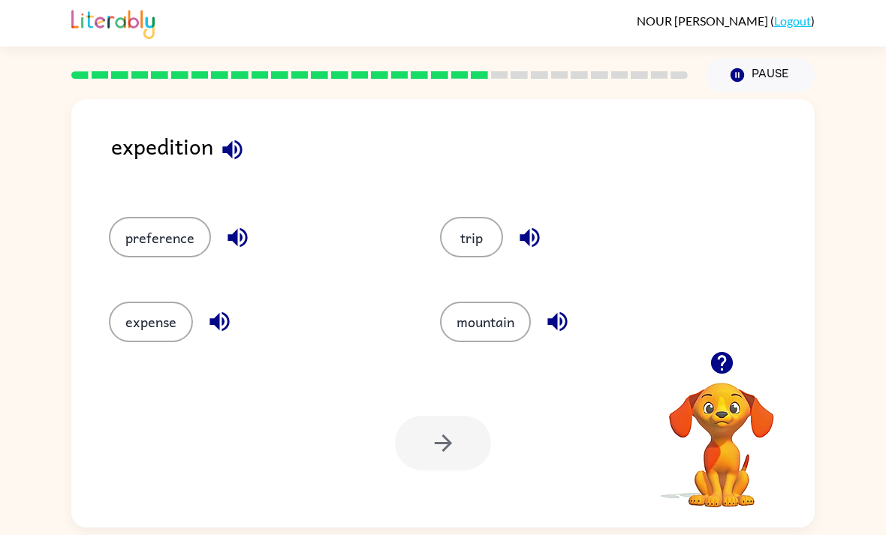
click at [150, 257] on button "preference" at bounding box center [160, 237] width 102 height 41
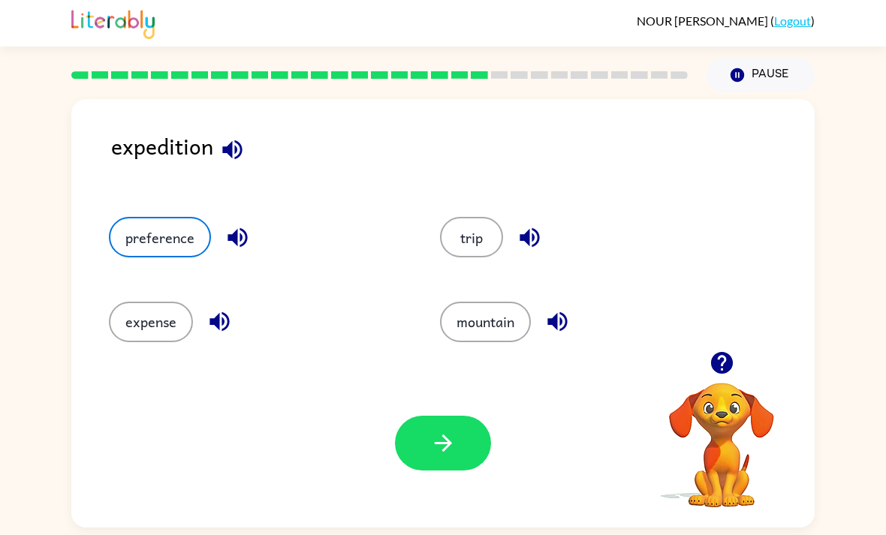
click at [435, 486] on div "Your browser must support playing .mp4 files to use Literably. Please try using…" at bounding box center [442, 443] width 743 height 169
click at [408, 450] on button "button" at bounding box center [443, 443] width 96 height 55
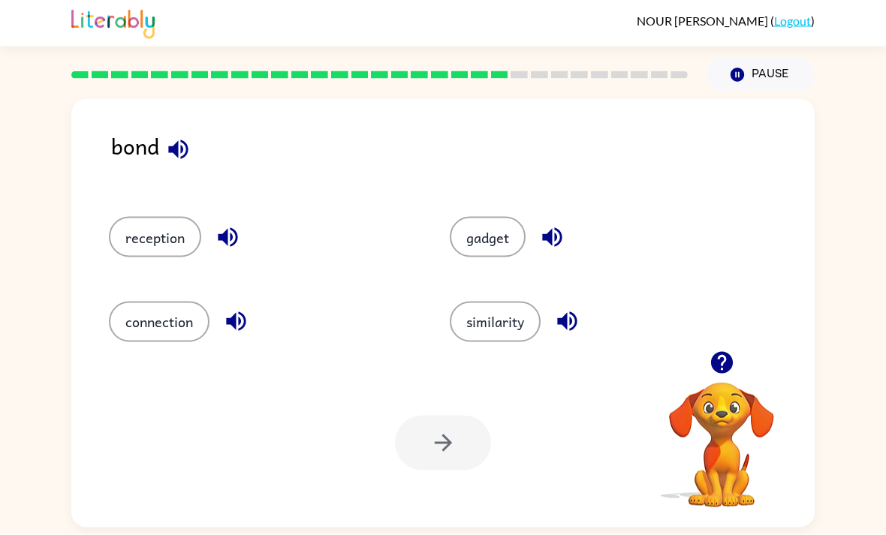
scroll to position [48, 0]
click at [162, 302] on button "connection" at bounding box center [159, 322] width 101 height 41
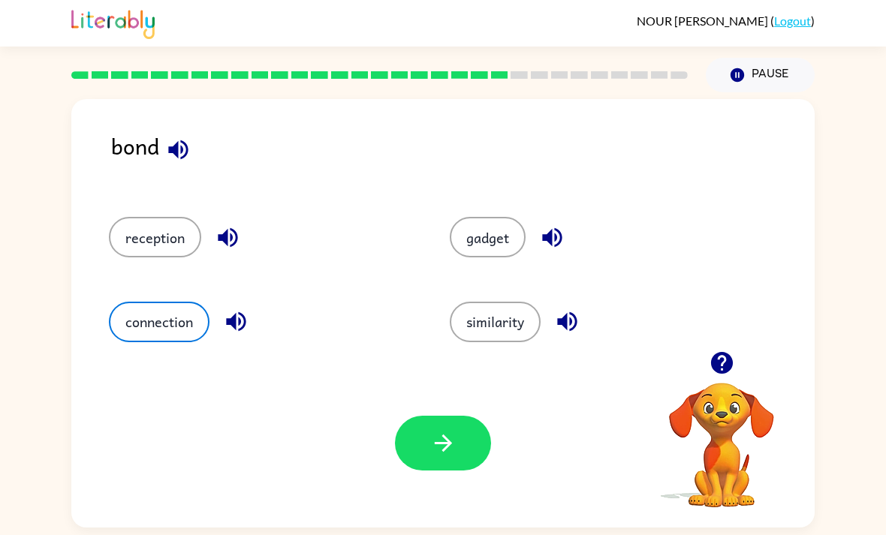
scroll to position [0, 0]
click at [425, 435] on button "button" at bounding box center [443, 443] width 96 height 55
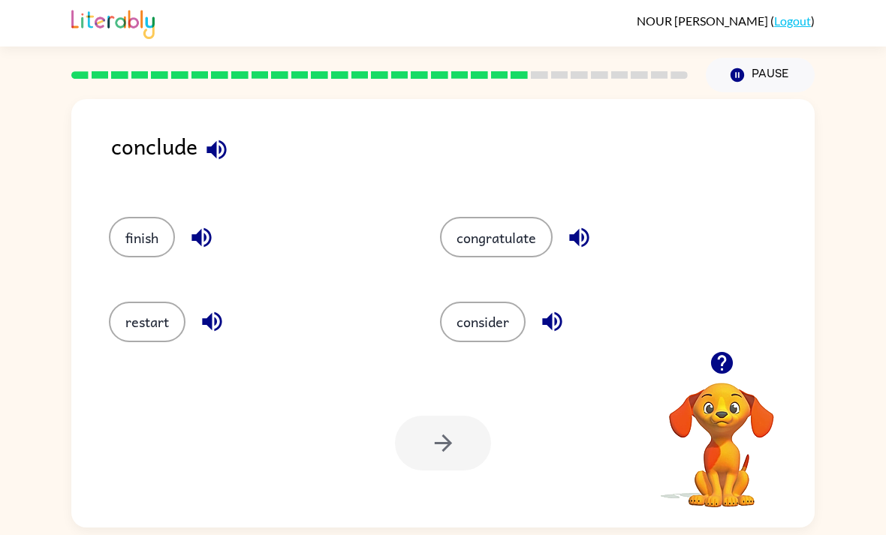
scroll to position [48, 0]
click at [493, 302] on button "consider" at bounding box center [483, 322] width 86 height 41
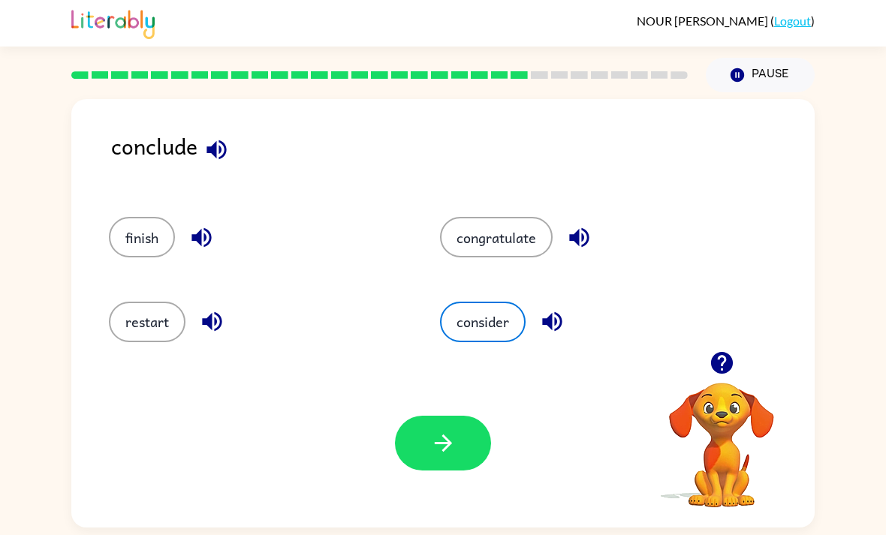
click at [399, 416] on button "button" at bounding box center [443, 443] width 96 height 55
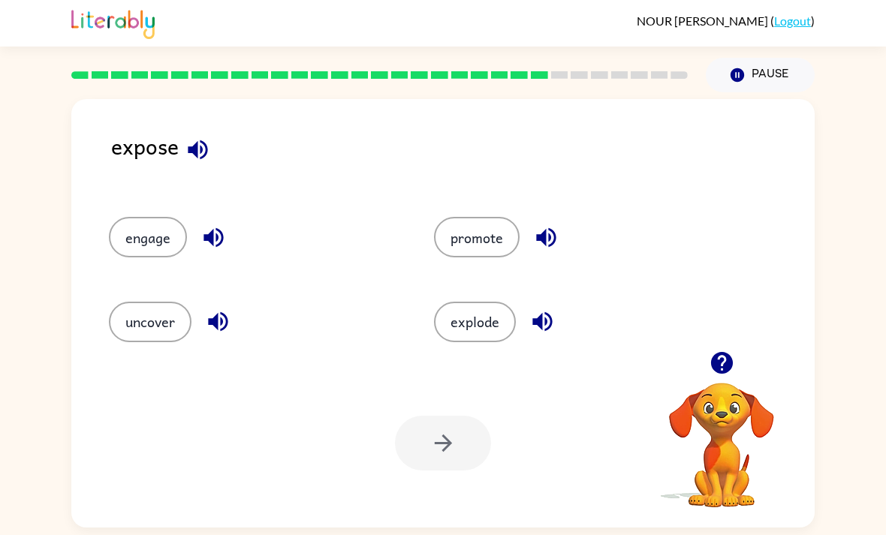
click at [117, 302] on button "uncover" at bounding box center [150, 322] width 83 height 41
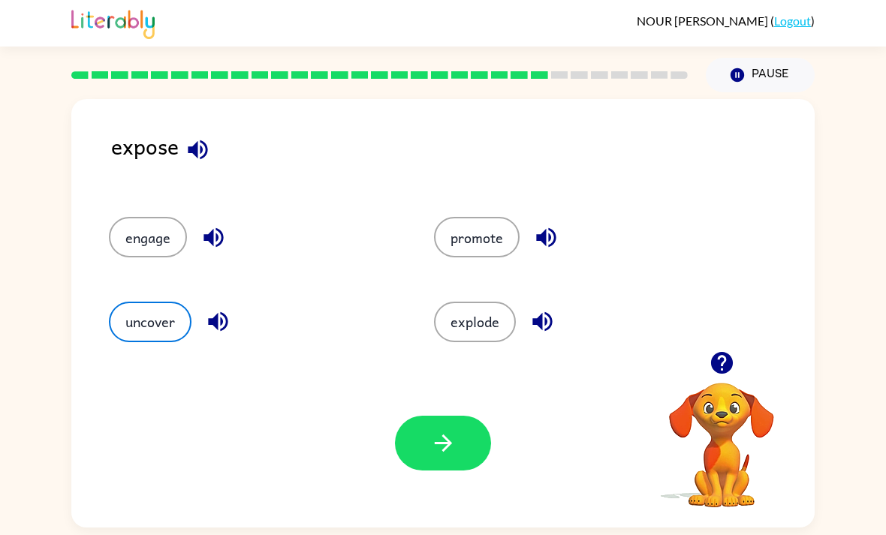
click at [408, 368] on div "Your browser must support playing .mp4 files to use Literably. Please try using…" at bounding box center [442, 443] width 743 height 169
click at [421, 416] on button "button" at bounding box center [443, 443] width 96 height 55
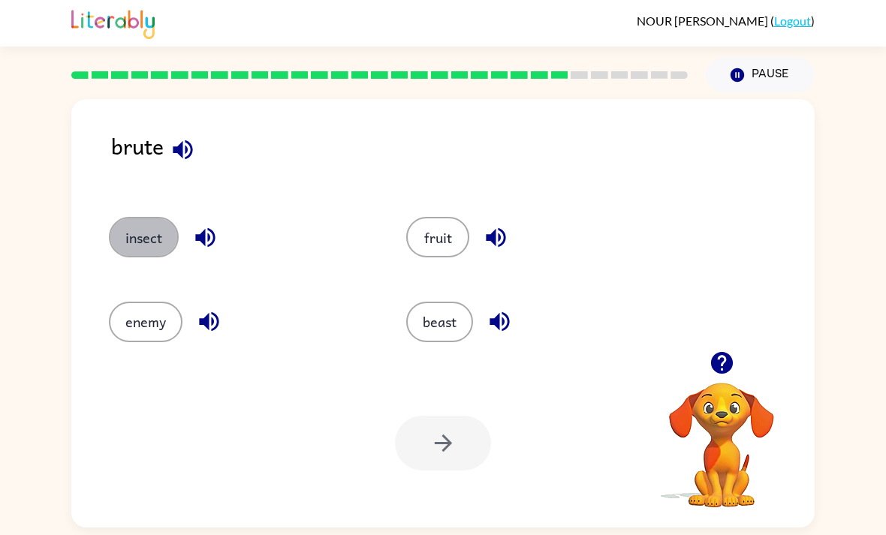
click at [130, 217] on button "insect" at bounding box center [144, 237] width 70 height 41
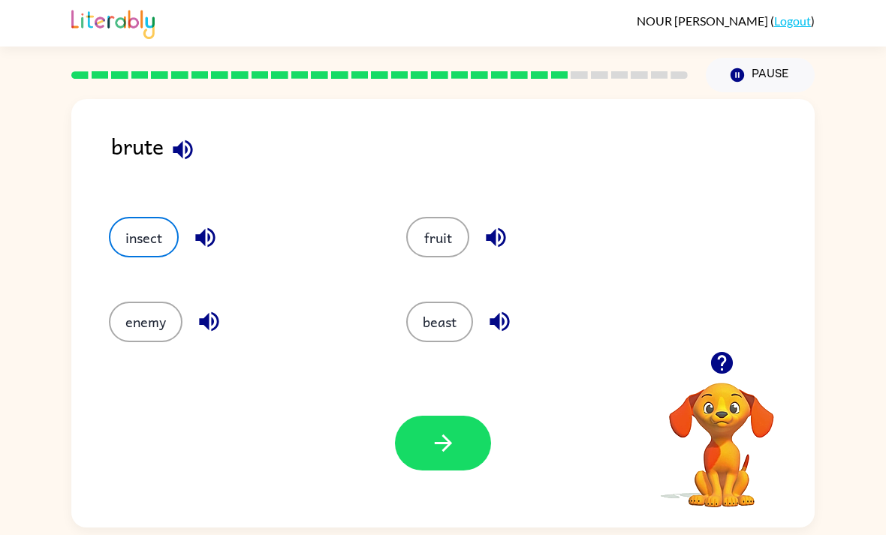
click at [395, 416] on button "button" at bounding box center [443, 443] width 96 height 55
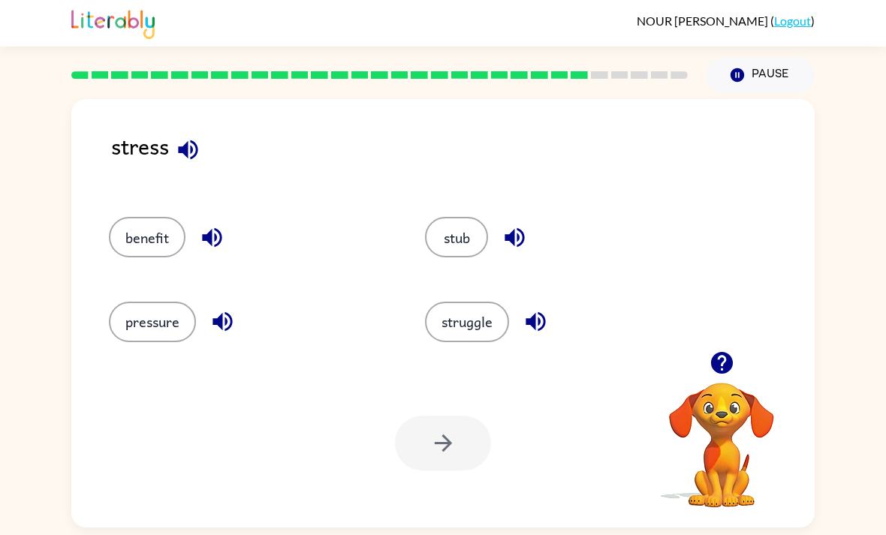
click at [186, 302] on button "pressure" at bounding box center [152, 322] width 87 height 41
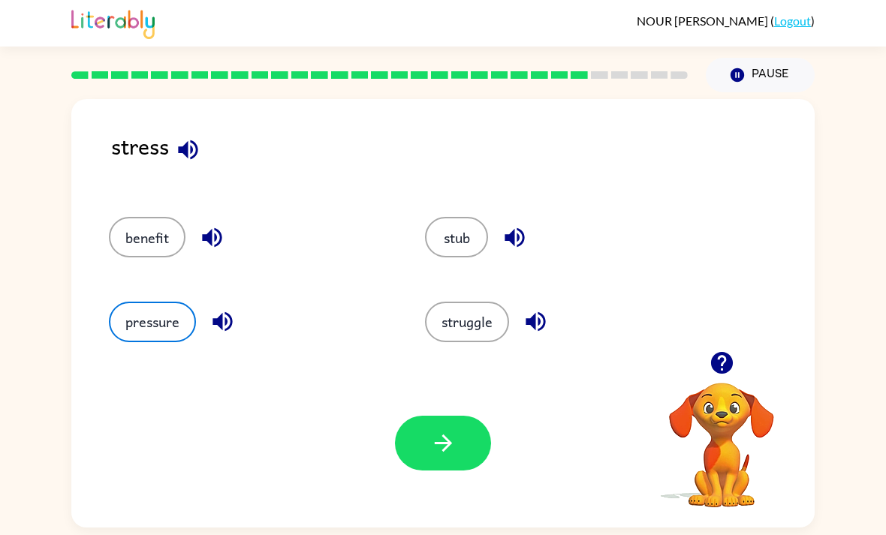
click at [60, 480] on div "stress benefit stub pressure struggle Your browser must support playing .mp4 fi…" at bounding box center [443, 309] width 886 height 435
click at [396, 419] on div at bounding box center [443, 443] width 96 height 55
click at [402, 416] on button "button" at bounding box center [443, 443] width 96 height 55
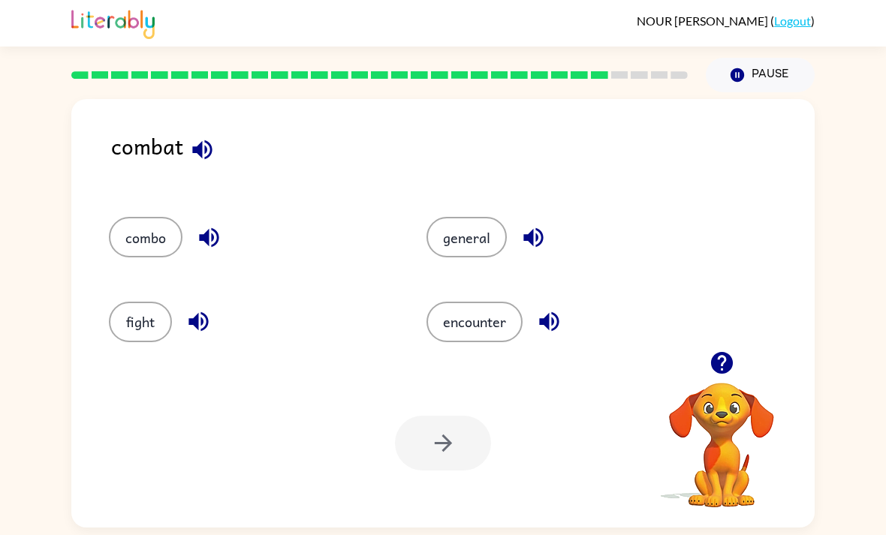
click at [488, 302] on button "encounter" at bounding box center [474, 322] width 96 height 41
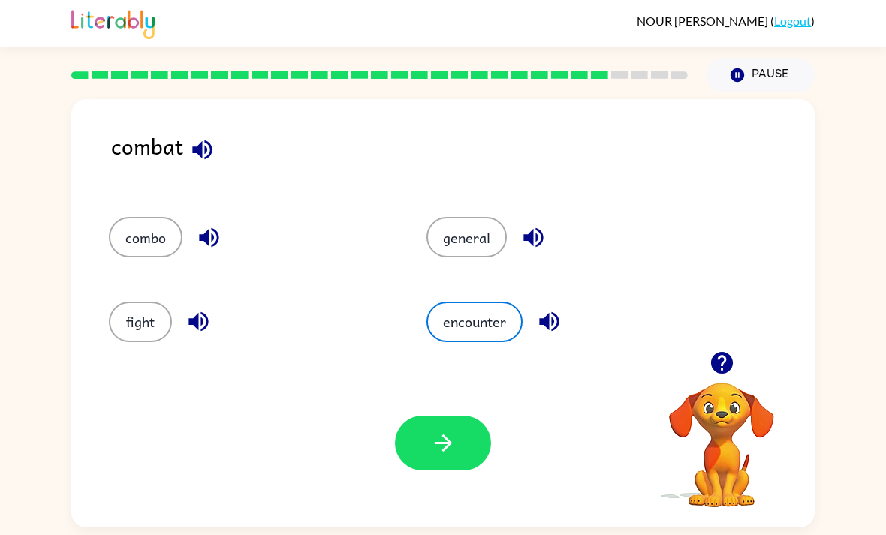
click at [454, 420] on button "button" at bounding box center [443, 443] width 96 height 55
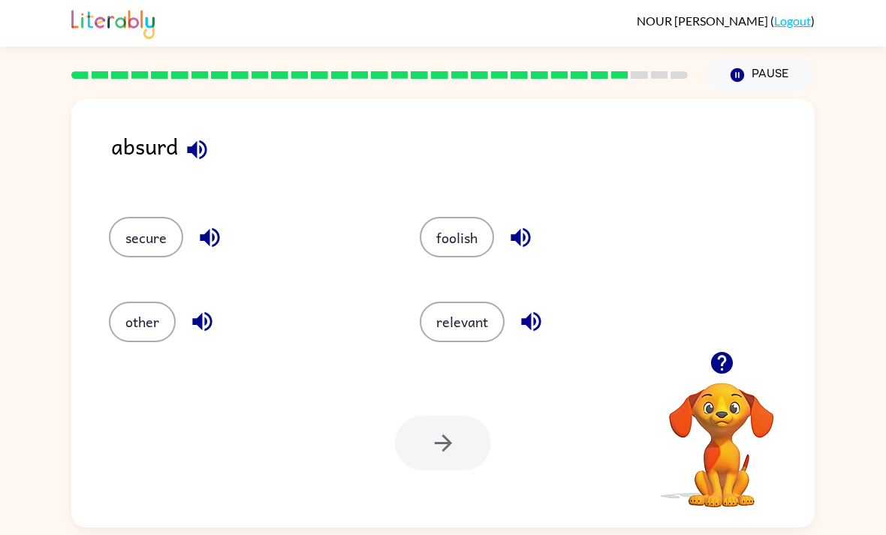
click at [151, 188] on div "secure" at bounding box center [235, 230] width 311 height 84
click at [155, 217] on button "secure" at bounding box center [146, 237] width 74 height 41
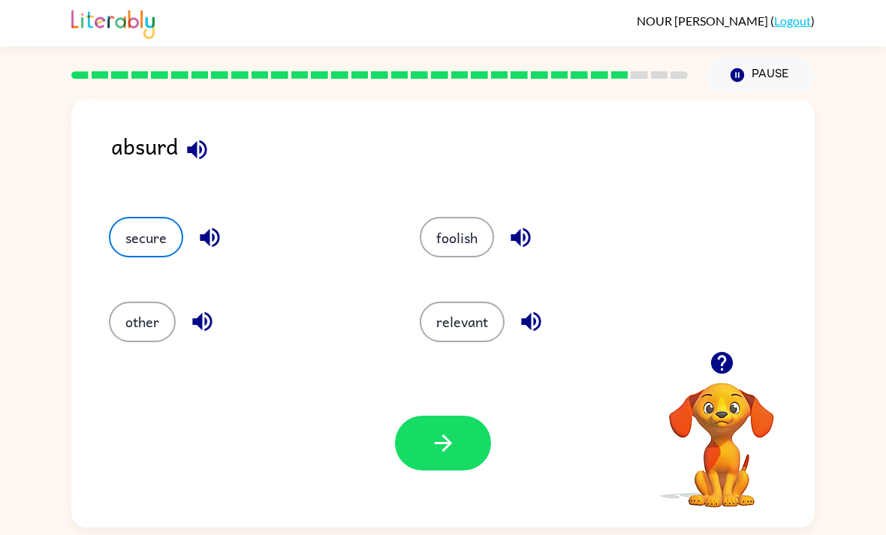
click at [448, 435] on icon "button" at bounding box center [442, 443] width 17 height 17
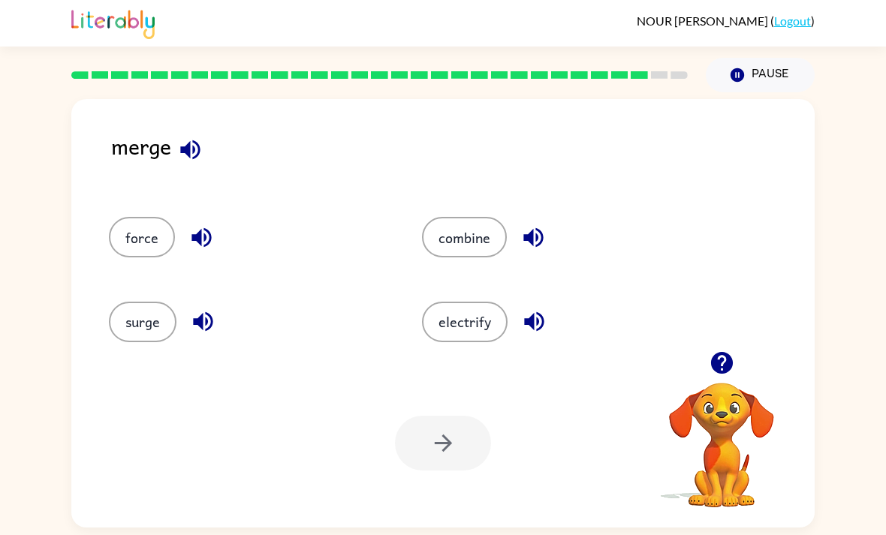
click at [452, 217] on button "combine" at bounding box center [464, 237] width 85 height 41
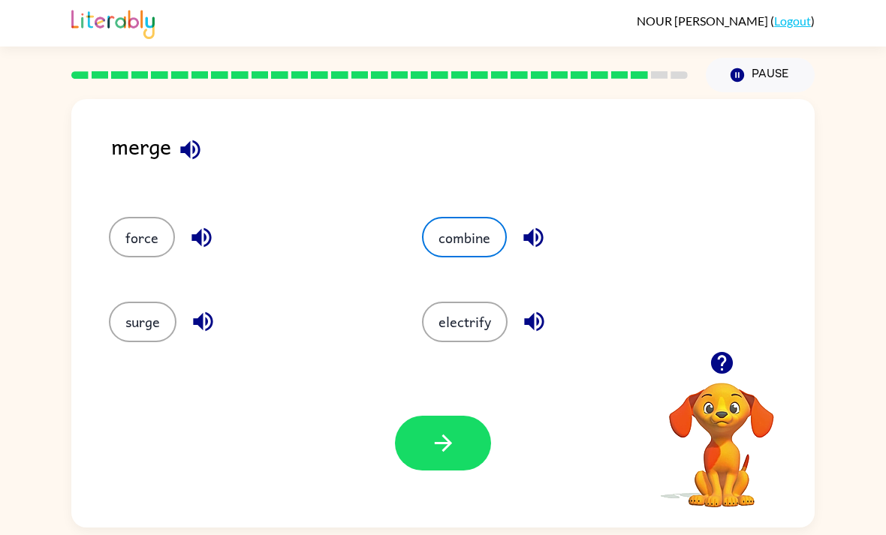
click at [467, 420] on button "button" at bounding box center [443, 443] width 96 height 55
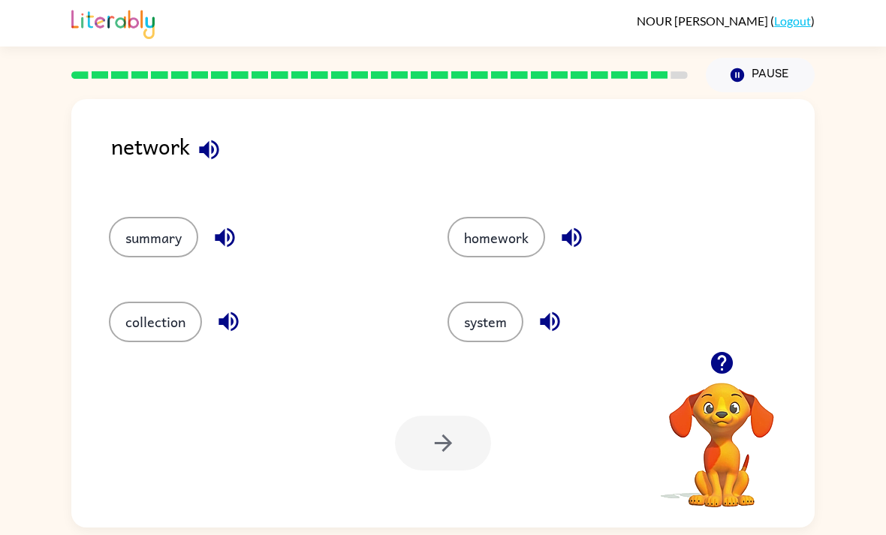
click at [462, 302] on button "system" at bounding box center [485, 322] width 76 height 41
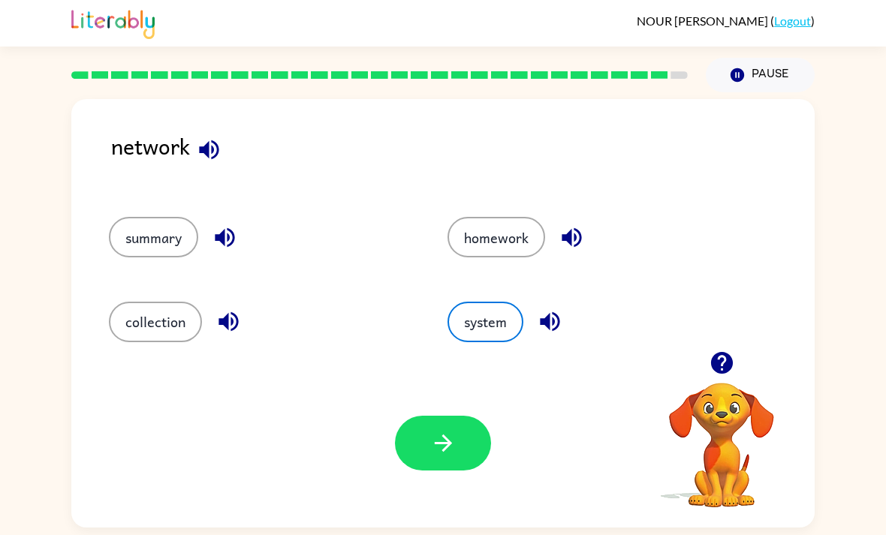
click at [455, 430] on icon "button" at bounding box center [443, 443] width 26 height 26
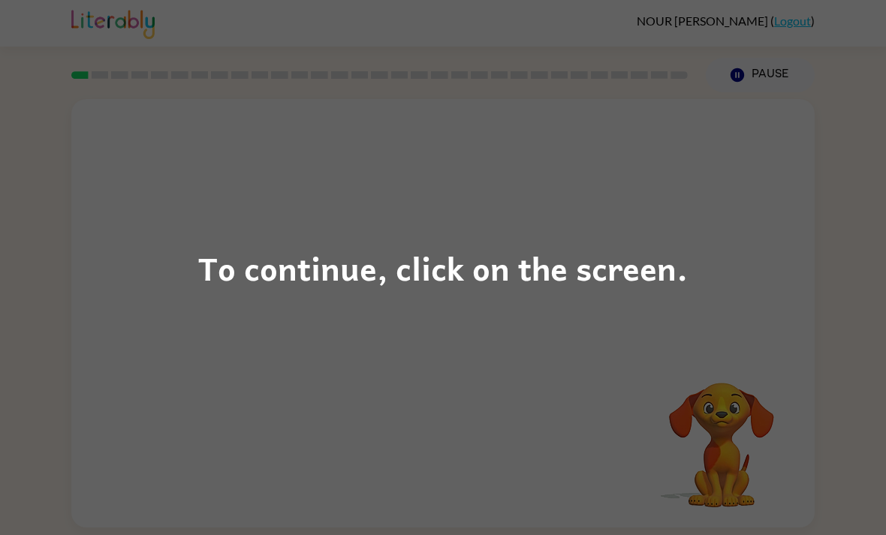
click at [179, 98] on div "To continue, click on the screen." at bounding box center [443, 267] width 886 height 535
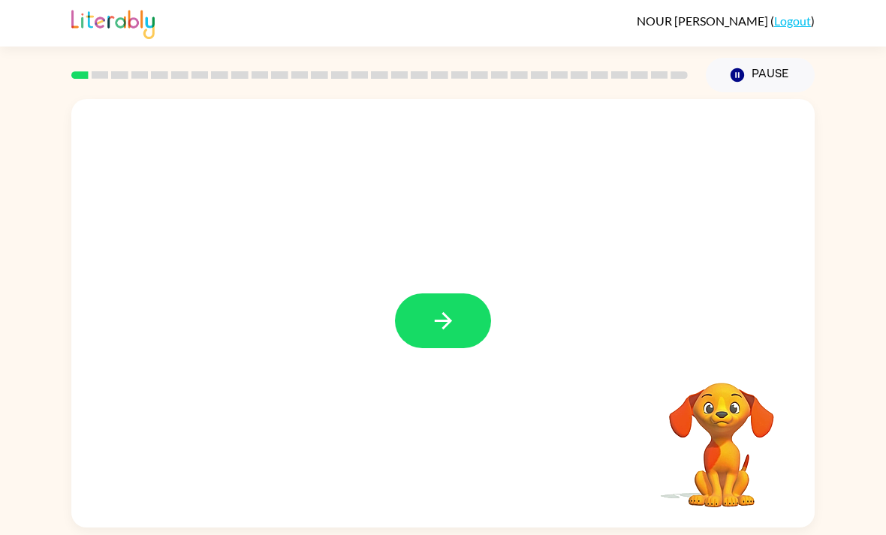
click at [435, 278] on div at bounding box center [442, 313] width 743 height 429
click at [434, 278] on div at bounding box center [442, 313] width 743 height 429
click at [414, 312] on button "button" at bounding box center [443, 321] width 96 height 55
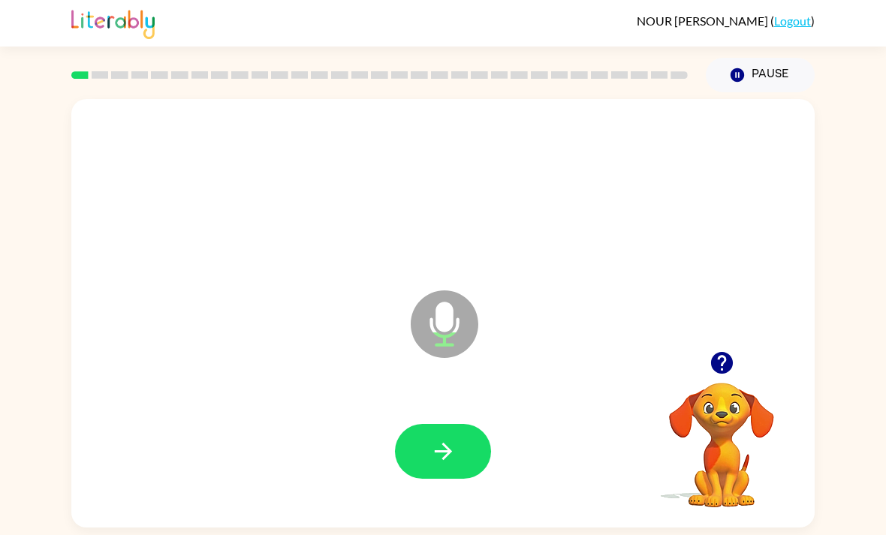
click at [433, 457] on icon "button" at bounding box center [443, 451] width 26 height 26
click at [459, 435] on button "button" at bounding box center [443, 451] width 96 height 55
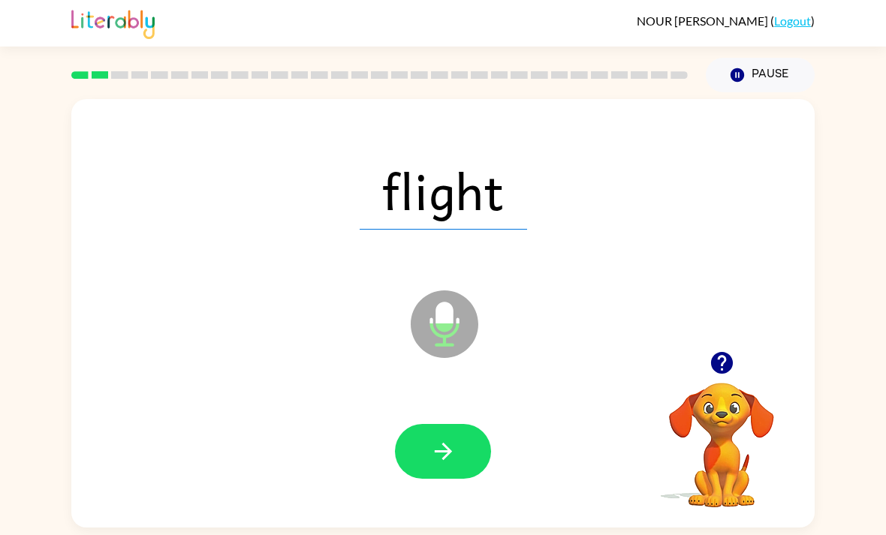
click at [469, 449] on button "button" at bounding box center [443, 451] width 96 height 55
click at [438, 465] on icon "button" at bounding box center [443, 451] width 26 height 26
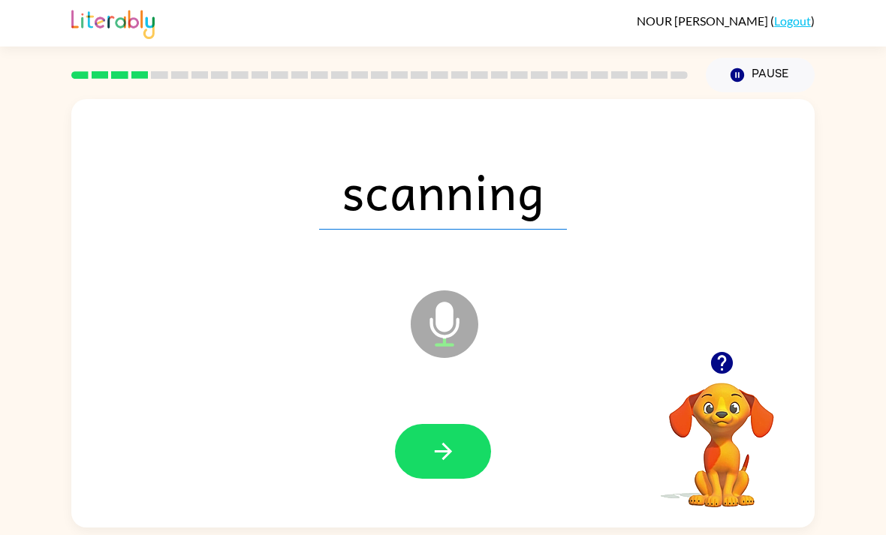
click at [434, 451] on icon "button" at bounding box center [443, 451] width 26 height 26
click at [428, 457] on button "button" at bounding box center [443, 451] width 96 height 55
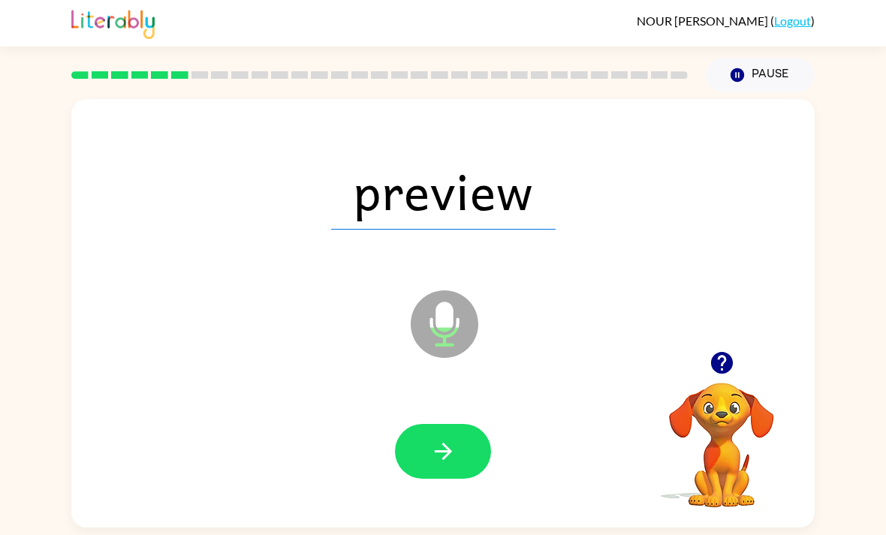
click at [423, 453] on button "button" at bounding box center [443, 451] width 96 height 55
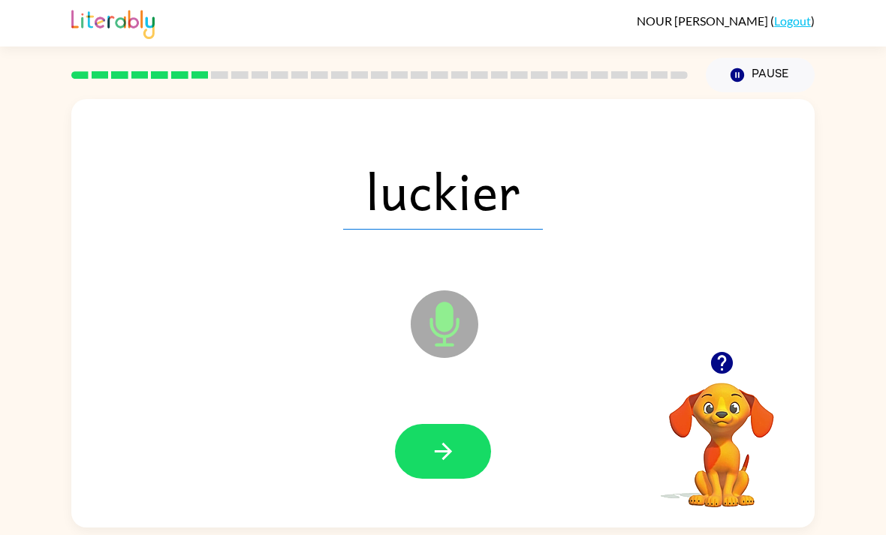
click at [421, 452] on button "button" at bounding box center [443, 451] width 96 height 55
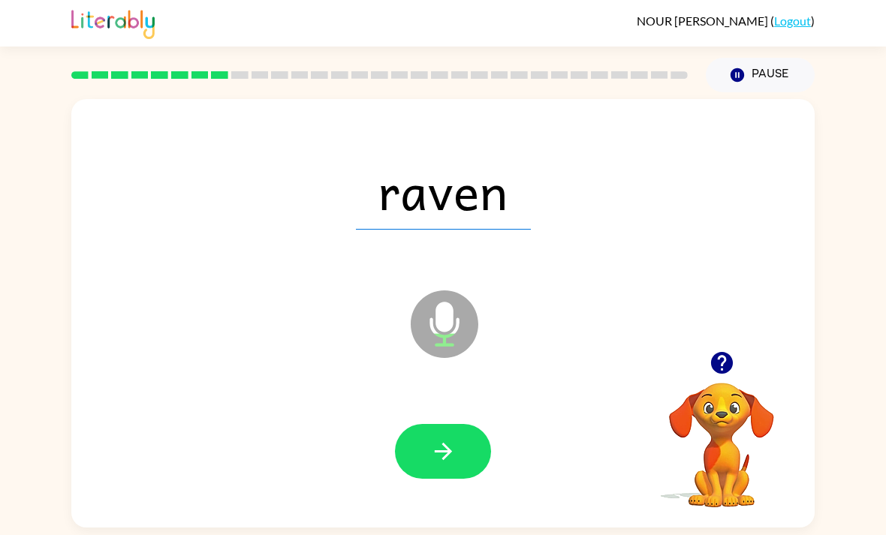
click at [453, 471] on button "button" at bounding box center [443, 451] width 96 height 55
click at [438, 438] on icon "button" at bounding box center [443, 451] width 26 height 26
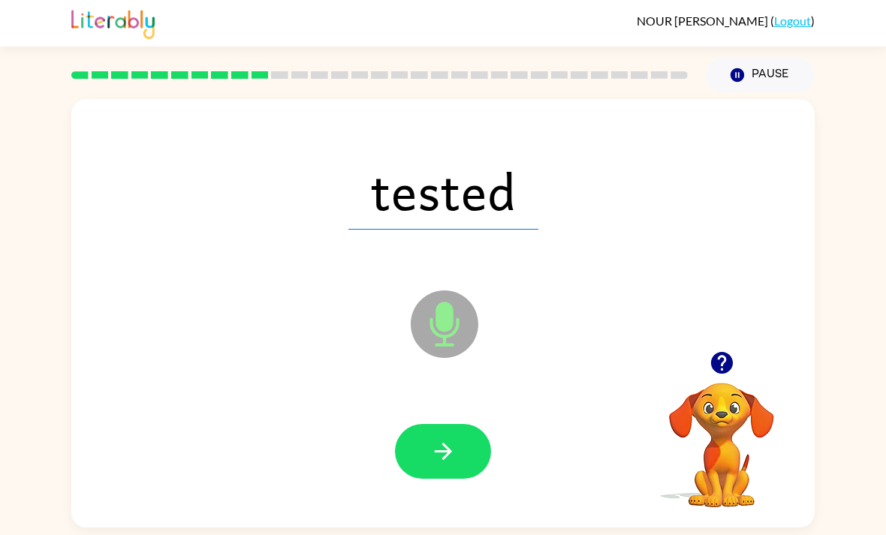
click at [421, 424] on button "button" at bounding box center [443, 451] width 96 height 55
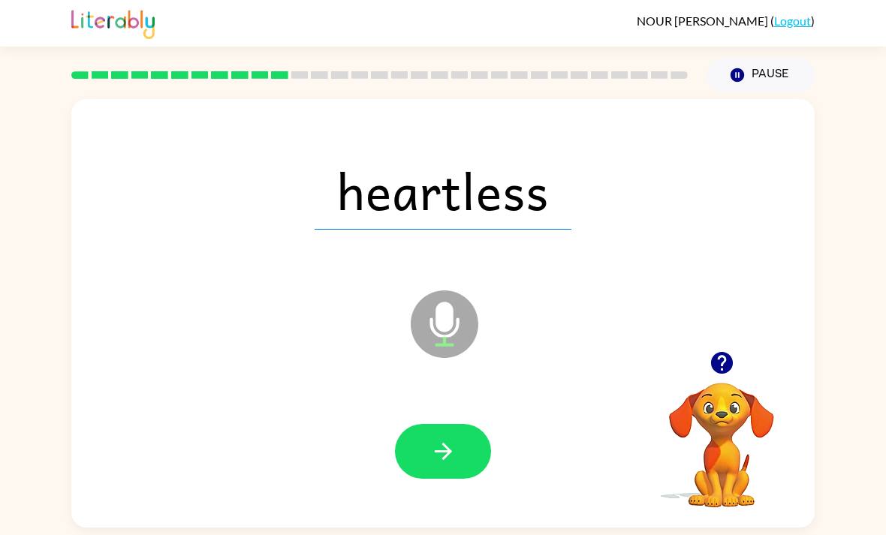
click at [427, 424] on button "button" at bounding box center [443, 451] width 96 height 55
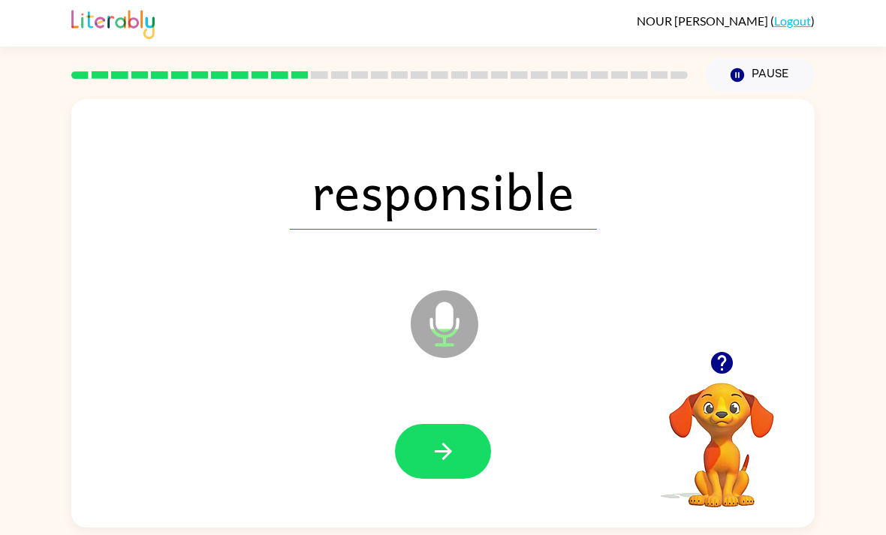
click at [433, 438] on icon "button" at bounding box center [443, 451] width 26 height 26
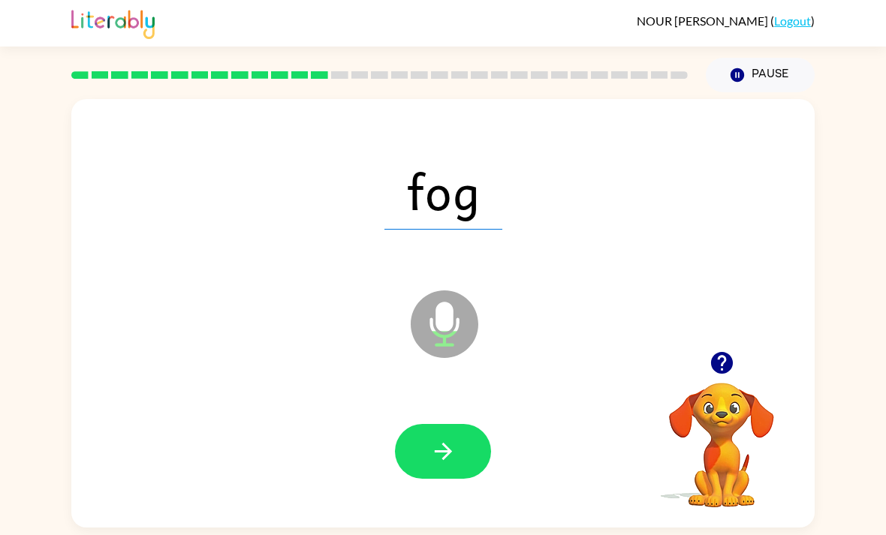
click at [417, 426] on button "button" at bounding box center [443, 451] width 96 height 55
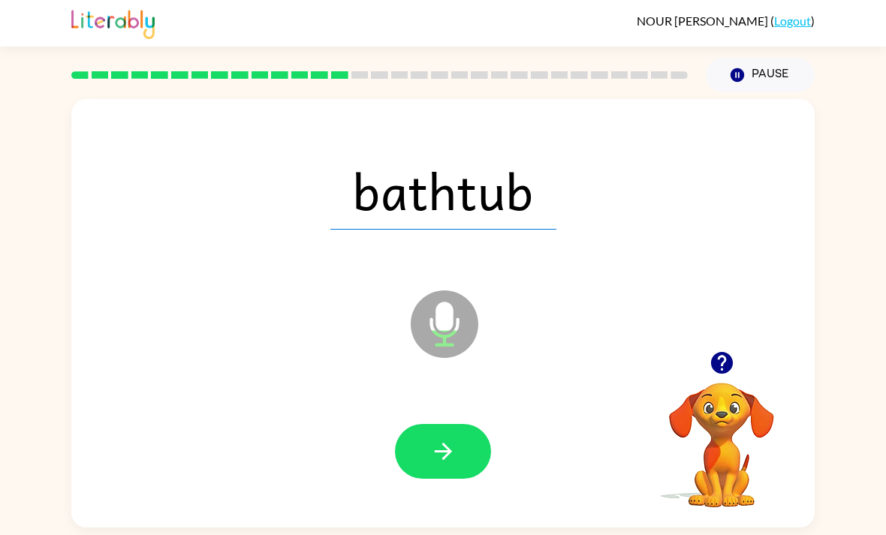
click at [429, 424] on button "button" at bounding box center [443, 451] width 96 height 55
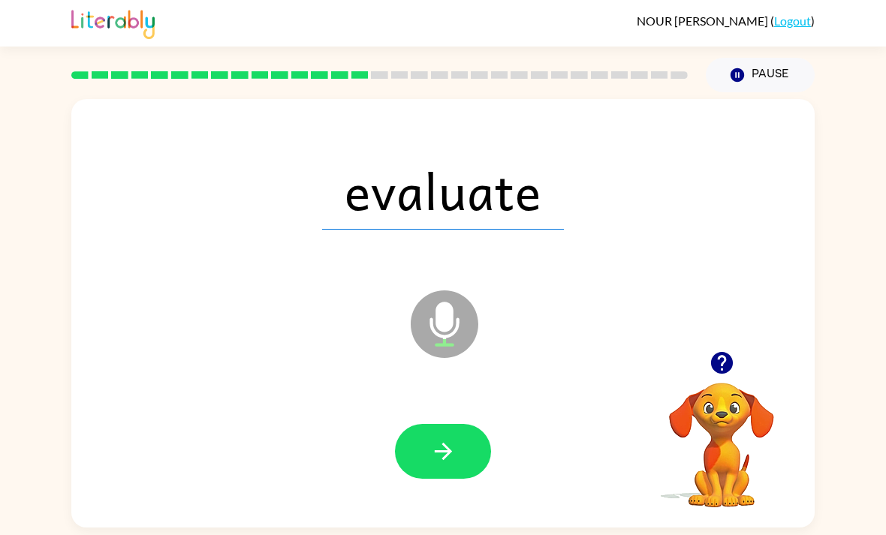
click at [465, 424] on button "button" at bounding box center [443, 451] width 96 height 55
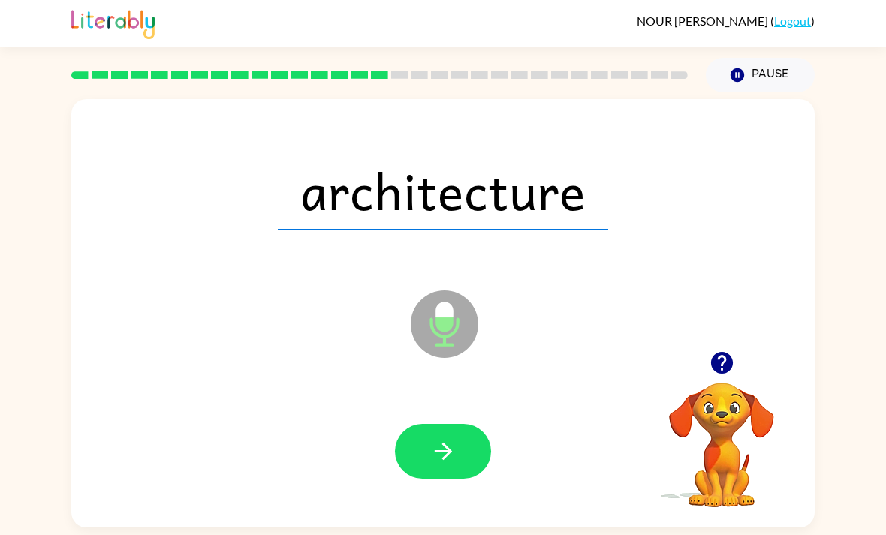
click at [412, 424] on button "button" at bounding box center [443, 451] width 96 height 55
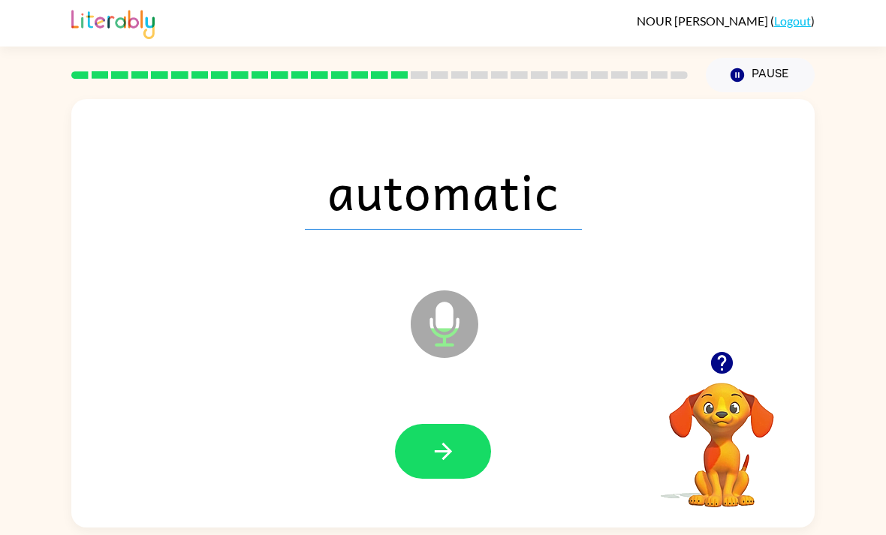
click at [441, 438] on icon "button" at bounding box center [443, 451] width 26 height 26
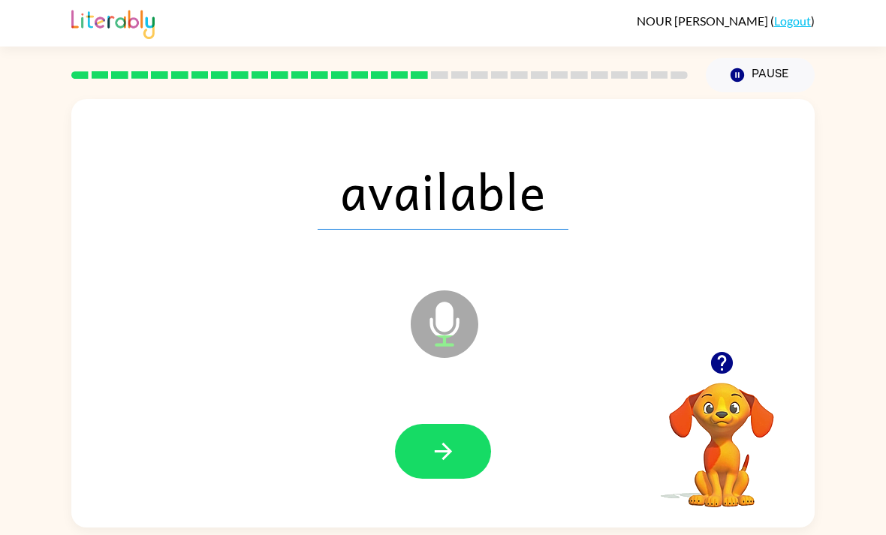
click at [444, 426] on button "button" at bounding box center [443, 451] width 96 height 55
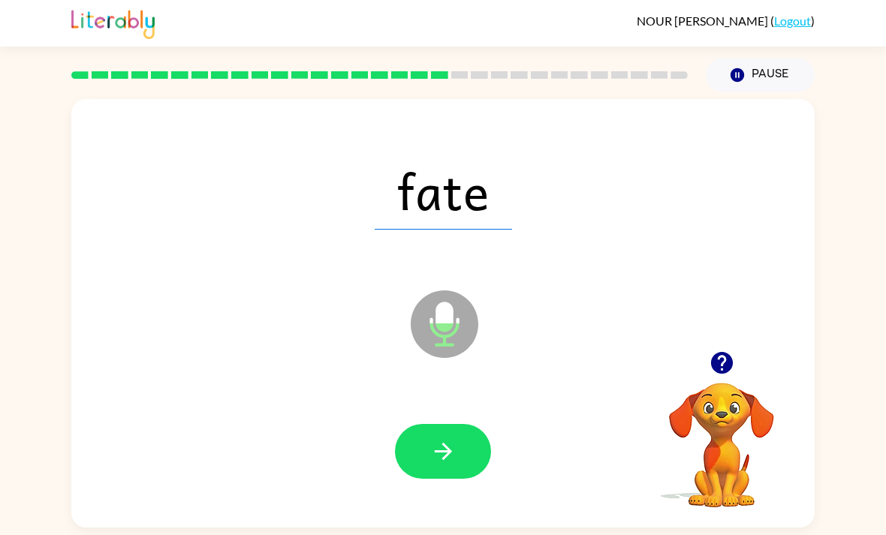
click at [470, 424] on button "button" at bounding box center [443, 451] width 96 height 55
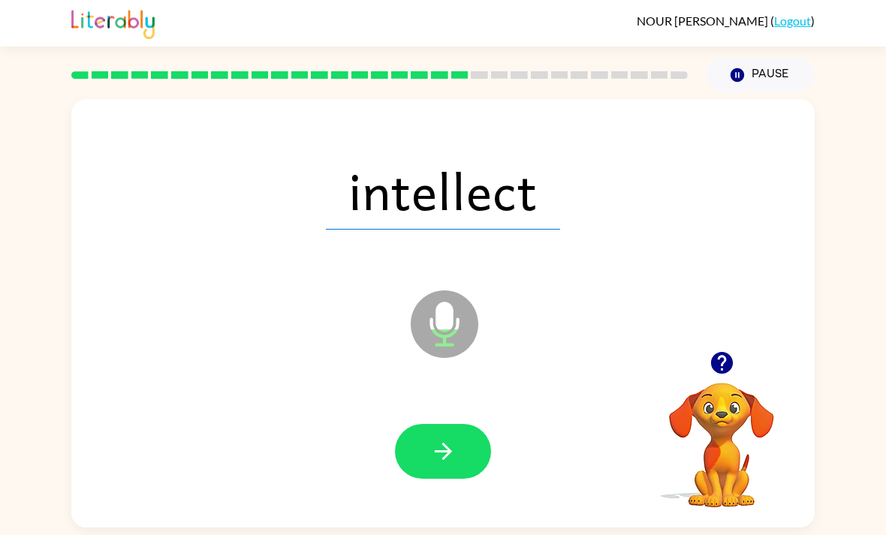
click at [456, 438] on icon "button" at bounding box center [443, 451] width 26 height 26
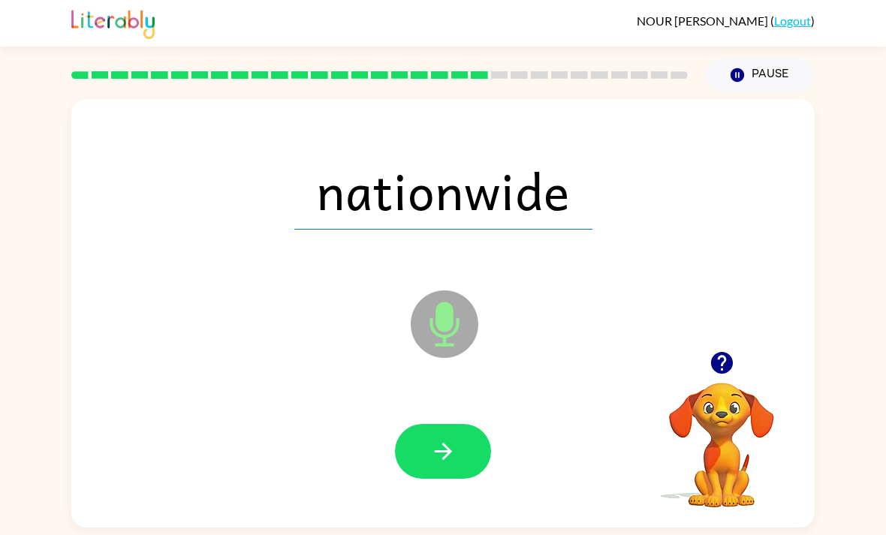
click at [459, 424] on button "button" at bounding box center [443, 451] width 96 height 55
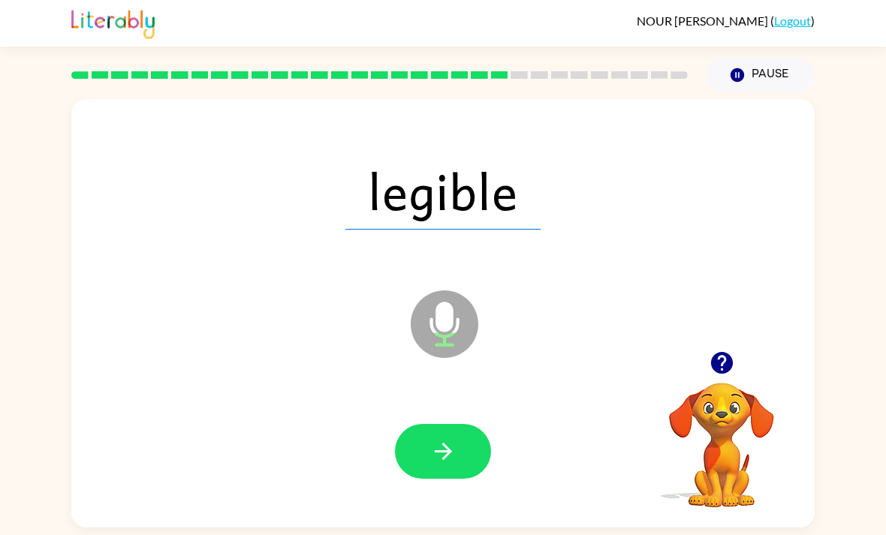
click at [465, 424] on button "button" at bounding box center [443, 451] width 96 height 55
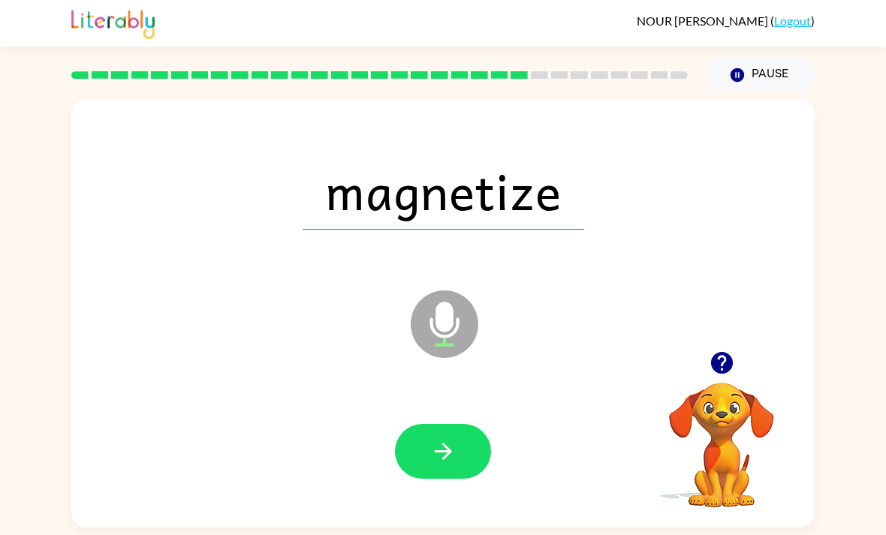
click at [465, 424] on button "button" at bounding box center [443, 451] width 96 height 55
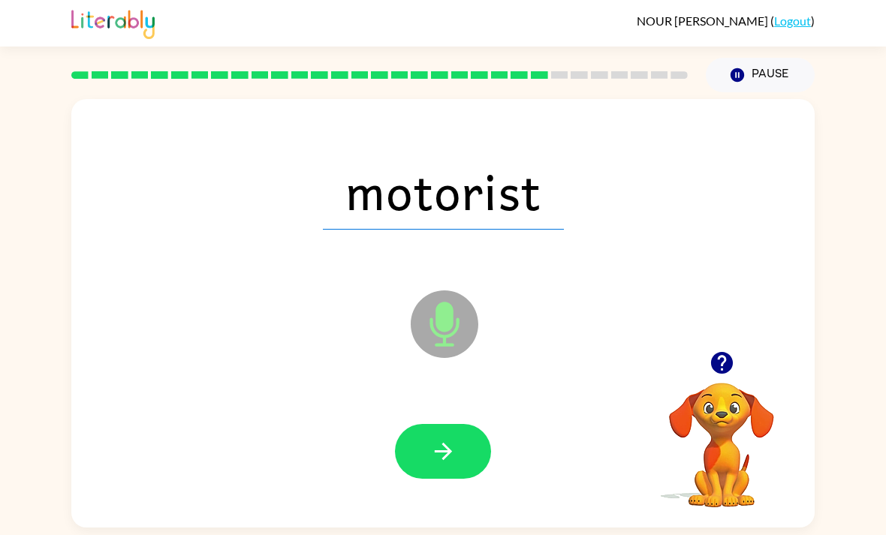
click at [476, 424] on button "button" at bounding box center [443, 451] width 96 height 55
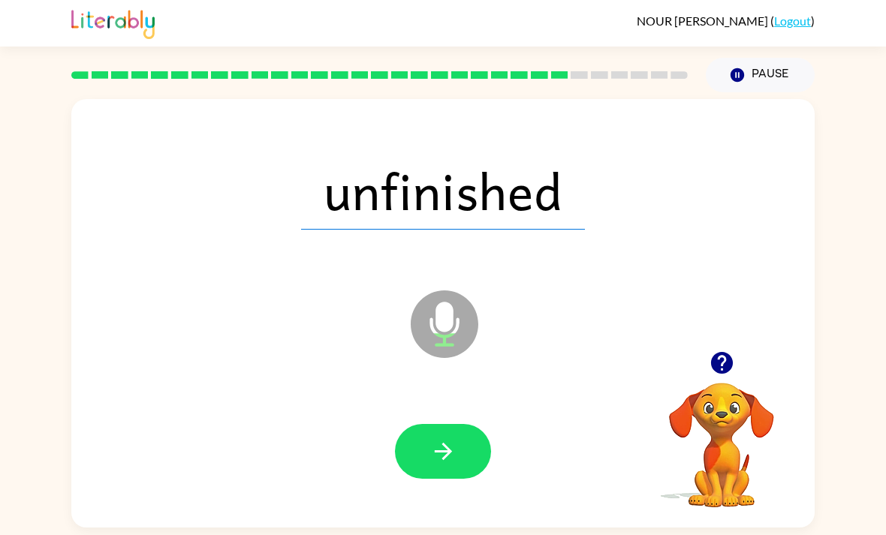
click at [452, 438] on icon "button" at bounding box center [443, 451] width 26 height 26
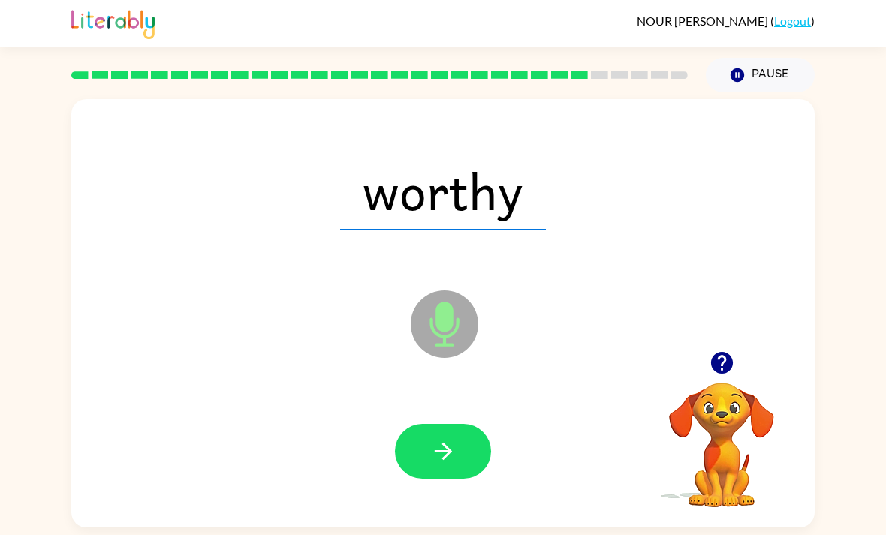
click at [440, 438] on icon "button" at bounding box center [443, 451] width 26 height 26
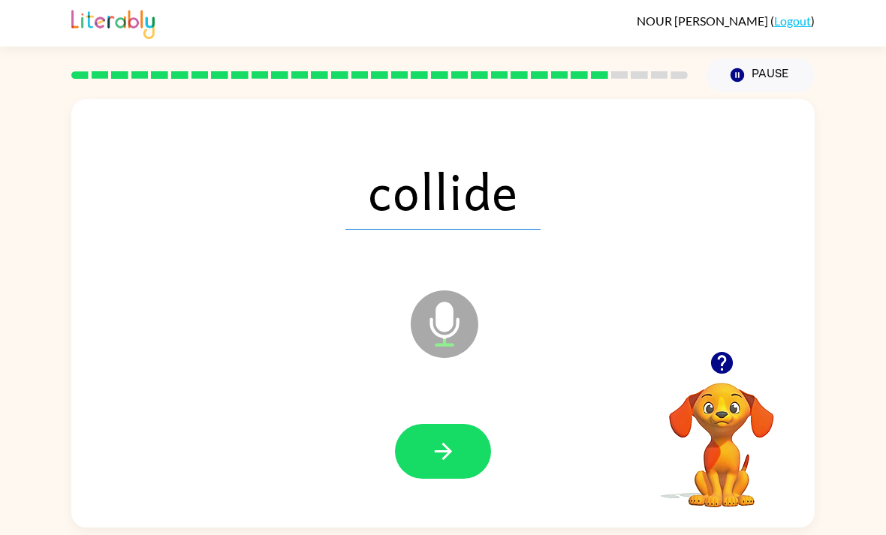
click at [406, 424] on button "button" at bounding box center [443, 451] width 96 height 55
click at [468, 424] on button "button" at bounding box center [443, 451] width 96 height 55
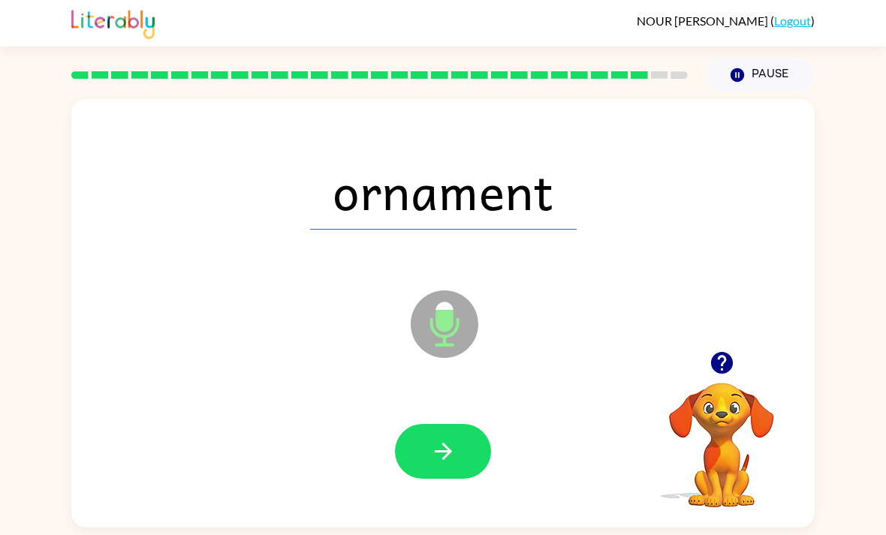
click at [416, 424] on button "button" at bounding box center [443, 451] width 96 height 55
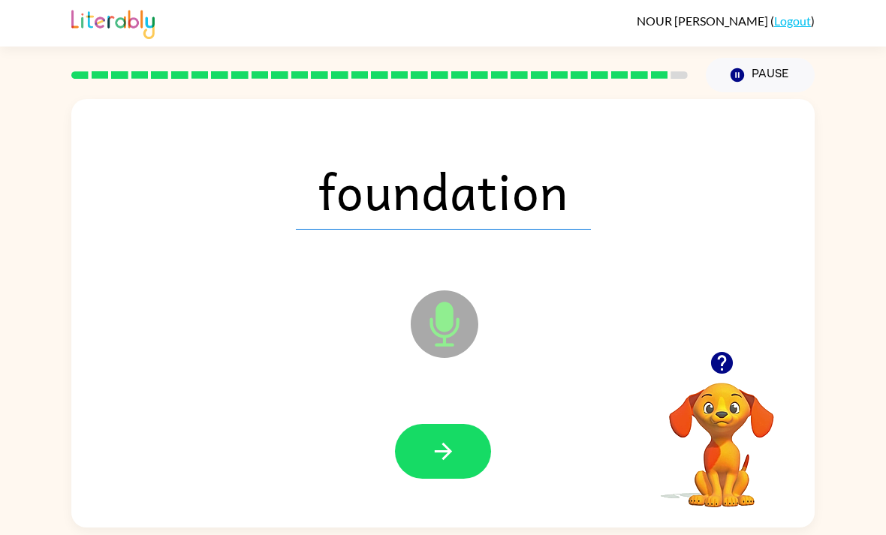
click at [456, 424] on button "button" at bounding box center [443, 451] width 96 height 55
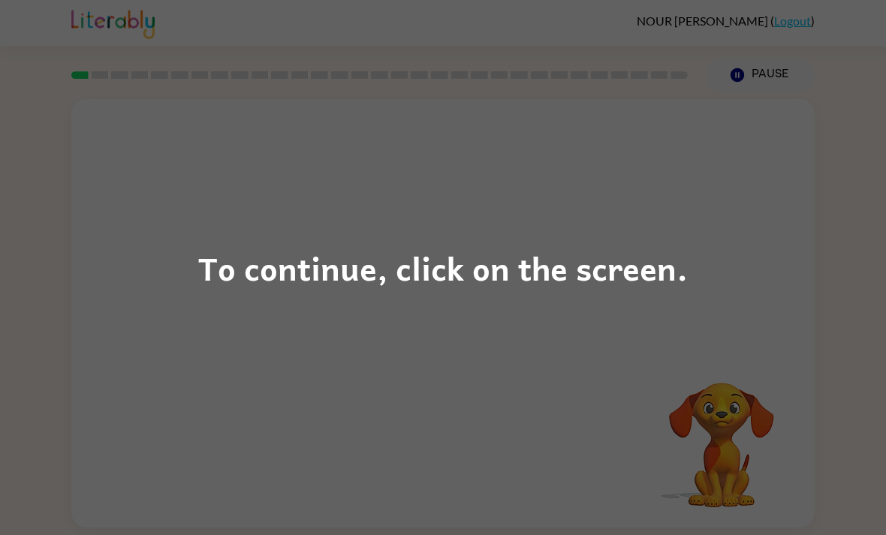
click at [194, 309] on div "To continue, click on the screen." at bounding box center [443, 267] width 886 height 535
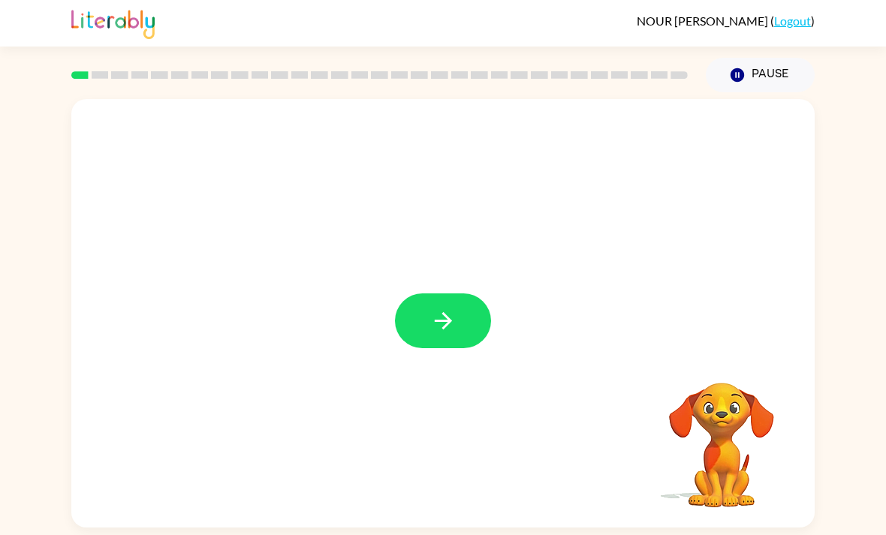
click at [467, 324] on button "button" at bounding box center [443, 321] width 96 height 55
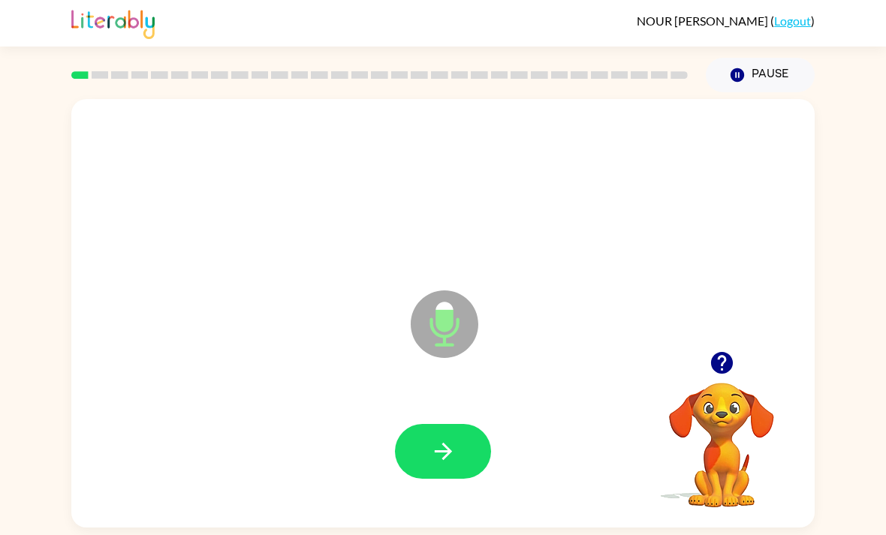
click at [459, 456] on button "button" at bounding box center [443, 451] width 96 height 55
click at [451, 446] on icon "button" at bounding box center [443, 451] width 26 height 26
click at [416, 447] on button "button" at bounding box center [443, 451] width 96 height 55
click at [722, 369] on icon "button" at bounding box center [721, 363] width 22 height 22
click at [718, 373] on icon "button" at bounding box center [721, 363] width 22 height 22
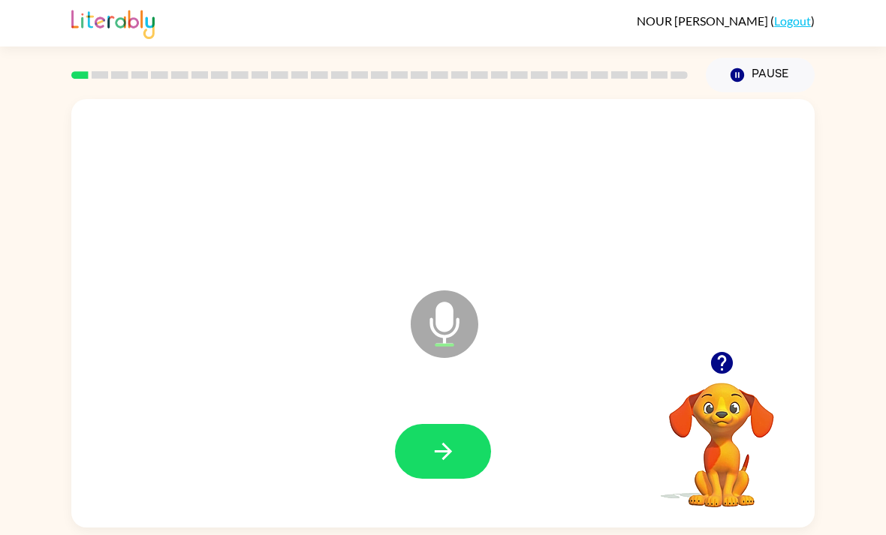
click at [732, 360] on icon "button" at bounding box center [722, 363] width 26 height 26
click at [463, 444] on button "button" at bounding box center [443, 451] width 96 height 55
click at [463, 441] on button "button" at bounding box center [443, 451] width 96 height 55
click at [417, 445] on button "button" at bounding box center [443, 451] width 96 height 55
click at [423, 461] on button "button" at bounding box center [443, 451] width 96 height 55
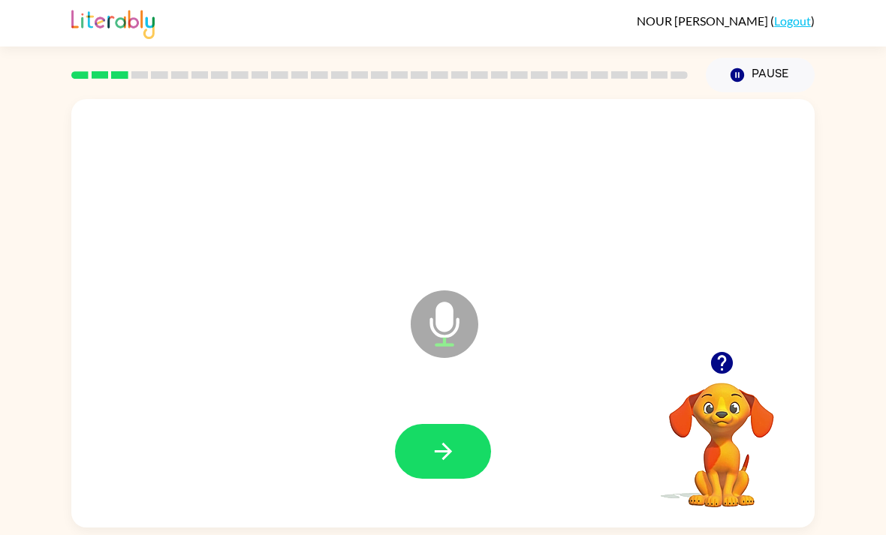
click at [421, 432] on button "button" at bounding box center [443, 451] width 96 height 55
click at [449, 471] on button "button" at bounding box center [443, 451] width 96 height 55
click at [465, 433] on button "button" at bounding box center [443, 451] width 96 height 55
click at [457, 450] on button "button" at bounding box center [443, 451] width 96 height 55
click at [727, 376] on icon "button" at bounding box center [722, 363] width 26 height 26
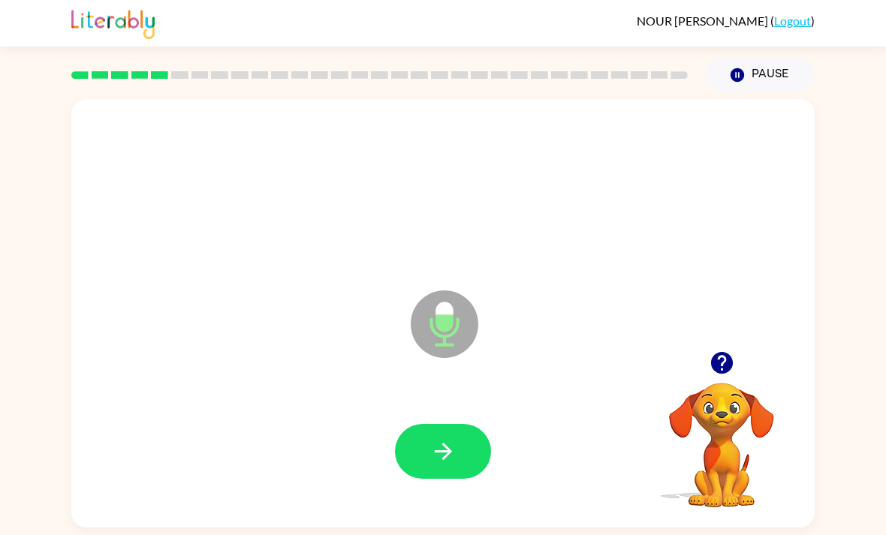
click at [470, 432] on button "button" at bounding box center [443, 451] width 96 height 55
click at [459, 446] on button "button" at bounding box center [443, 451] width 96 height 55
click at [765, 338] on div "Microphone The Microphone is here when it is your turn to talk" at bounding box center [442, 313] width 743 height 429
click at [714, 376] on icon "button" at bounding box center [722, 363] width 26 height 26
click at [459, 456] on button "button" at bounding box center [443, 451] width 96 height 55
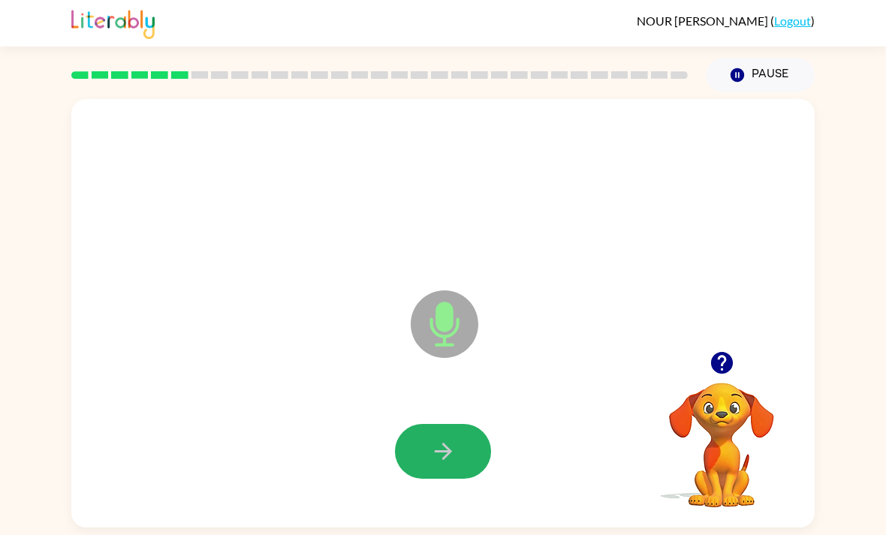
click at [465, 458] on button "button" at bounding box center [443, 451] width 96 height 55
click at [443, 456] on icon "button" at bounding box center [443, 451] width 26 height 26
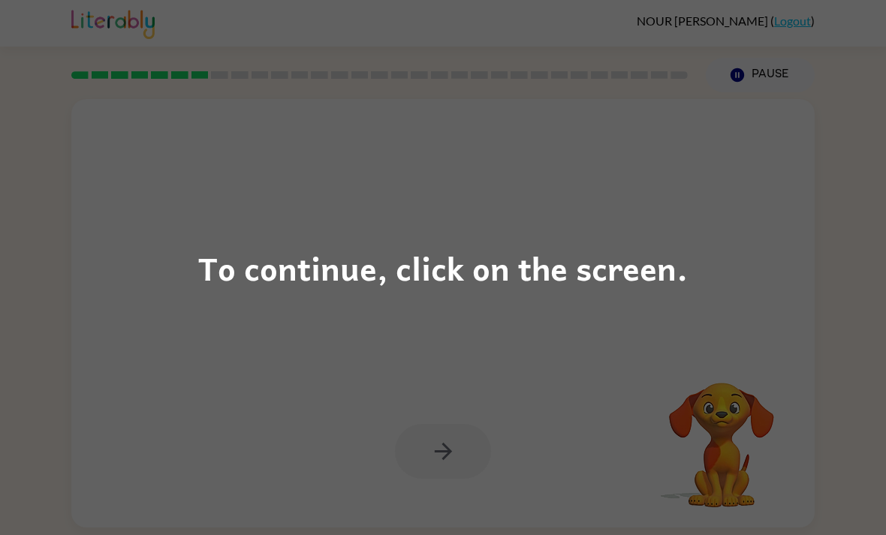
click at [233, 114] on div "To continue, click on the screen." at bounding box center [443, 267] width 886 height 535
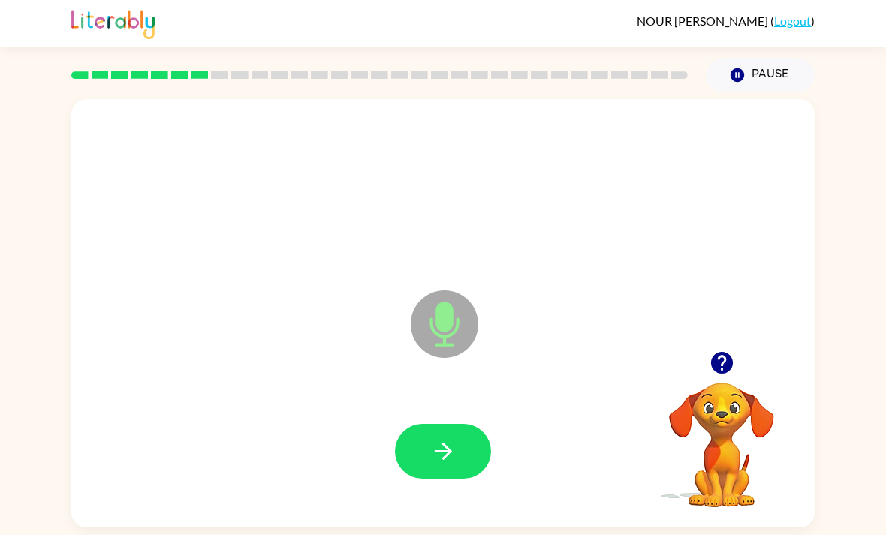
click at [723, 365] on icon "button" at bounding box center [722, 363] width 26 height 26
